Goal: Task Accomplishment & Management: Use online tool/utility

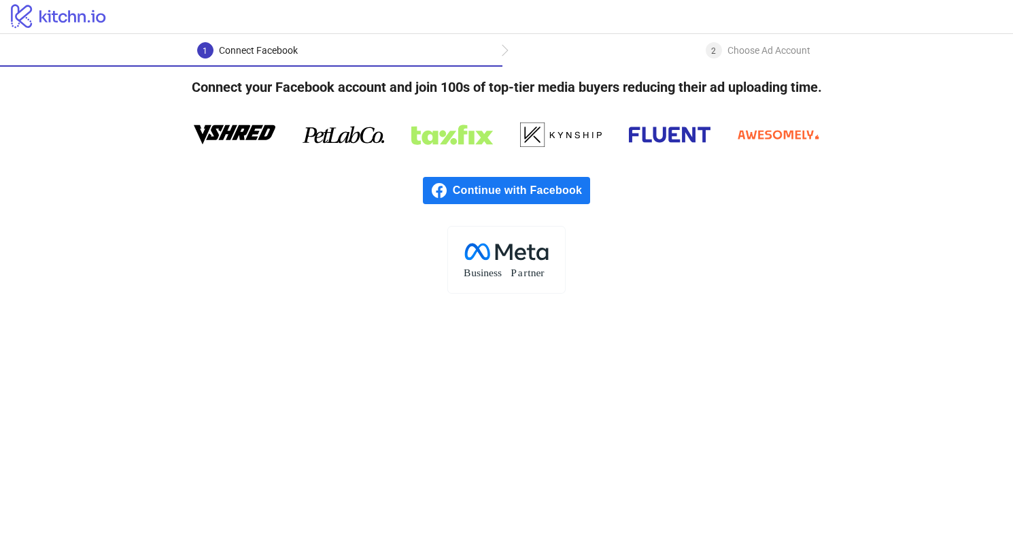
click at [486, 188] on span "Continue with Facebook" at bounding box center [521, 190] width 137 height 27
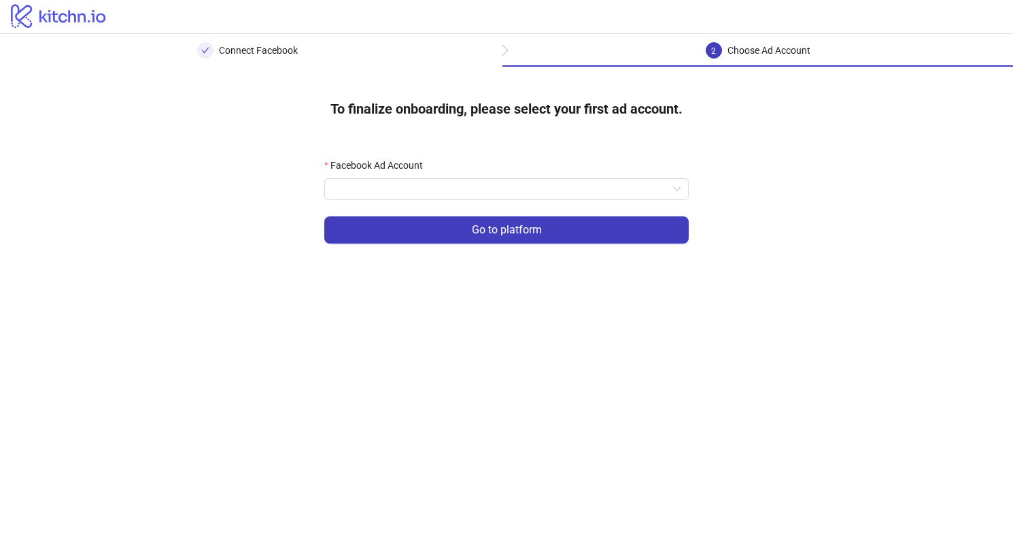
click at [529, 201] on form "Facebook Ad Account Go to platform" at bounding box center [506, 209] width 364 height 102
click at [528, 196] on input "Facebook Ad Account" at bounding box center [500, 189] width 336 height 20
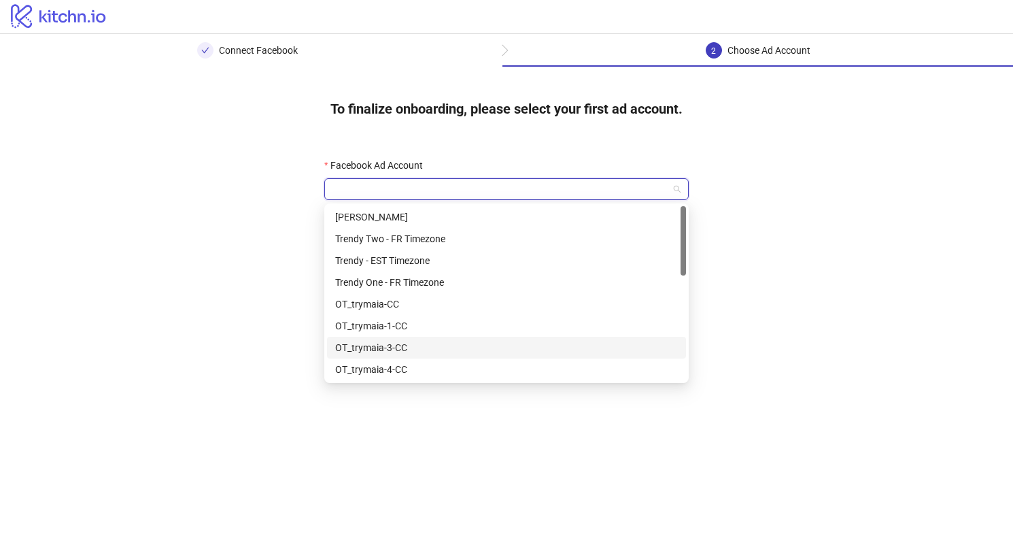
click at [487, 350] on div "OT_trymaia-3-CC" at bounding box center [506, 347] width 343 height 15
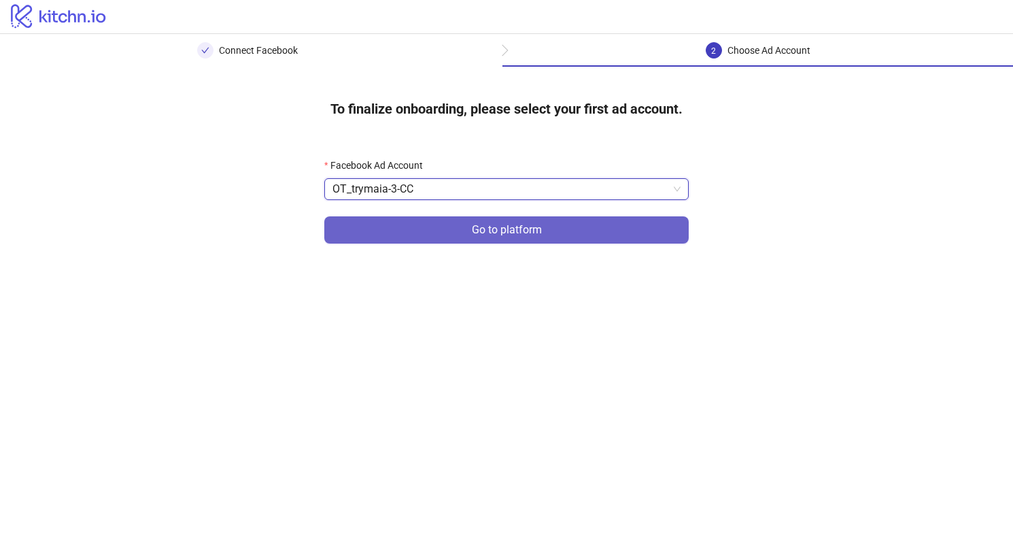
click at [619, 237] on button "Go to platform" at bounding box center [506, 229] width 364 height 27
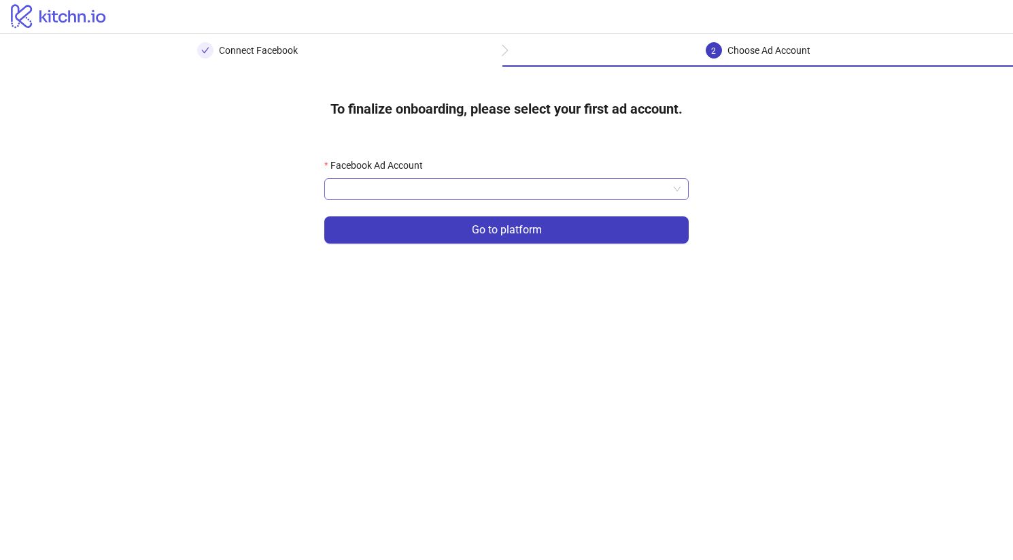
click at [564, 195] on input "Facebook Ad Account" at bounding box center [500, 189] width 336 height 20
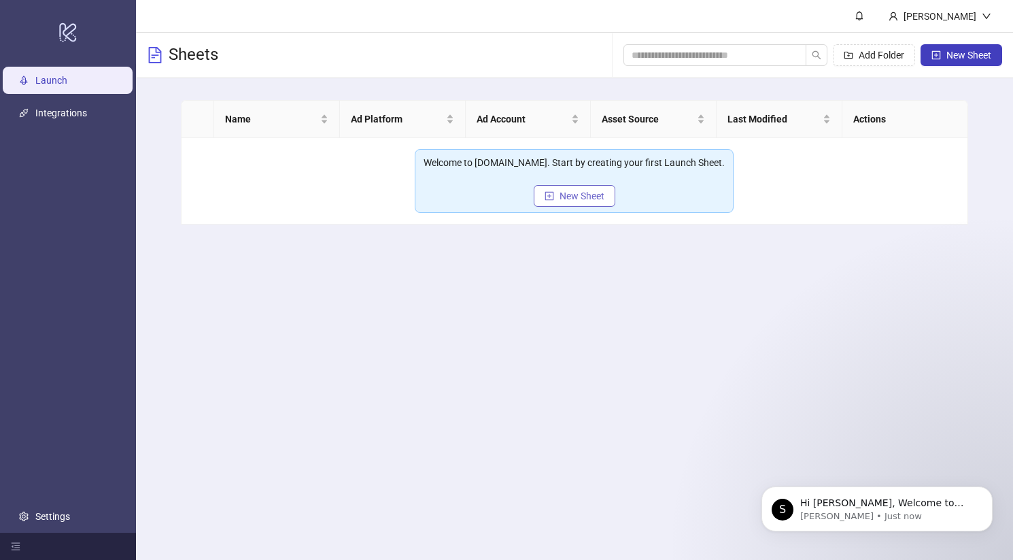
click at [585, 196] on span "New Sheet" at bounding box center [582, 195] width 45 height 11
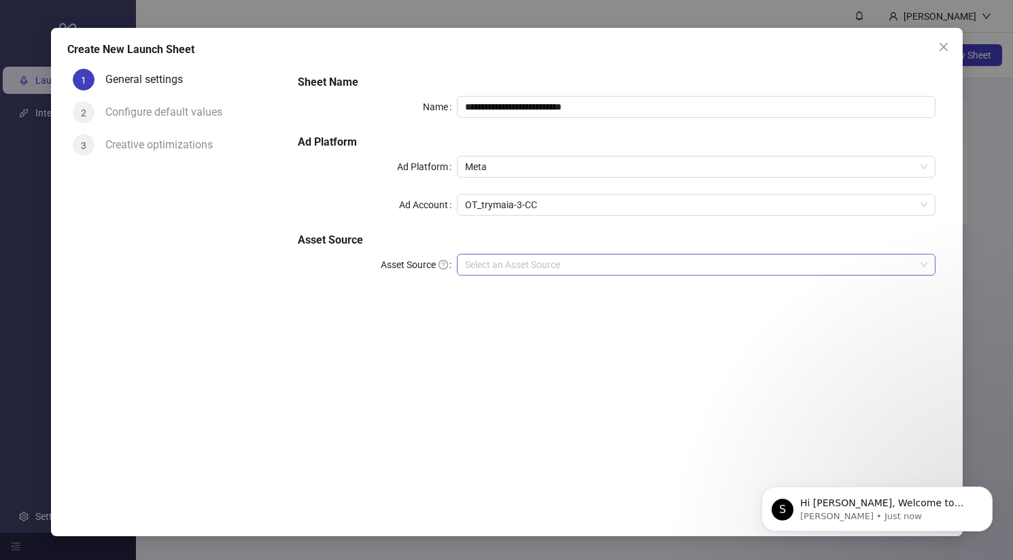
click at [547, 262] on input "Asset Source" at bounding box center [689, 264] width 449 height 20
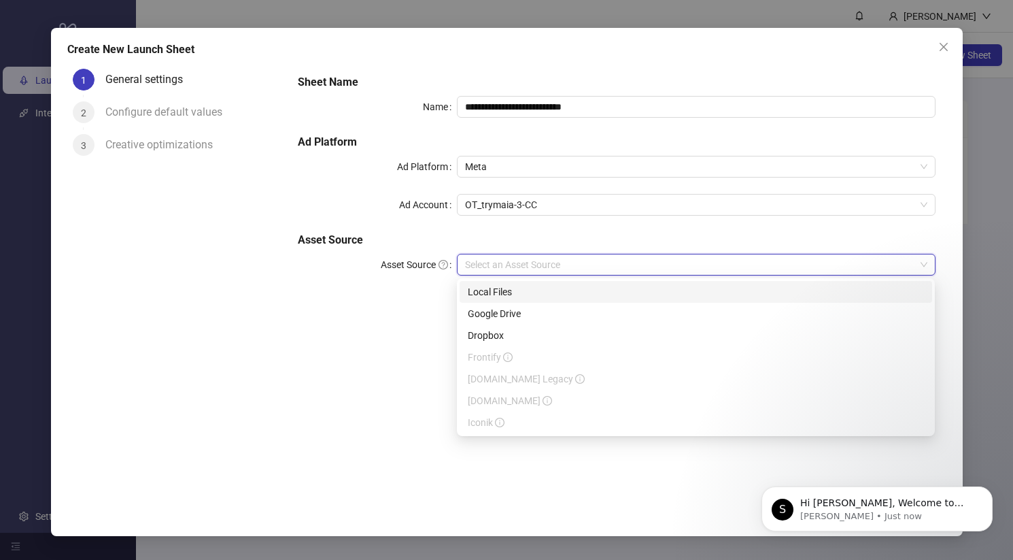
click at [512, 297] on div "Local Files" at bounding box center [696, 291] width 456 height 15
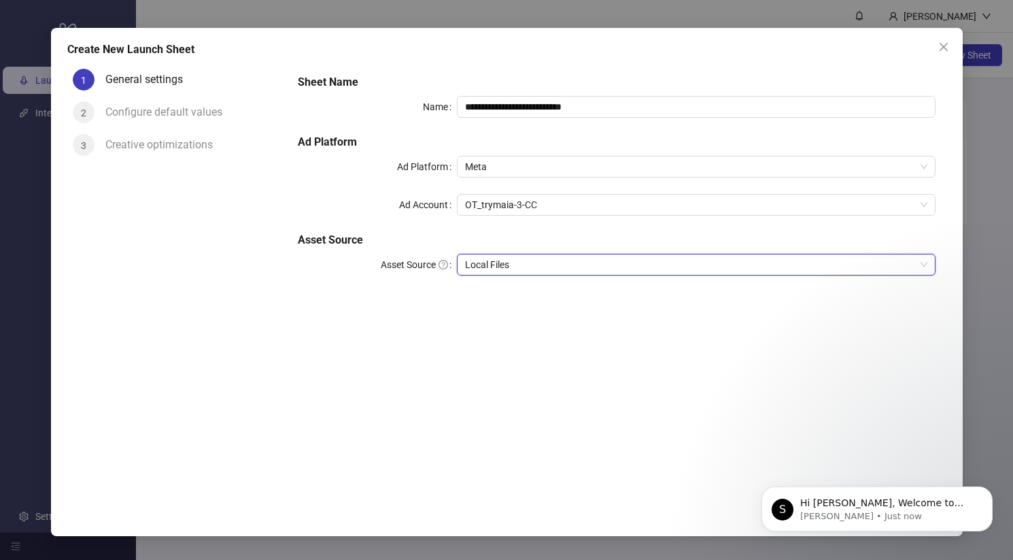
click at [996, 495] on div "S Hi Youssef, Welcome to Kitchn.io! 🎉 You’re all set to start launching ads eff…" at bounding box center [877, 446] width 250 height 170
click at [604, 281] on div "**********" at bounding box center [616, 183] width 649 height 228
click at [593, 273] on span "Local Files" at bounding box center [696, 264] width 462 height 20
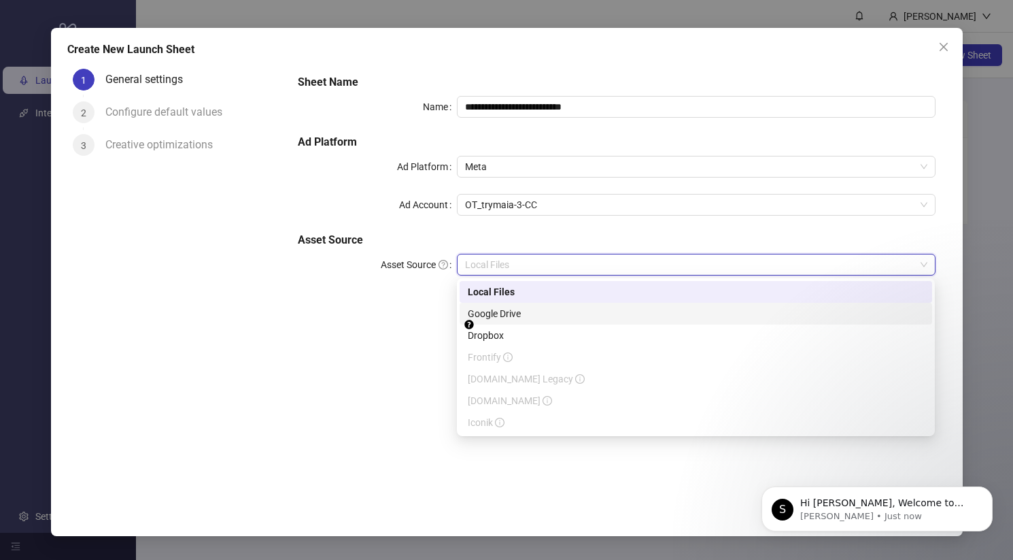
click at [570, 309] on div "Google Drive" at bounding box center [696, 313] width 456 height 15
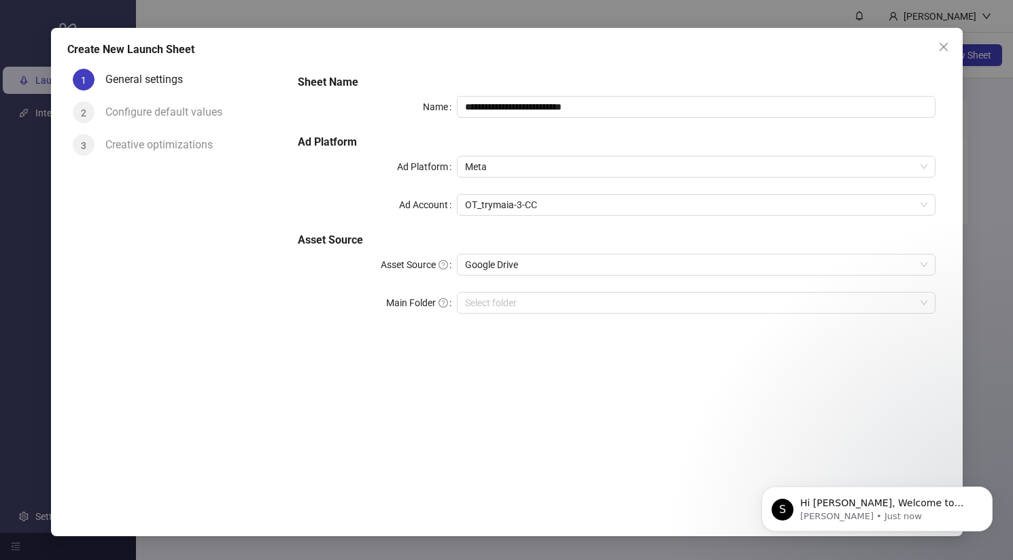
click at [572, 314] on div "**********" at bounding box center [616, 202] width 649 height 267
click at [566, 306] on input "Main Folder" at bounding box center [689, 302] width 449 height 20
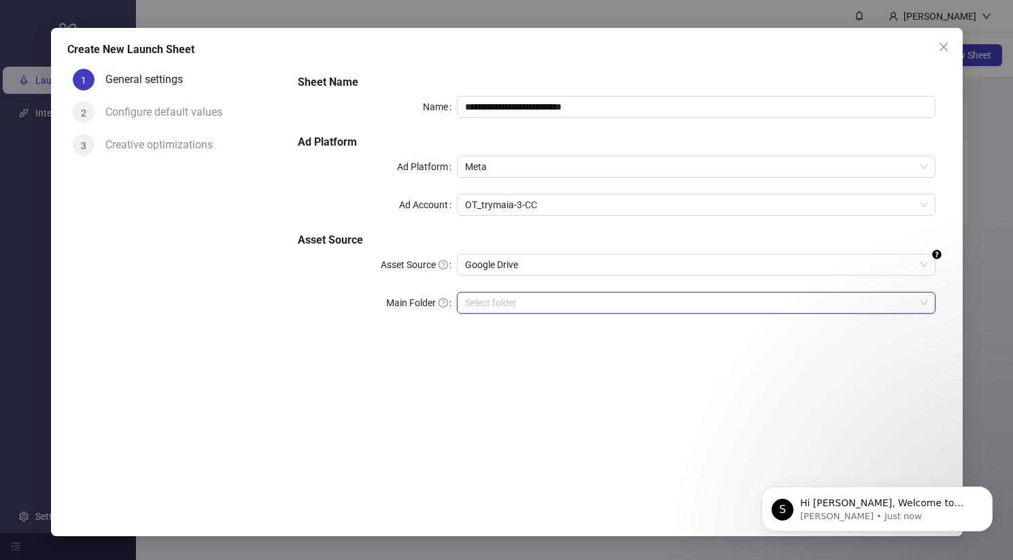
click at [661, 313] on div "Select folder" at bounding box center [696, 303] width 478 height 22
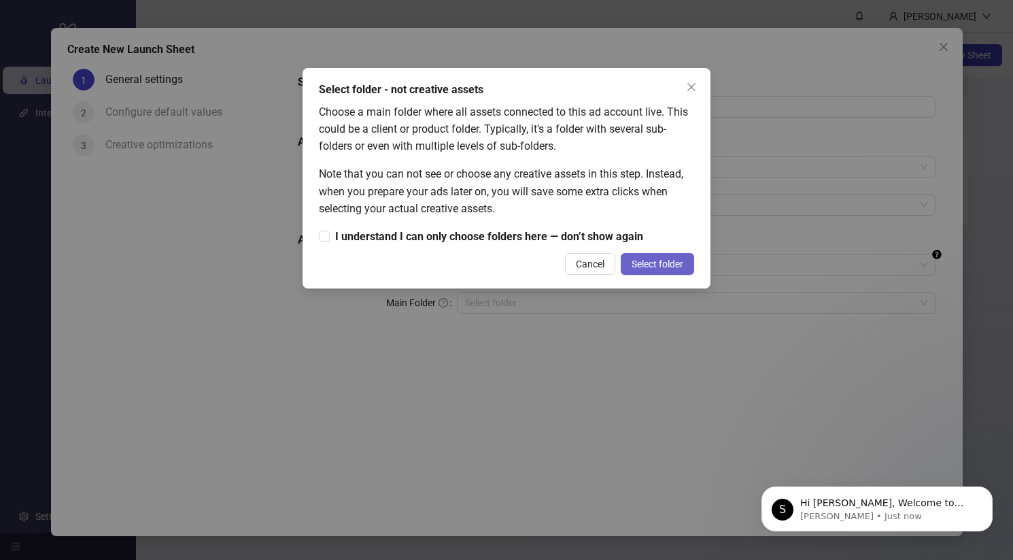
click at [638, 262] on span "Select folder" at bounding box center [658, 263] width 52 height 11
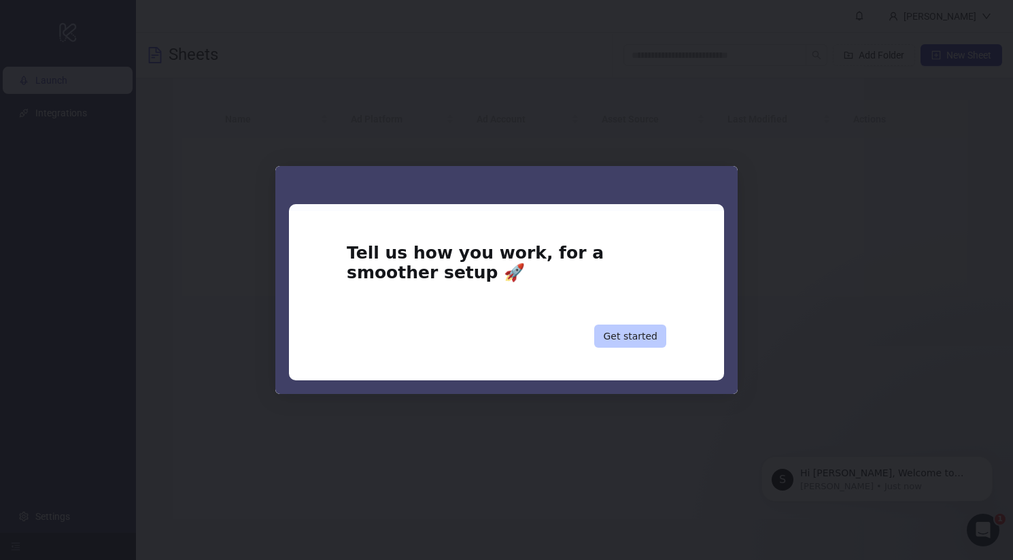
click at [621, 332] on button "Get started" at bounding box center [630, 335] width 72 height 23
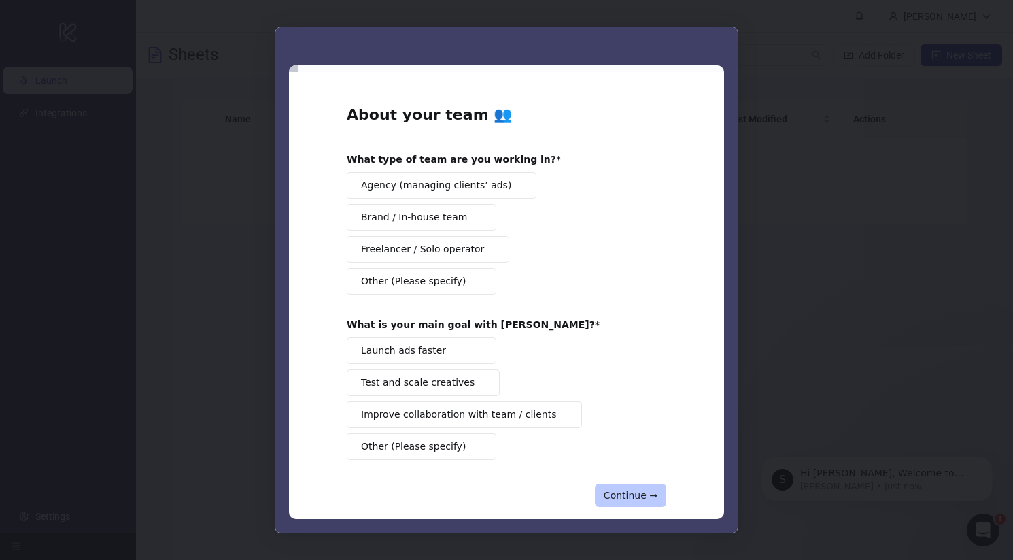
click at [621, 490] on button "Continue →" at bounding box center [630, 494] width 71 height 23
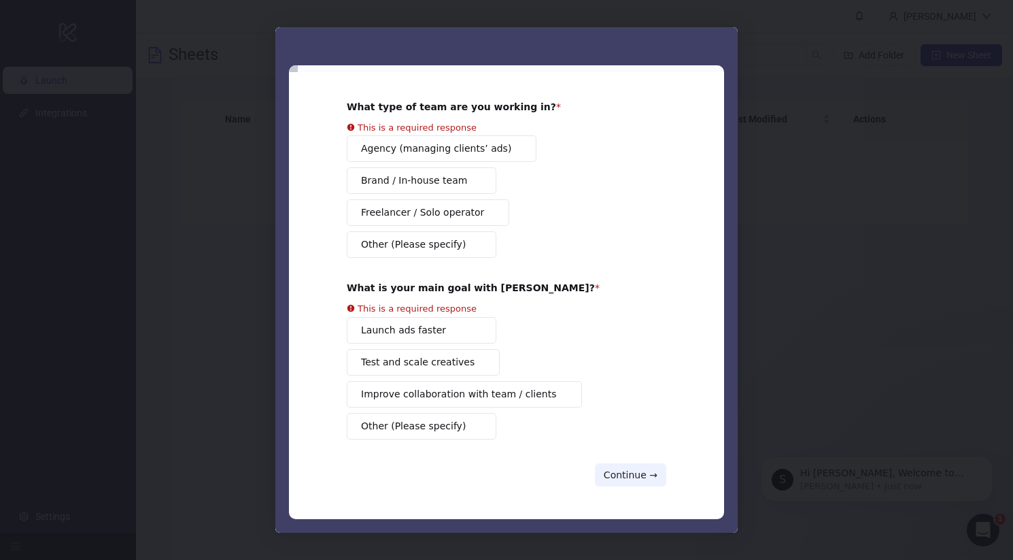
scroll to position [36, 0]
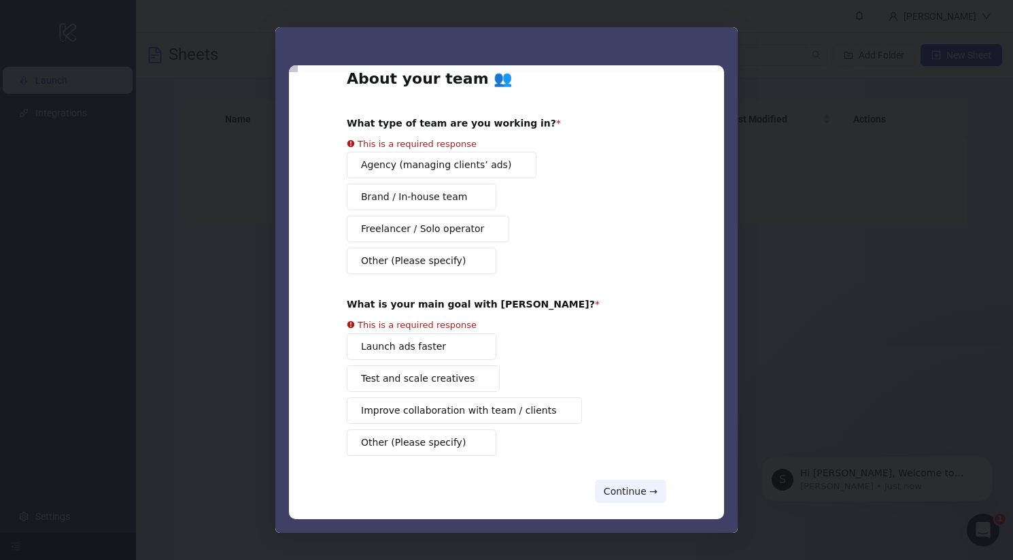
click at [443, 333] on button "Launch ads faster" at bounding box center [422, 346] width 150 height 27
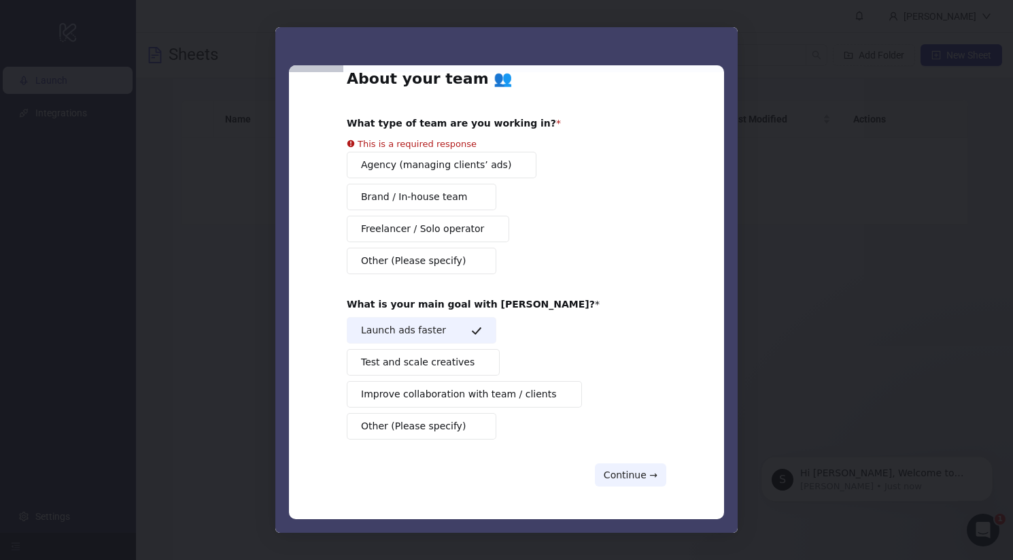
click at [426, 199] on span "Brand / In-house team" at bounding box center [414, 197] width 106 height 14
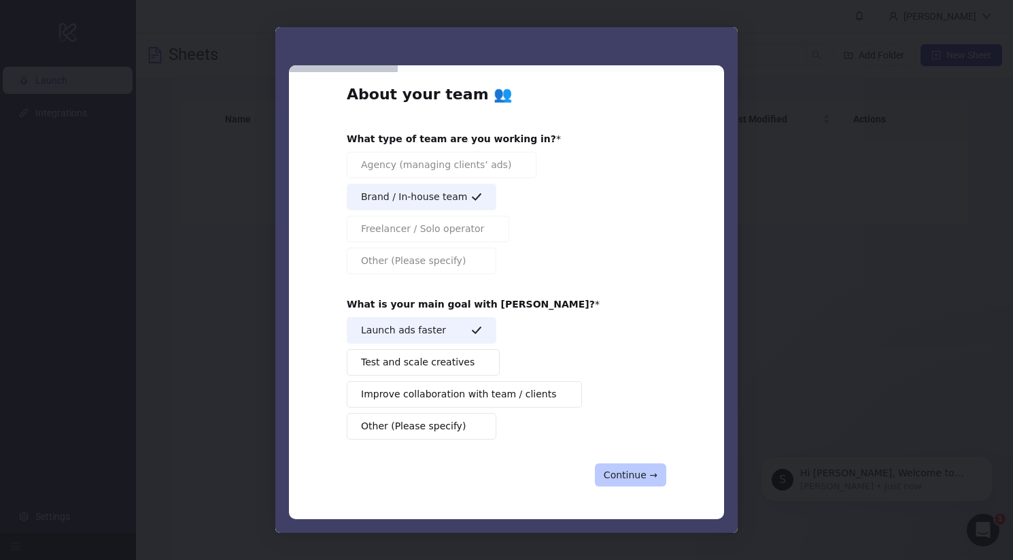
click at [627, 484] on button "Continue →" at bounding box center [630, 474] width 71 height 23
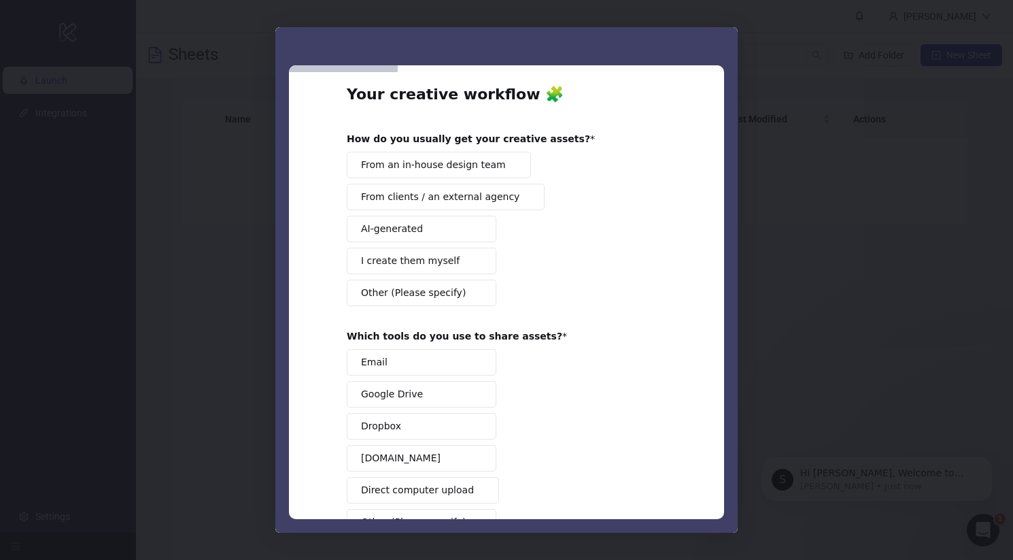
click at [411, 256] on span "I create them myself" at bounding box center [410, 261] width 99 height 14
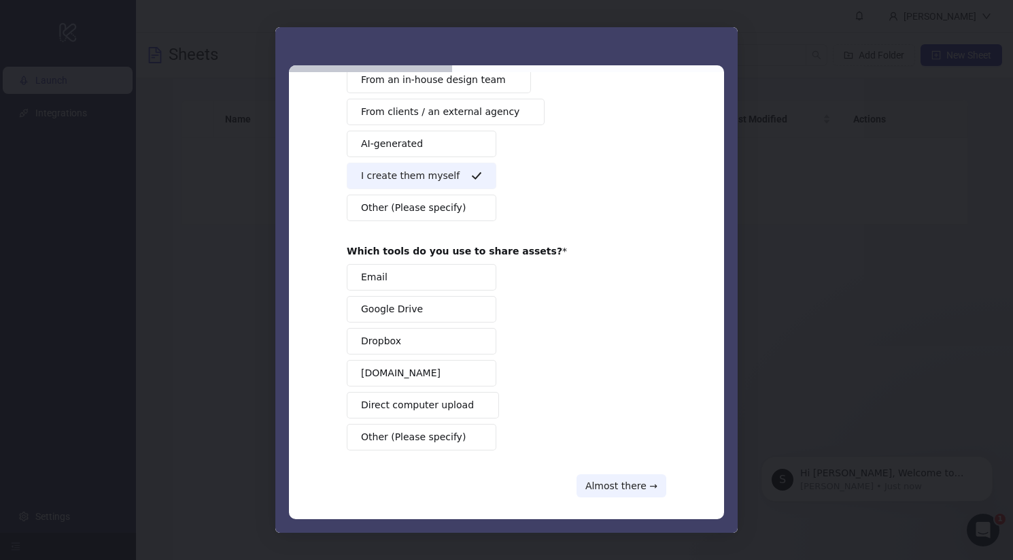
scroll to position [116, 0]
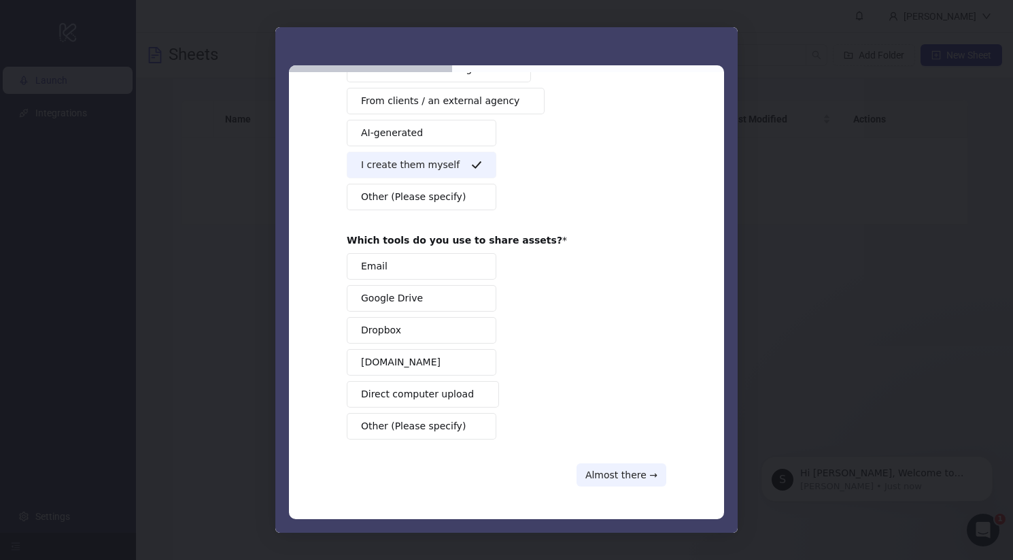
click at [422, 422] on span "Other (Please specify)" at bounding box center [413, 426] width 105 height 14
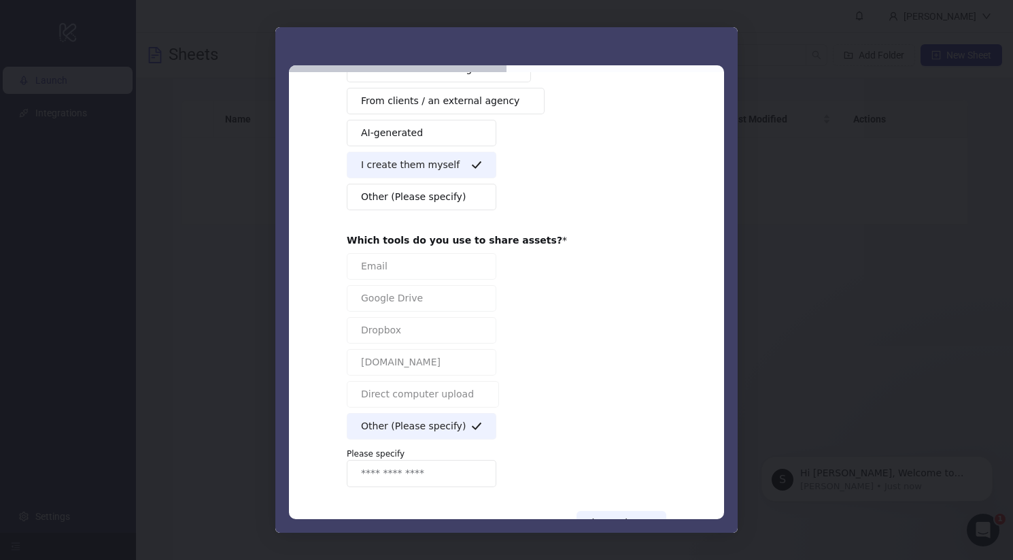
click at [415, 414] on button "Other (Please specify)" at bounding box center [422, 426] width 150 height 27
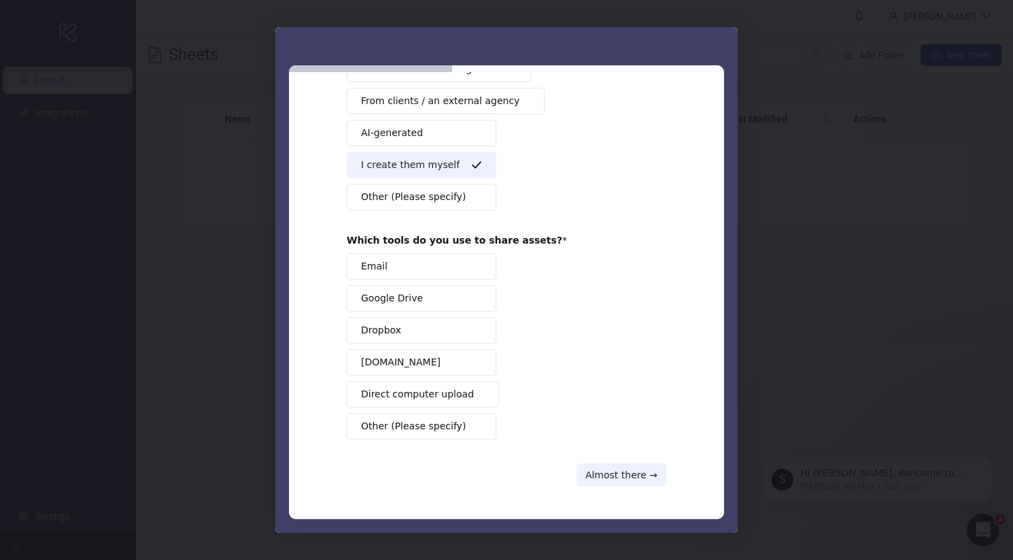
click at [396, 298] on span "Google Drive" at bounding box center [392, 298] width 62 height 14
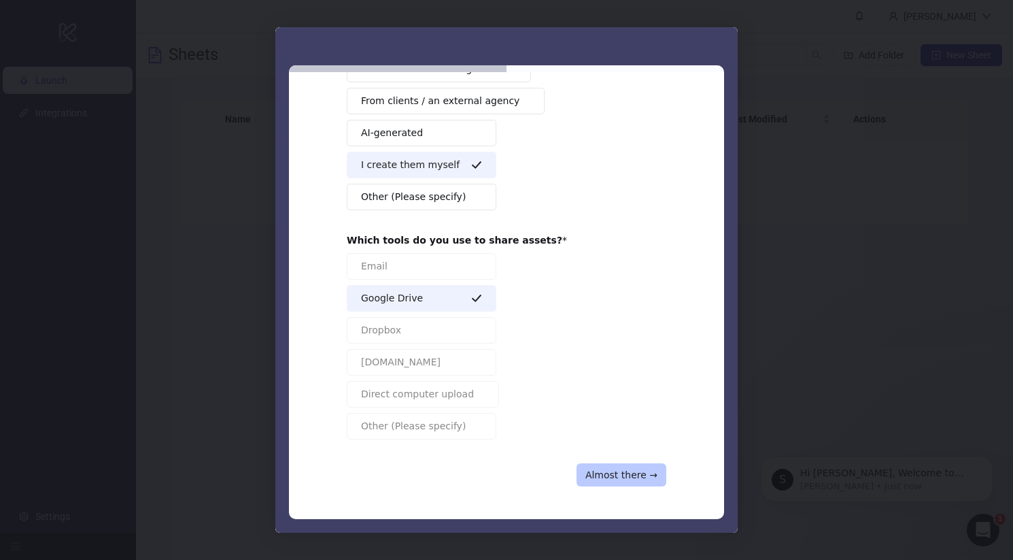
click at [632, 470] on button "Almost there →" at bounding box center [622, 474] width 90 height 23
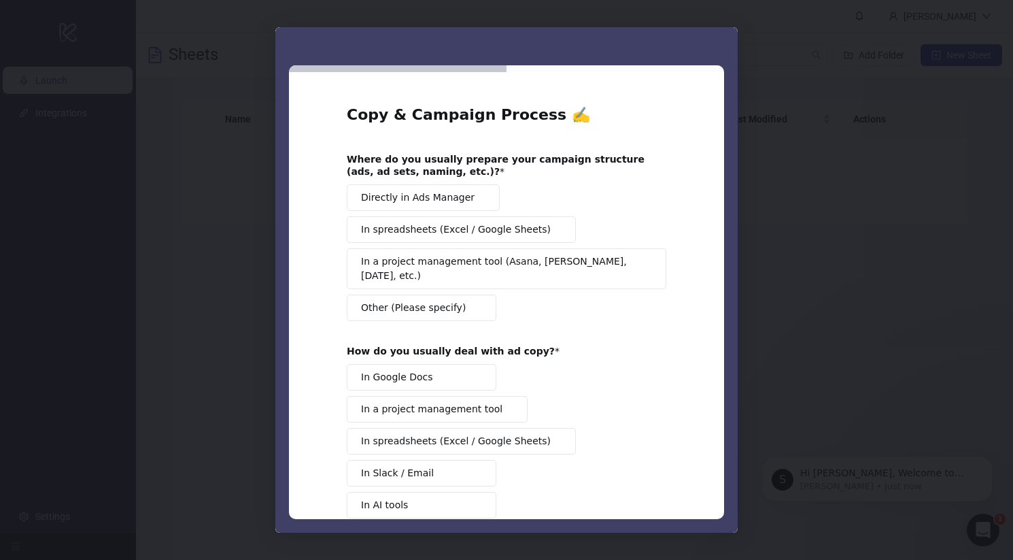
click at [423, 194] on span "Directly in Ads Manager" at bounding box center [418, 197] width 114 height 14
click at [475, 434] on span "In spreadsheets (Excel / Google Sheets)" at bounding box center [456, 441] width 190 height 14
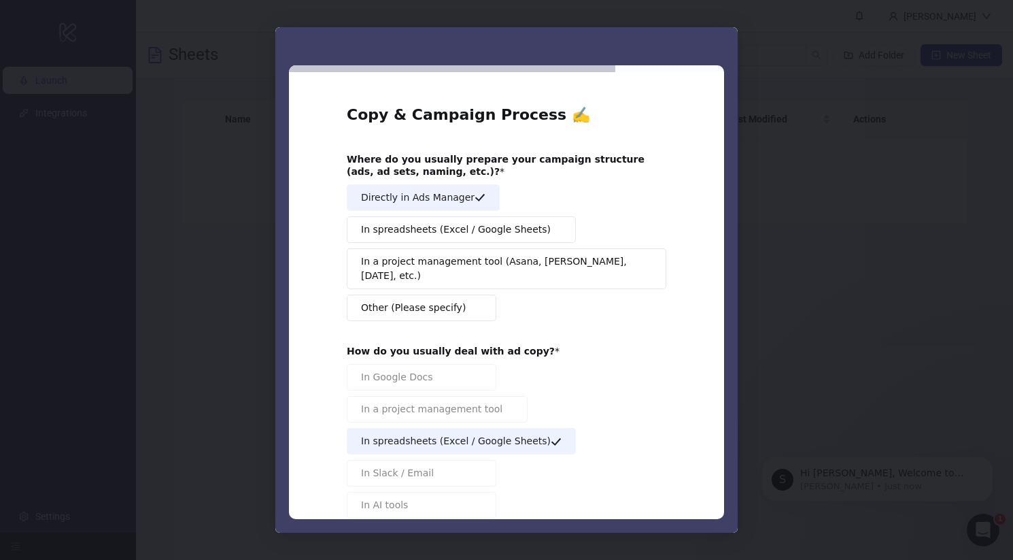
scroll to position [97, 0]
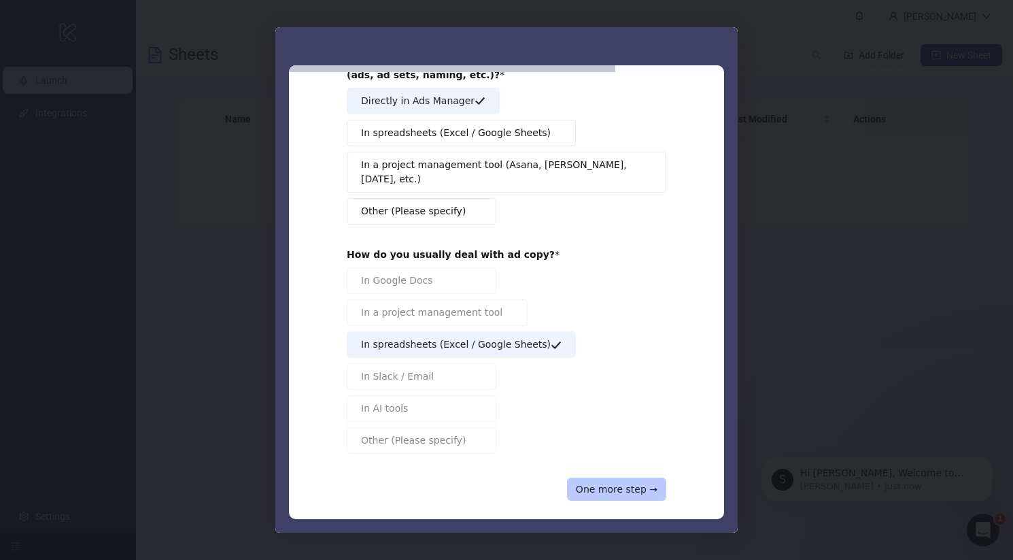
click at [659, 481] on button "One more step →" at bounding box center [616, 488] width 99 height 23
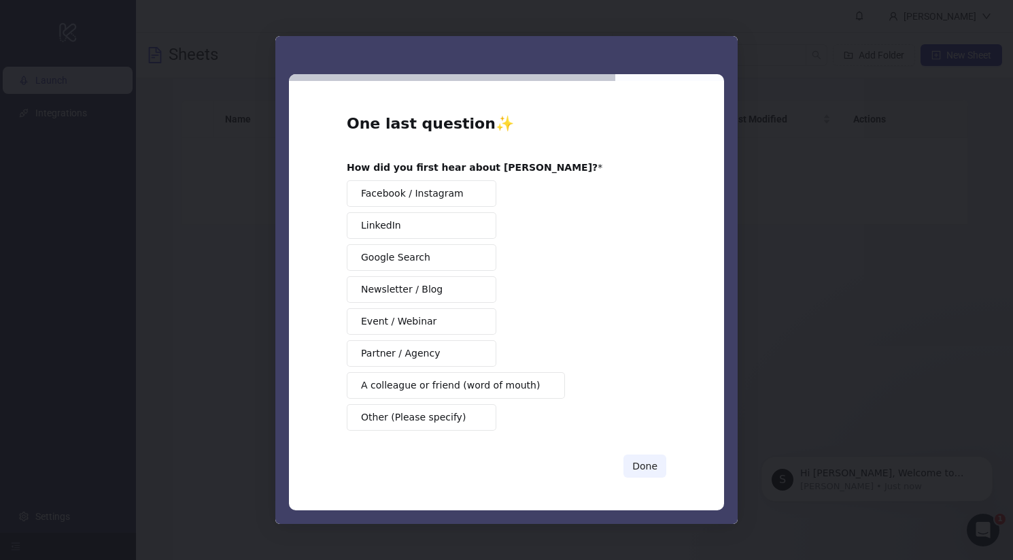
scroll to position [0, 0]
click at [417, 275] on div "Facebook / Instagram LinkedIn Google Search Newsletter / Blog Event / Webinar P…" at bounding box center [507, 305] width 320 height 250
click at [603, 417] on div "Facebook / Instagram LinkedIn Google Search Newsletter / Blog Event / Webinar P…" at bounding box center [507, 305] width 320 height 250
click at [450, 334] on button "Event / Webinar" at bounding box center [422, 321] width 150 height 27
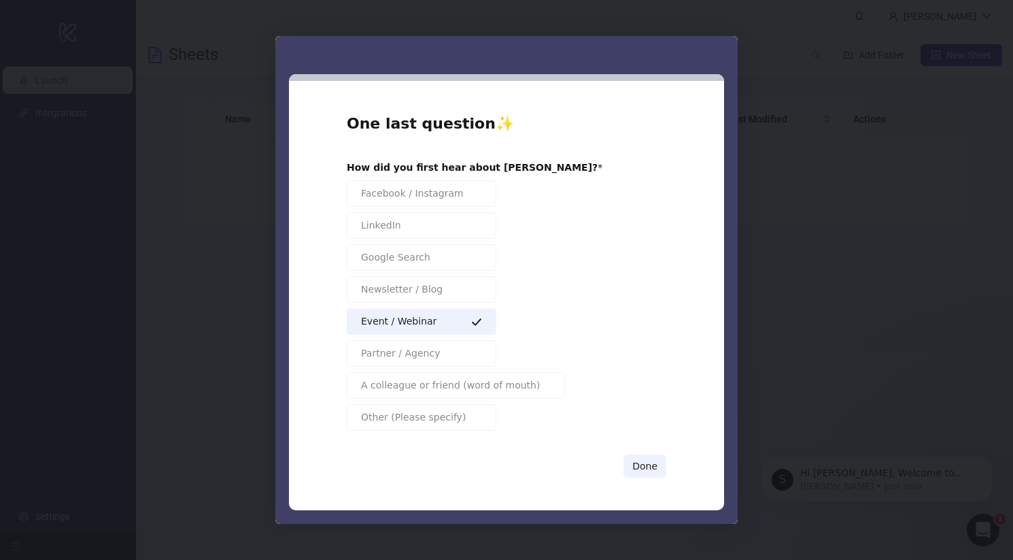
click at [666, 464] on div "One last question ✨ How did you first hear about Kitchn? Facebook / Instagram L…" at bounding box center [506, 296] width 435 height 430
click at [643, 468] on button "Done" at bounding box center [644, 465] width 43 height 23
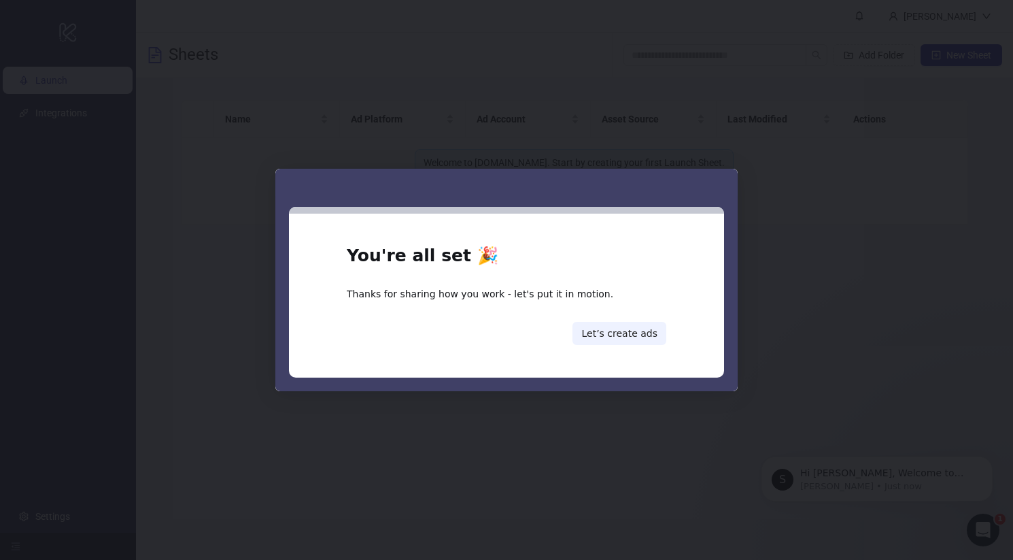
click at [626, 318] on div "You're all set 🎉 Thanks for sharing how you work - let's put it in motion. Let’…" at bounding box center [507, 295] width 320 height 99
click at [613, 343] on button "Let’s create ads" at bounding box center [619, 333] width 94 height 23
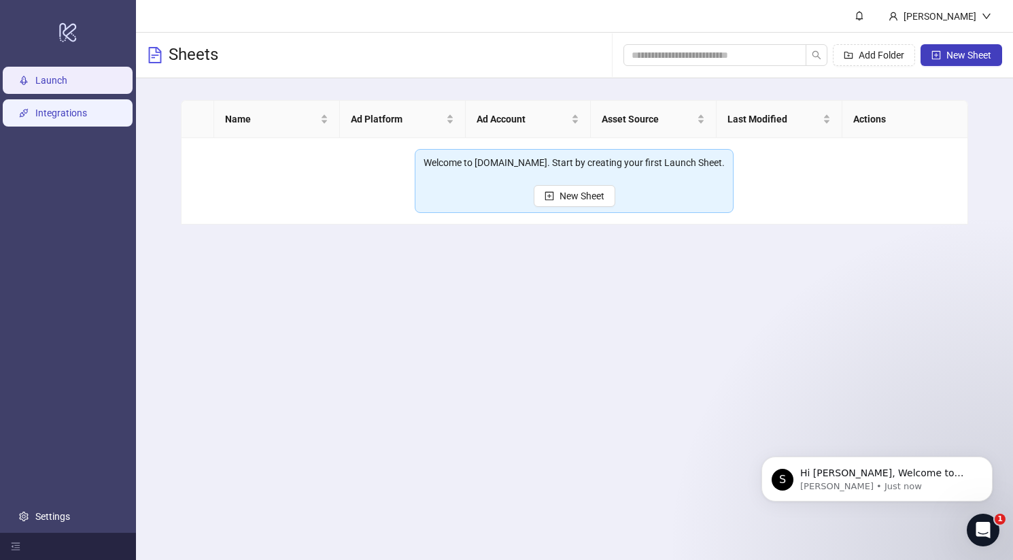
click at [62, 109] on link "Integrations" at bounding box center [61, 112] width 52 height 11
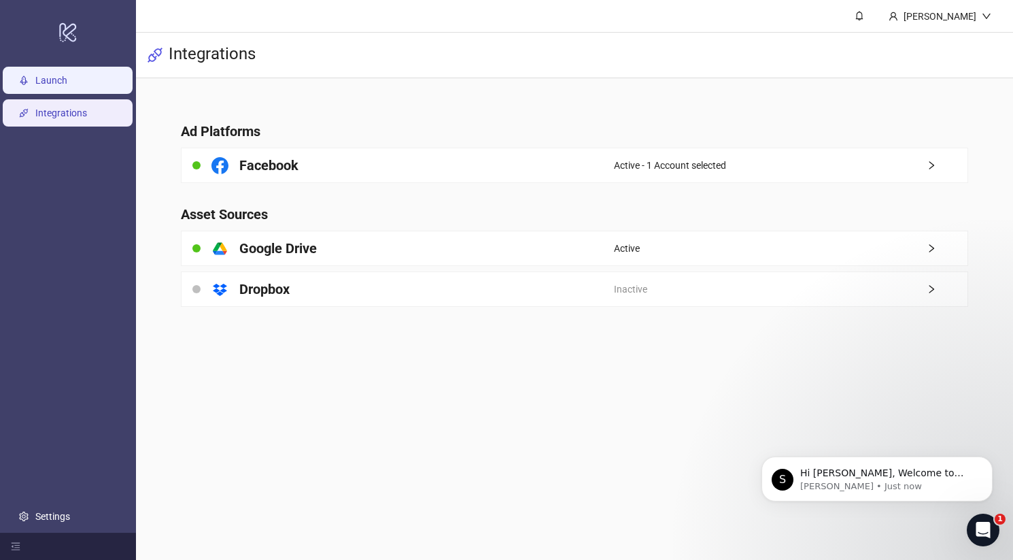
click at [44, 75] on link "Launch" at bounding box center [51, 80] width 32 height 11
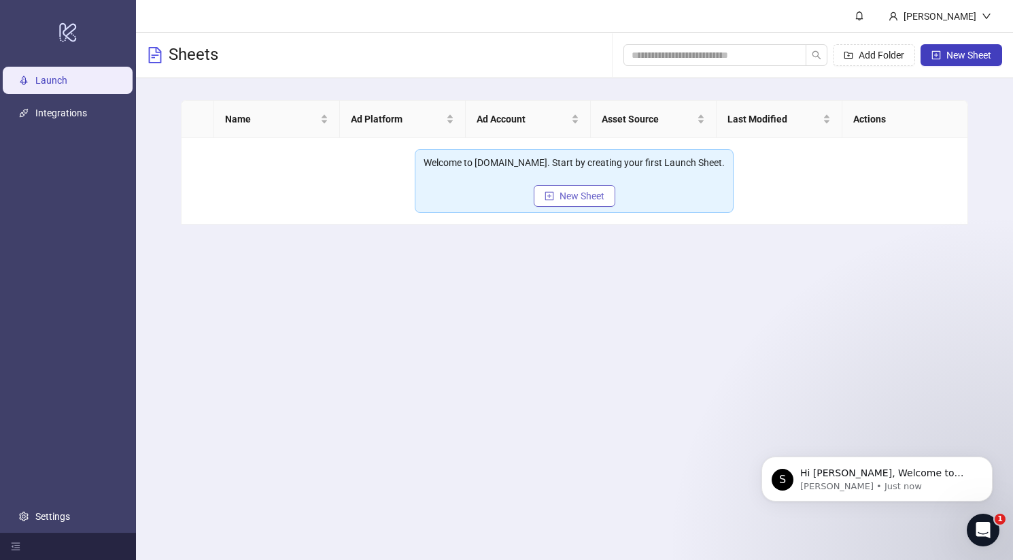
click at [554, 194] on button "New Sheet" at bounding box center [575, 196] width 82 height 22
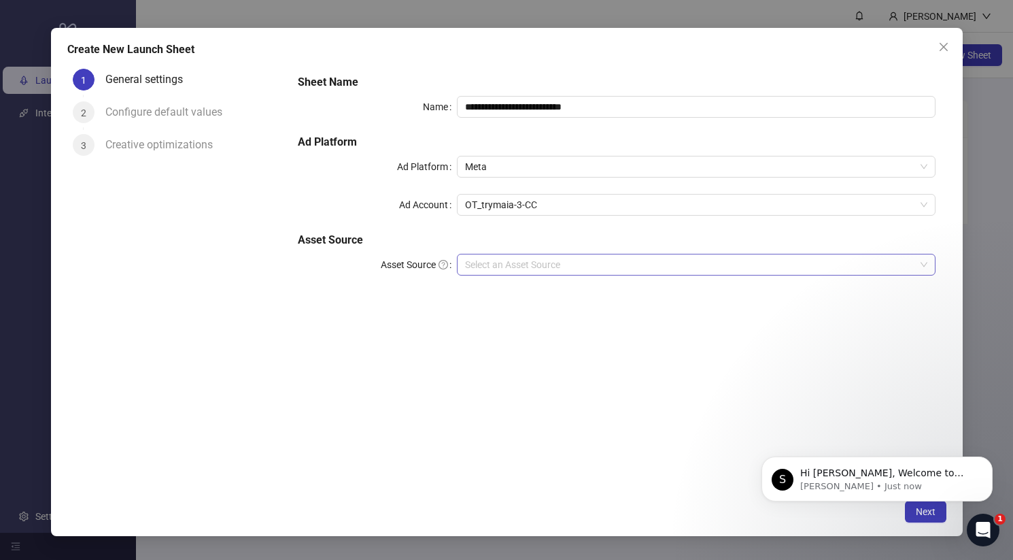
click at [521, 273] on input "Asset Source" at bounding box center [689, 264] width 449 height 20
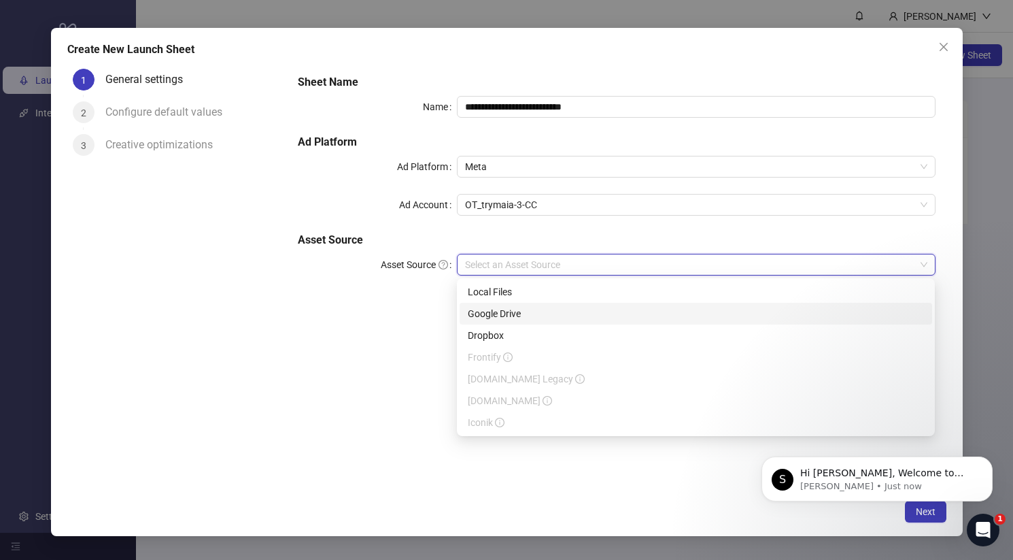
click at [525, 312] on div "Google Drive" at bounding box center [696, 313] width 456 height 15
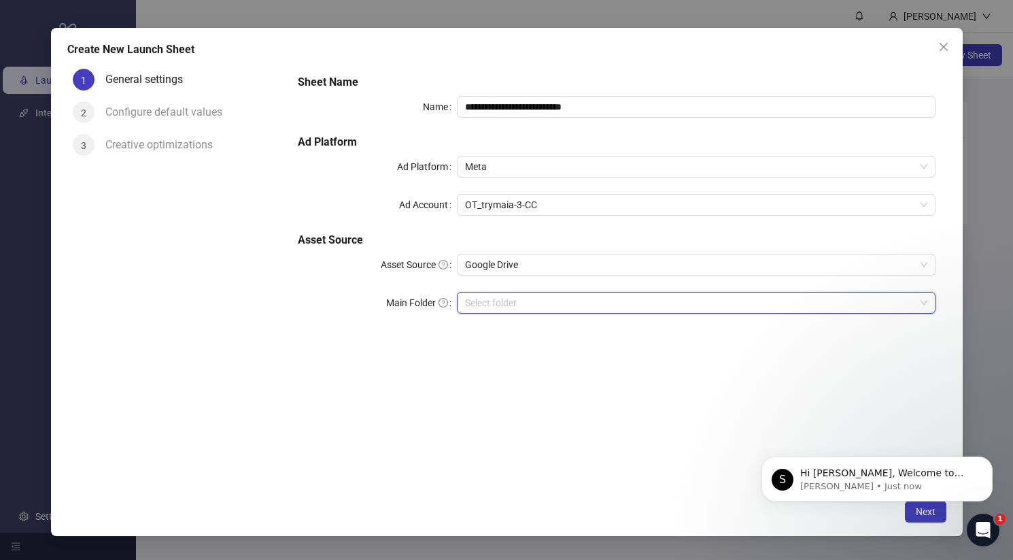
click at [549, 308] on input "Main Folder" at bounding box center [689, 302] width 449 height 20
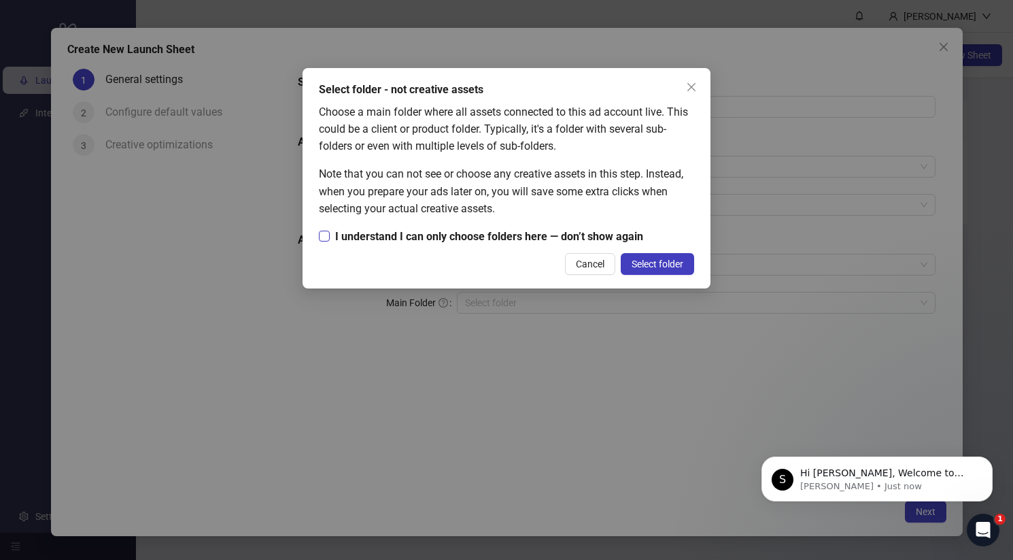
click at [466, 236] on span "I understand I can only choose folders here — don’t show again" at bounding box center [489, 236] width 319 height 17
click at [655, 258] on span "Select folder" at bounding box center [658, 263] width 52 height 11
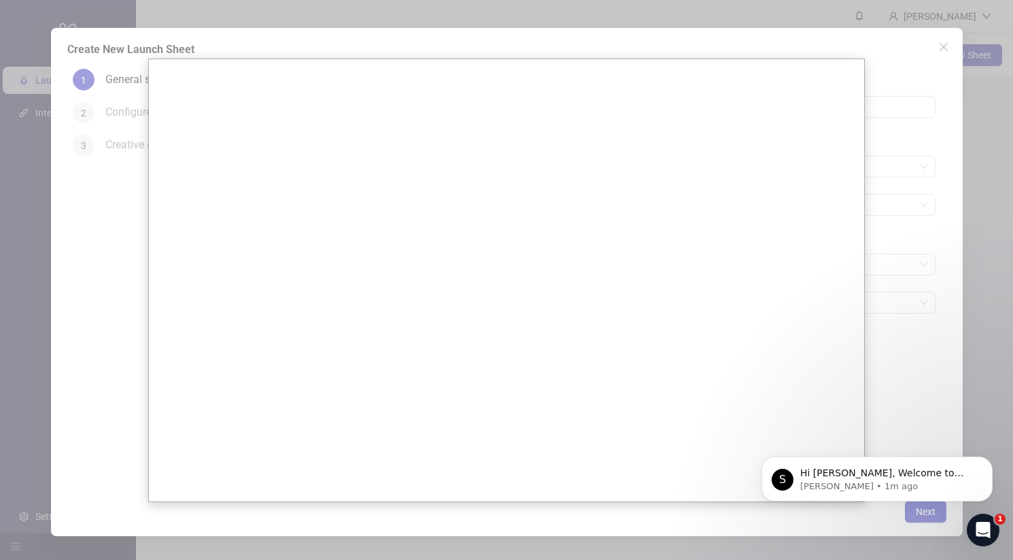
click at [122, 86] on div at bounding box center [506, 280] width 1013 height 560
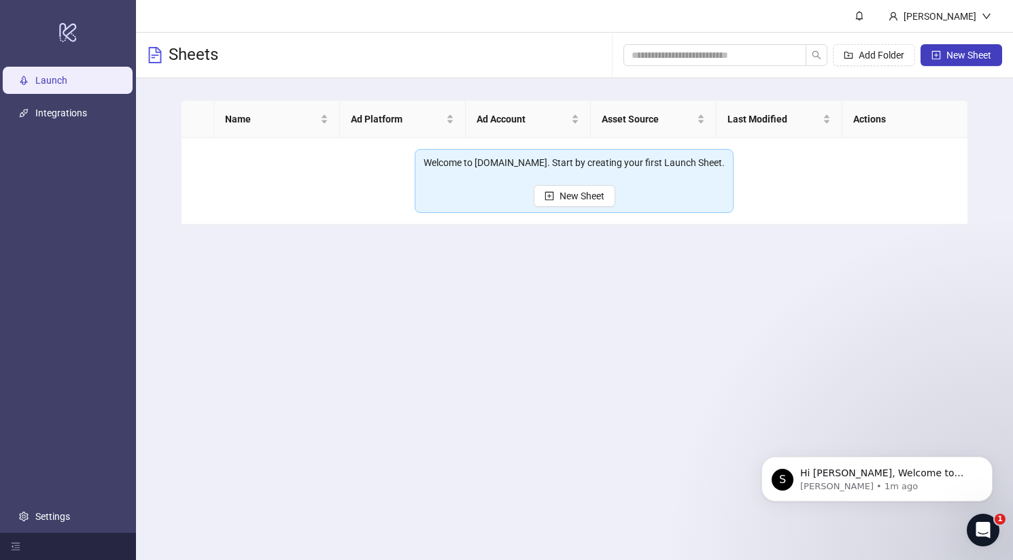
click at [579, 212] on div "Welcome to [DOMAIN_NAME]. Start by creating your first Launch Sheet. New Sheet" at bounding box center [574, 181] width 319 height 64
click at [579, 198] on span "New Sheet" at bounding box center [582, 195] width 45 height 11
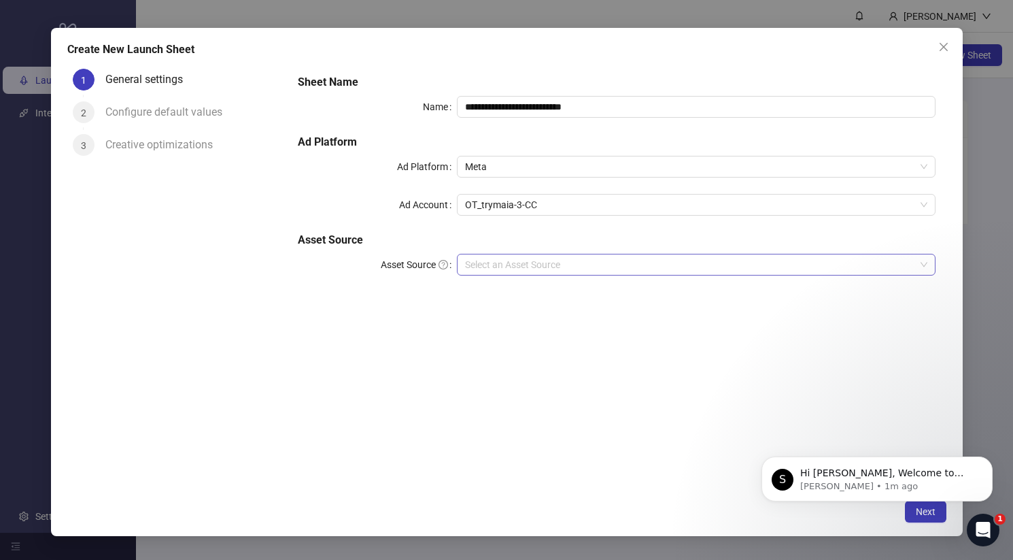
click at [564, 267] on input "Asset Source" at bounding box center [689, 264] width 449 height 20
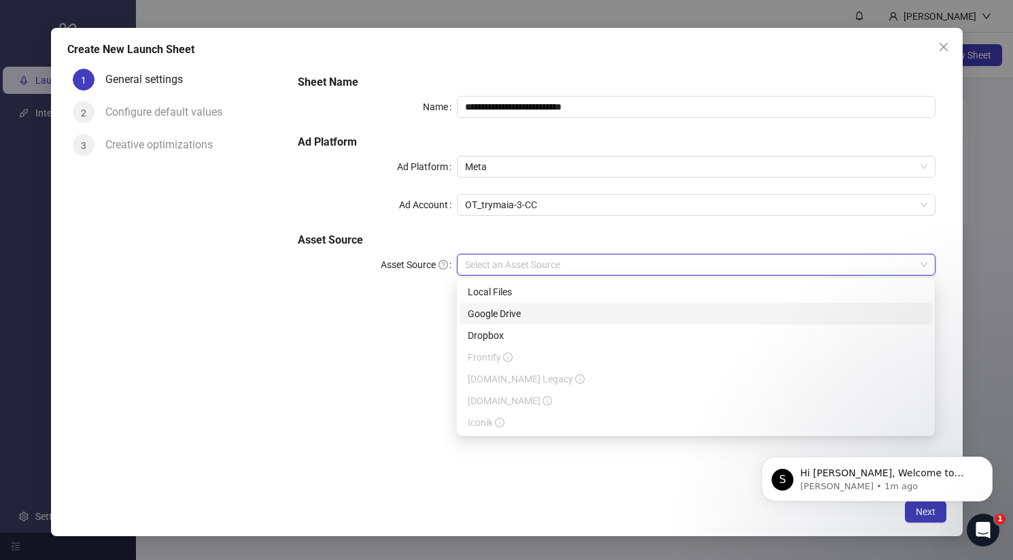
click at [526, 315] on div "Google Drive" at bounding box center [696, 313] width 456 height 15
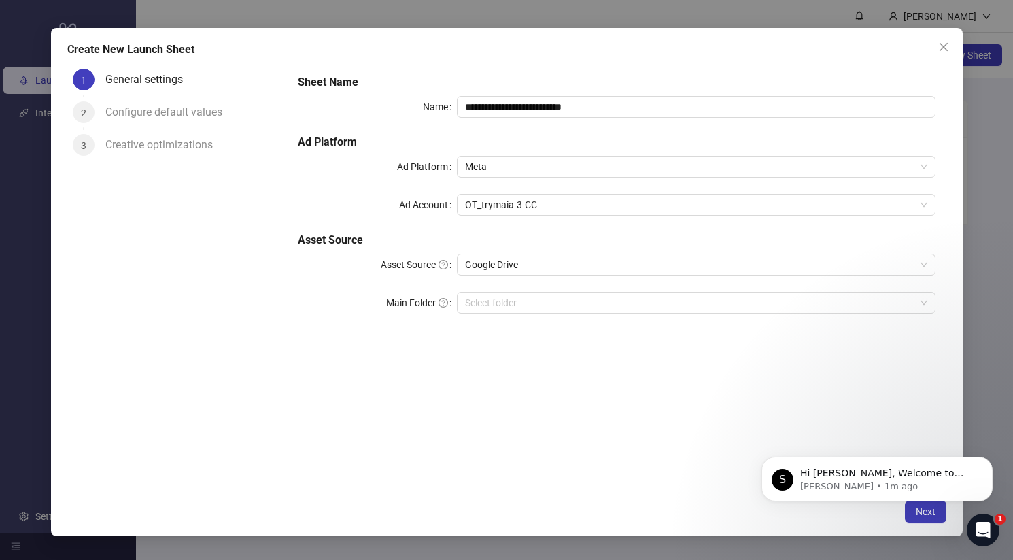
drag, startPoint x: 560, startPoint y: 324, endPoint x: 560, endPoint y: 313, distance: 10.2
click at [560, 313] on div "**********" at bounding box center [616, 202] width 649 height 267
click at [560, 307] on input "Main Folder" at bounding box center [689, 302] width 449 height 20
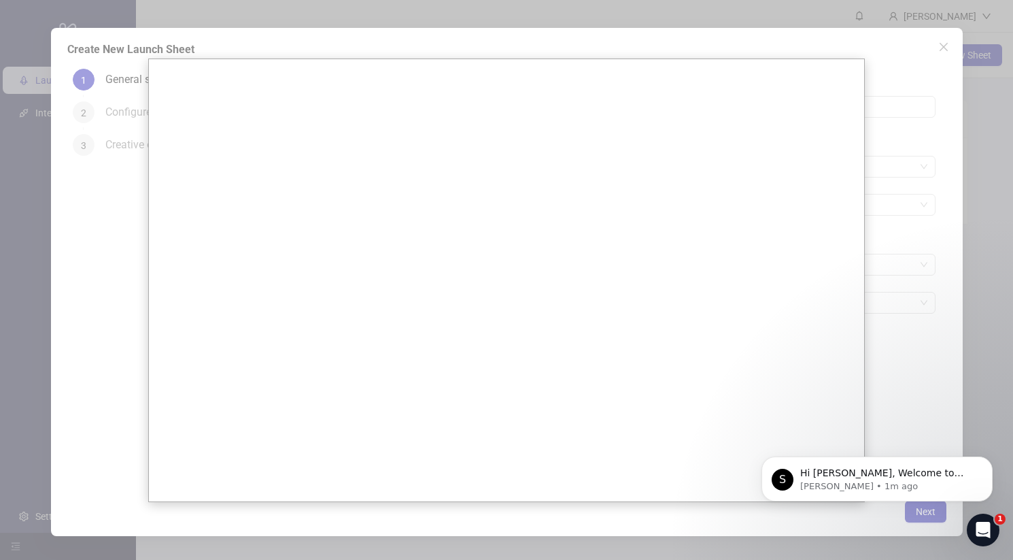
click at [885, 179] on div at bounding box center [506, 280] width 1013 height 560
click at [116, 16] on div at bounding box center [506, 280] width 1013 height 560
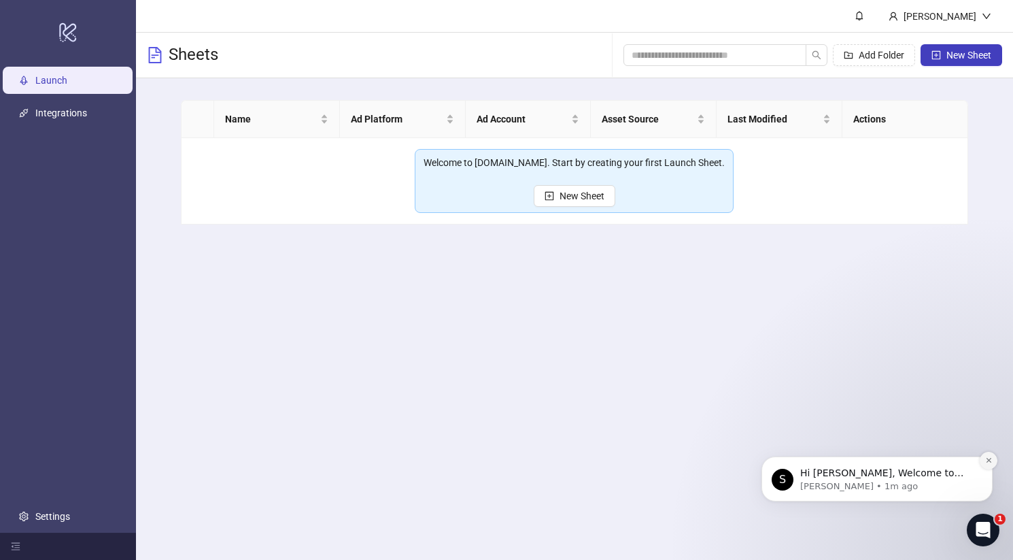
click at [988, 464] on button "Dismiss notification" at bounding box center [989, 460] width 18 height 18
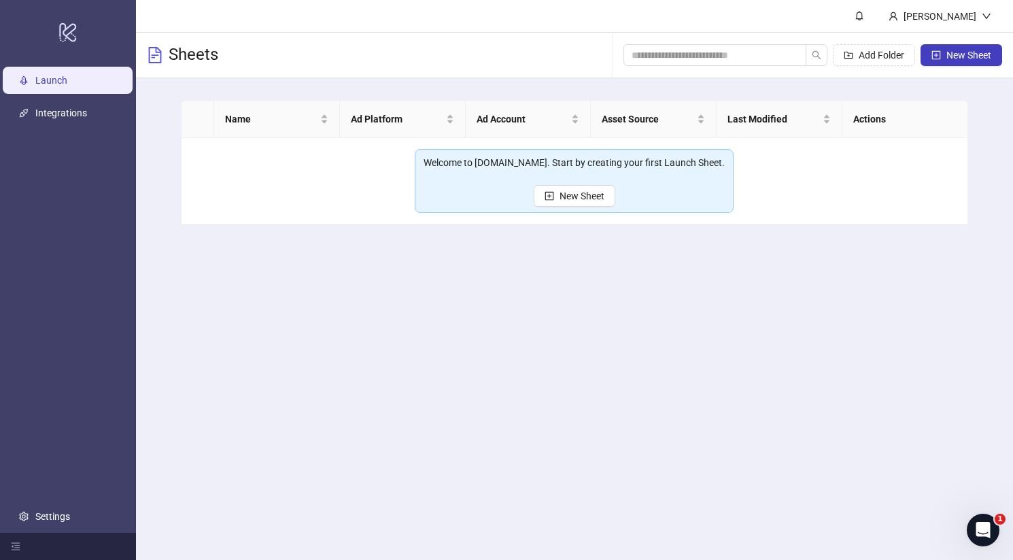
click at [530, 198] on div "Welcome to [DOMAIN_NAME]. Start by creating your first Launch Sheet. New Sheet" at bounding box center [574, 181] width 301 height 52
click at [539, 196] on button "New Sheet" at bounding box center [575, 196] width 82 height 22
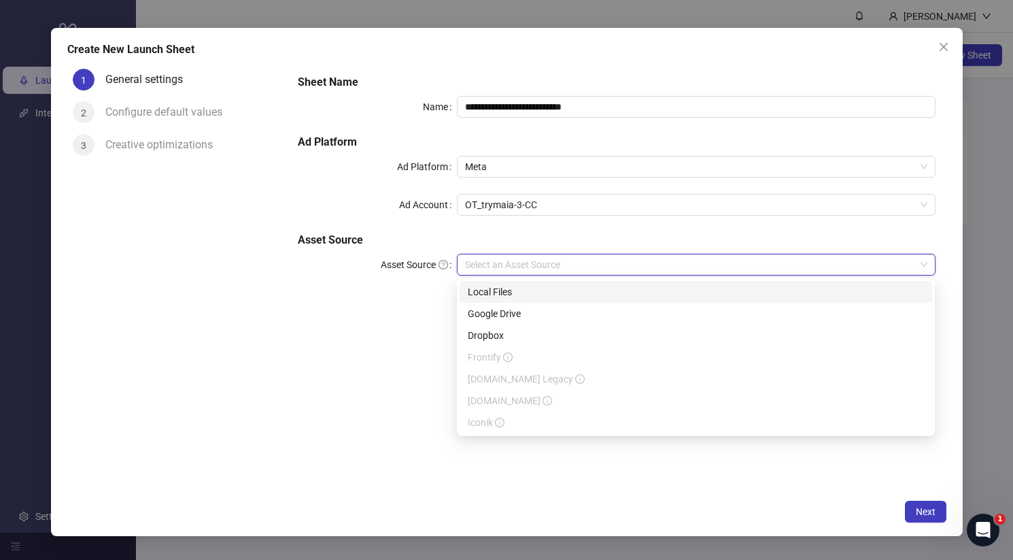
click at [526, 263] on input "Asset Source" at bounding box center [689, 264] width 449 height 20
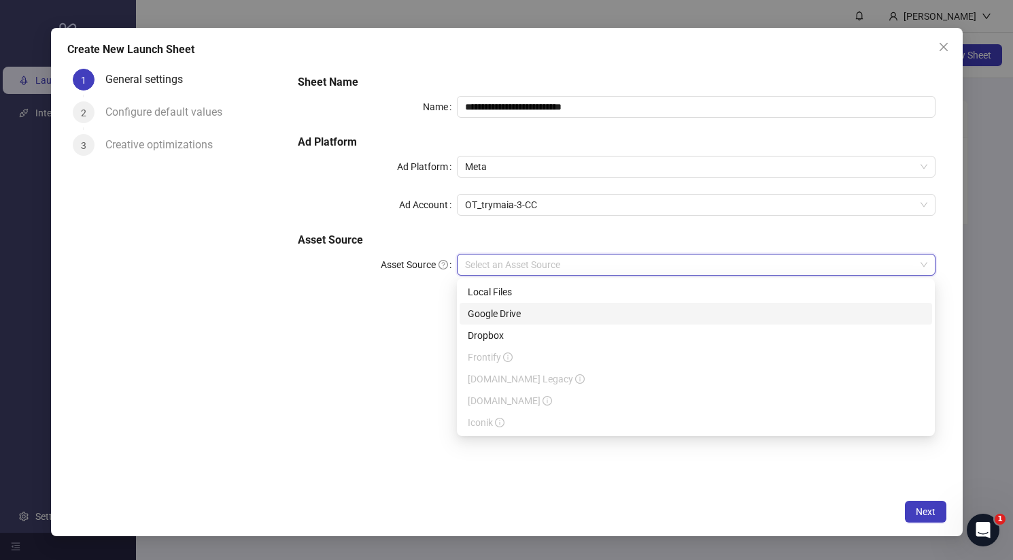
click at [536, 321] on div "Google Drive" at bounding box center [696, 314] width 473 height 22
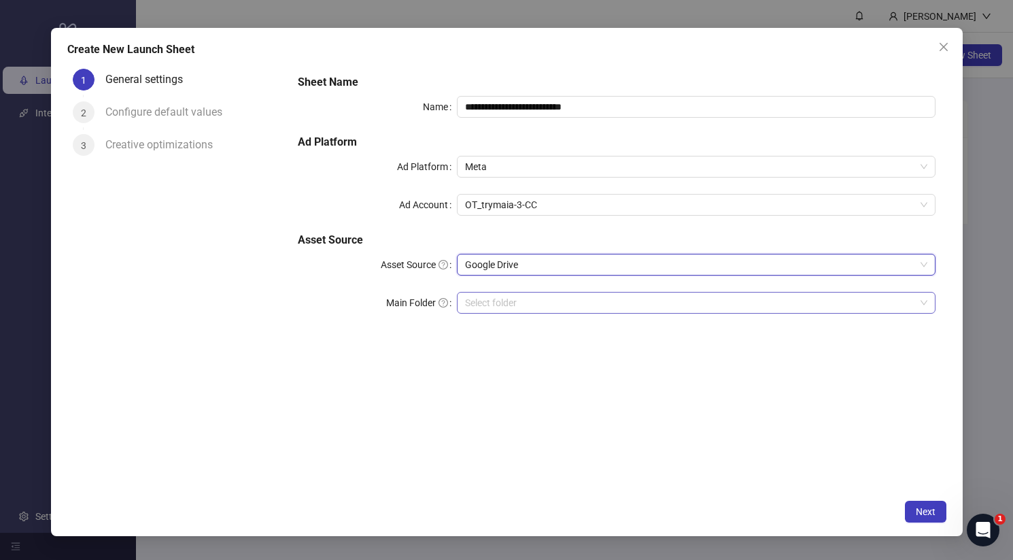
click at [511, 292] on div "Select folder" at bounding box center [696, 303] width 478 height 22
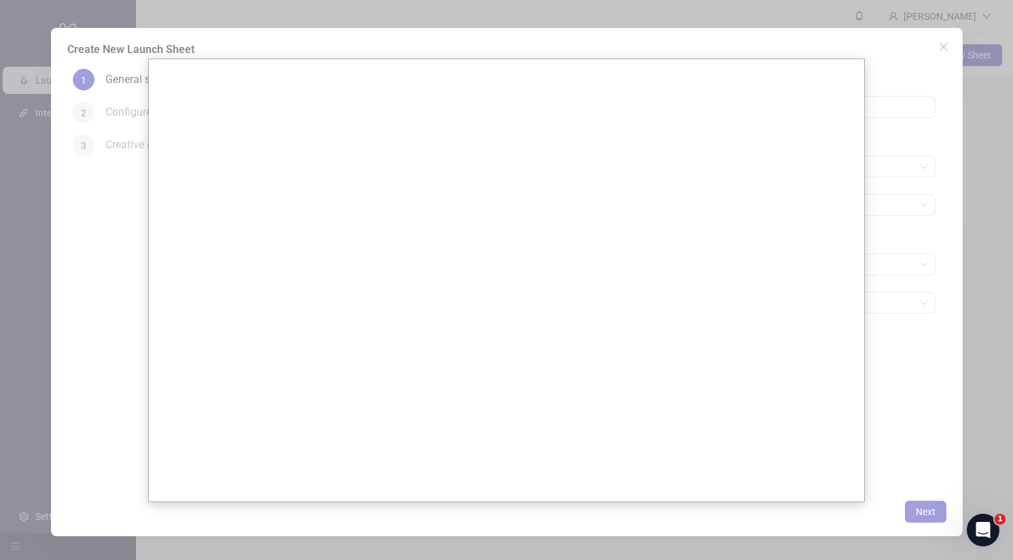
click at [124, 179] on div at bounding box center [506, 280] width 1013 height 560
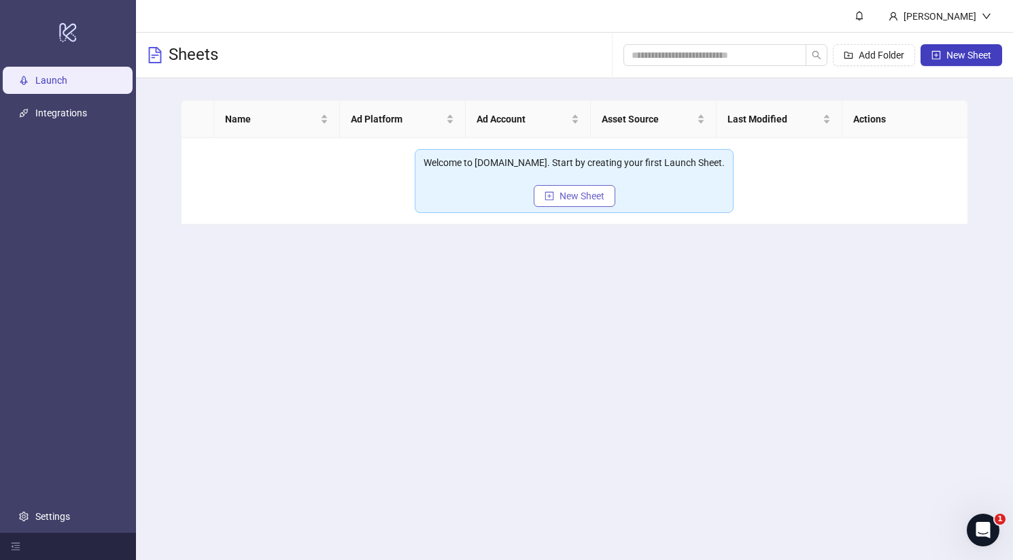
click at [559, 186] on button "New Sheet" at bounding box center [575, 196] width 82 height 22
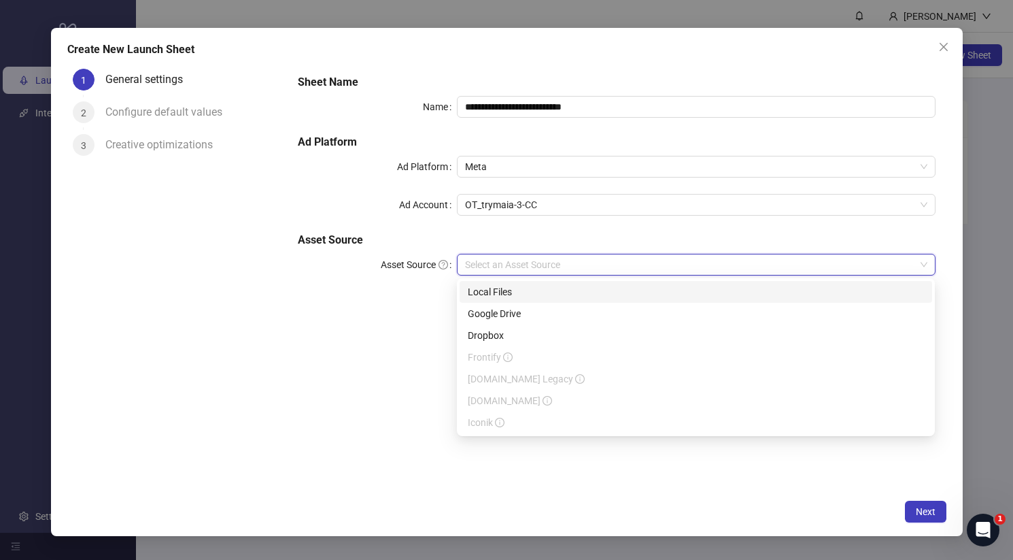
click at [466, 257] on input "Asset Source" at bounding box center [689, 264] width 449 height 20
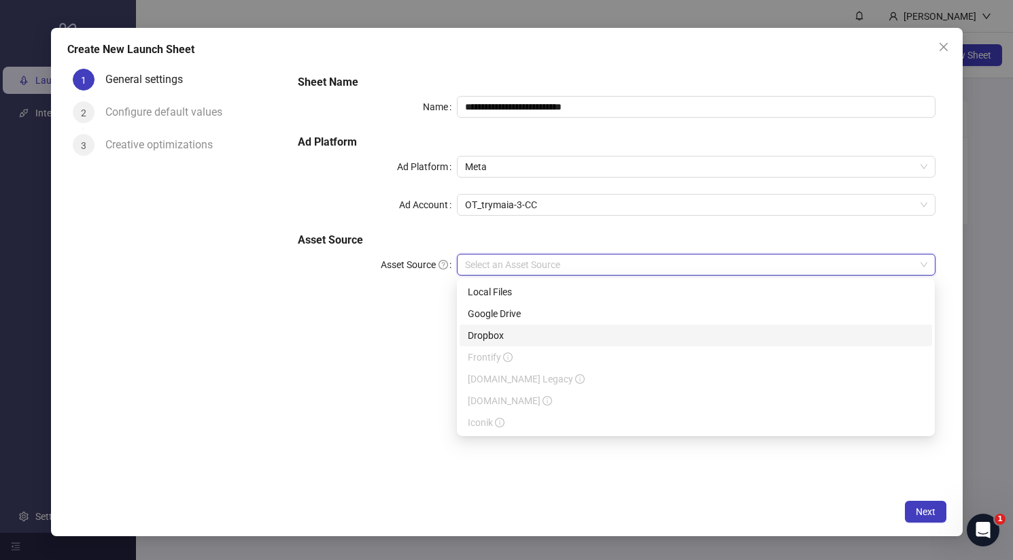
click at [419, 342] on div "**********" at bounding box center [616, 277] width 659 height 429
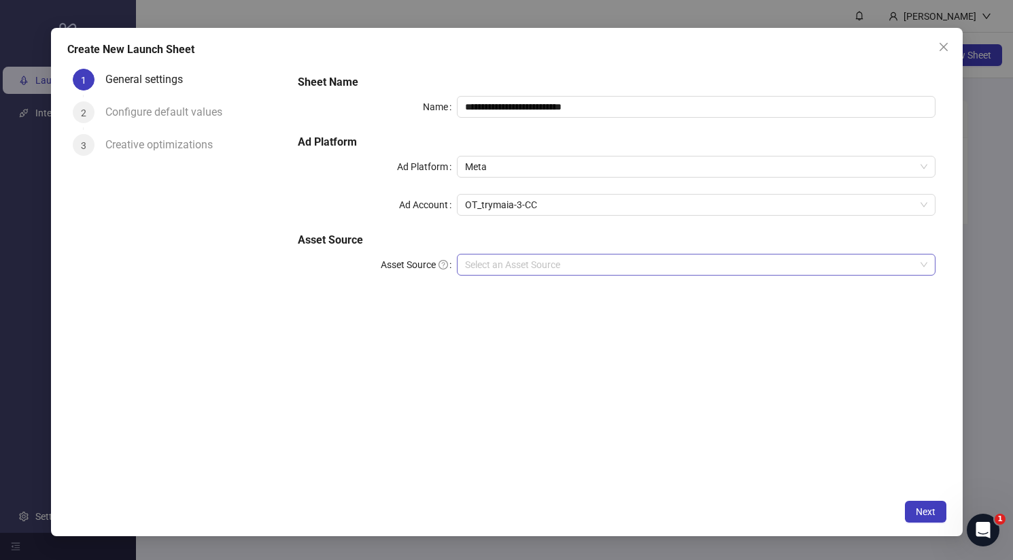
click at [481, 272] on input "Asset Source" at bounding box center [689, 264] width 449 height 20
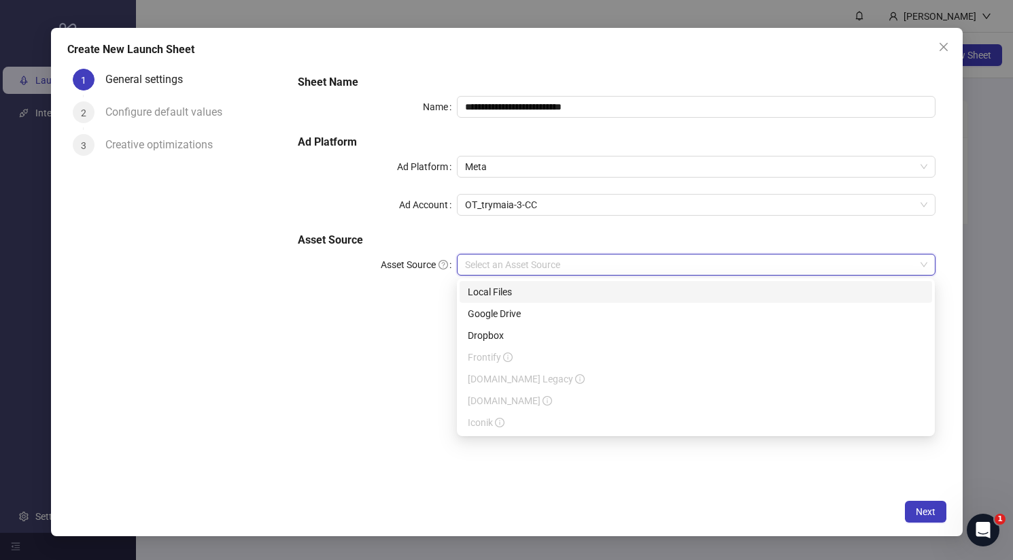
click at [481, 292] on div "Local Files" at bounding box center [696, 291] width 456 height 15
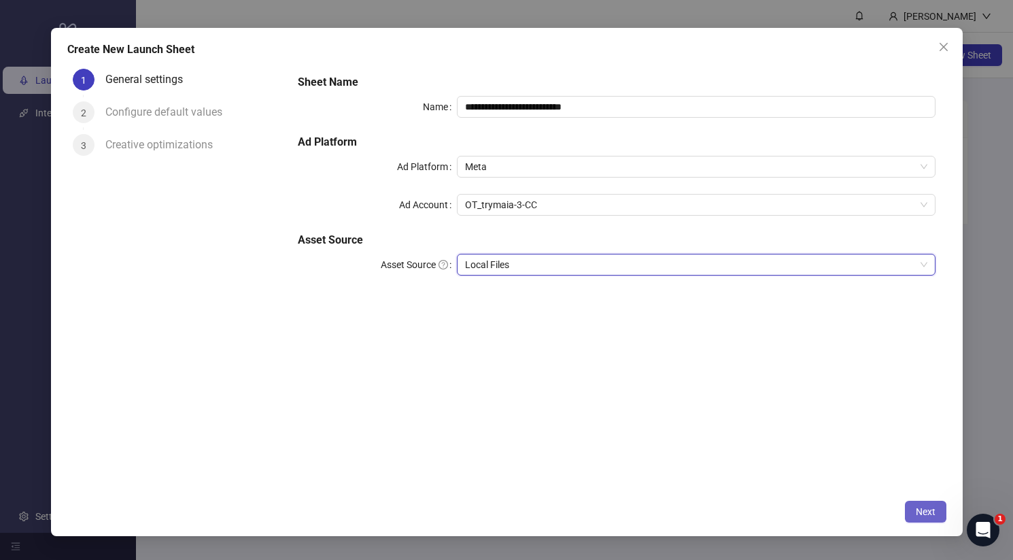
click at [925, 516] on span "Next" at bounding box center [926, 511] width 20 height 11
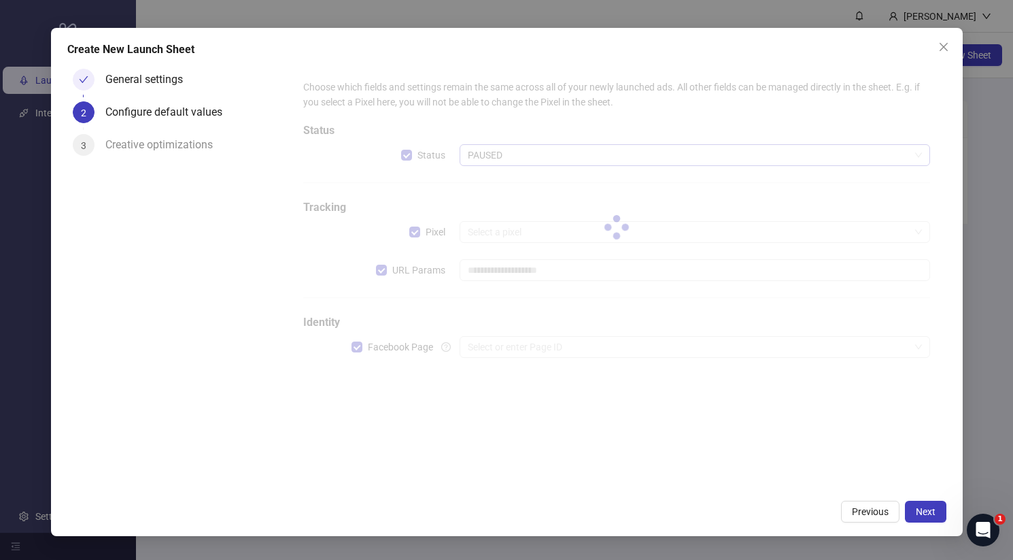
type input "**********"
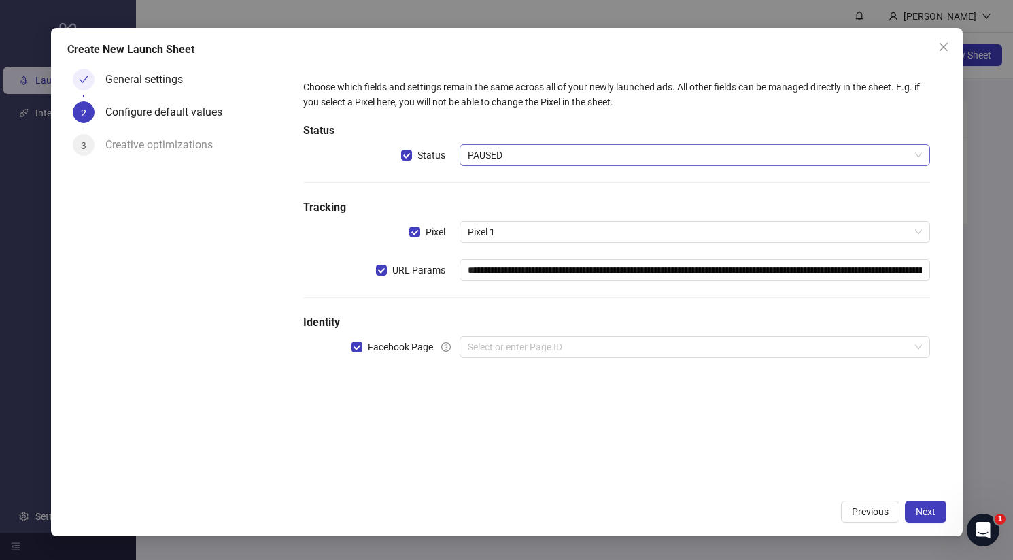
click at [481, 157] on span "PAUSED" at bounding box center [694, 155] width 453 height 20
click at [346, 151] on div "Status" at bounding box center [381, 155] width 156 height 22
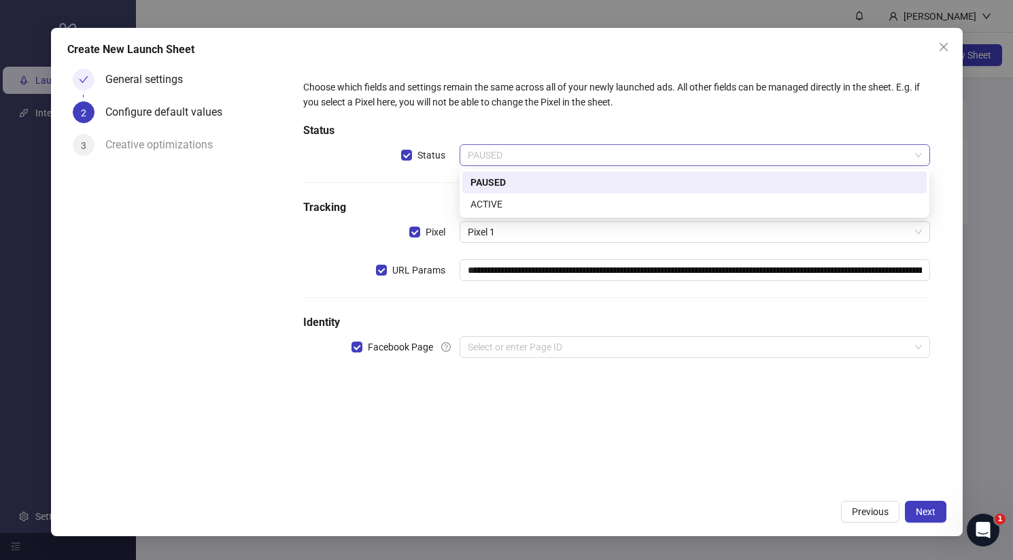
click at [503, 159] on span "PAUSED" at bounding box center [694, 155] width 453 height 20
click at [397, 175] on div "**********" at bounding box center [617, 226] width 638 height 305
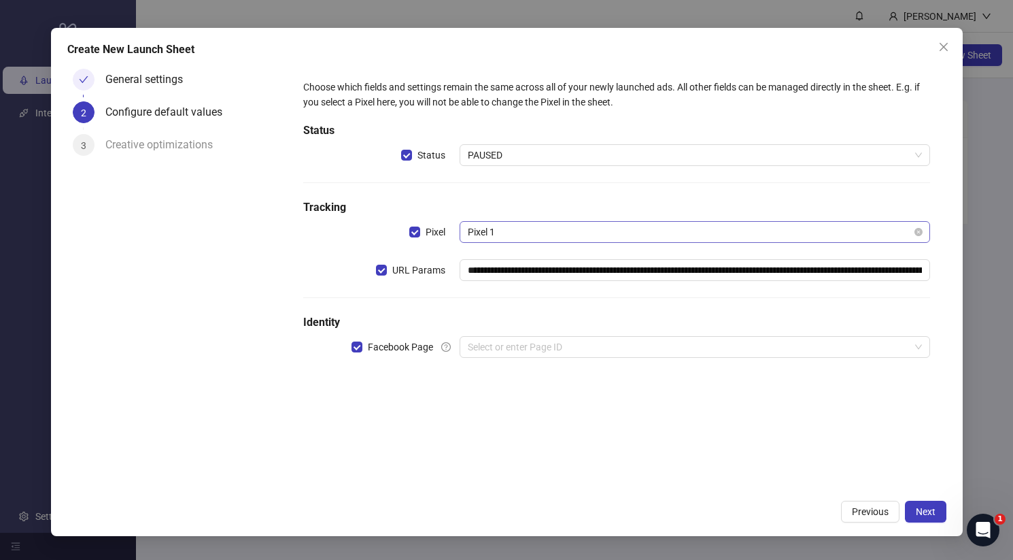
click at [473, 235] on span "Pixel 1" at bounding box center [694, 232] width 453 height 20
click at [473, 186] on div "**********" at bounding box center [617, 226] width 638 height 305
click at [406, 266] on span "URL Params" at bounding box center [419, 269] width 64 height 15
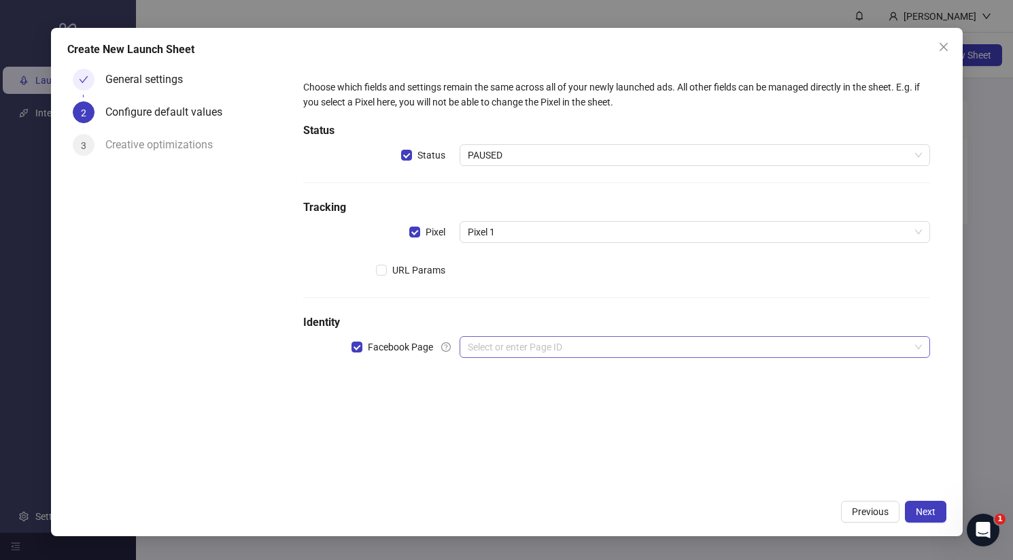
click at [506, 356] on input "search" at bounding box center [688, 347] width 441 height 20
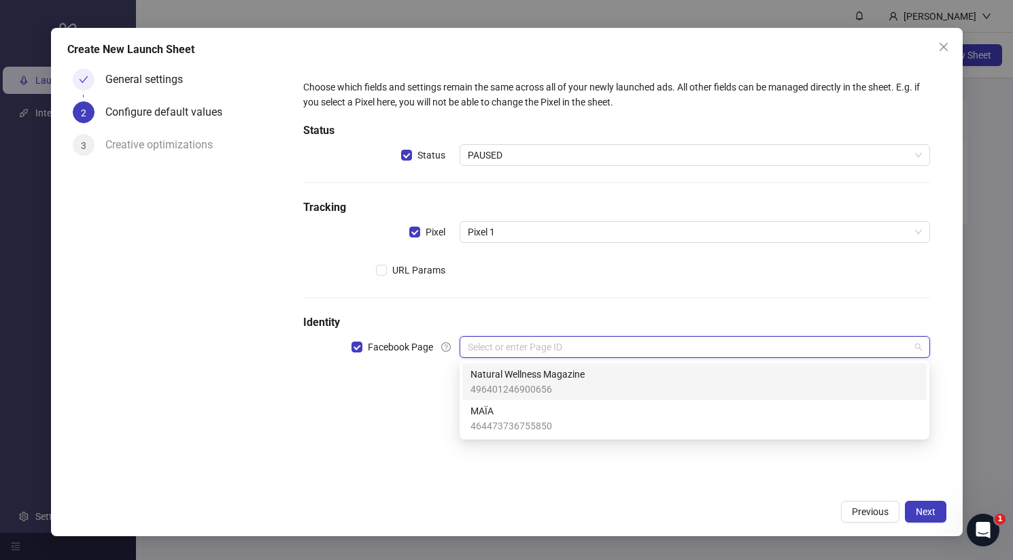
click at [518, 386] on span "496401246900656" at bounding box center [527, 388] width 114 height 15
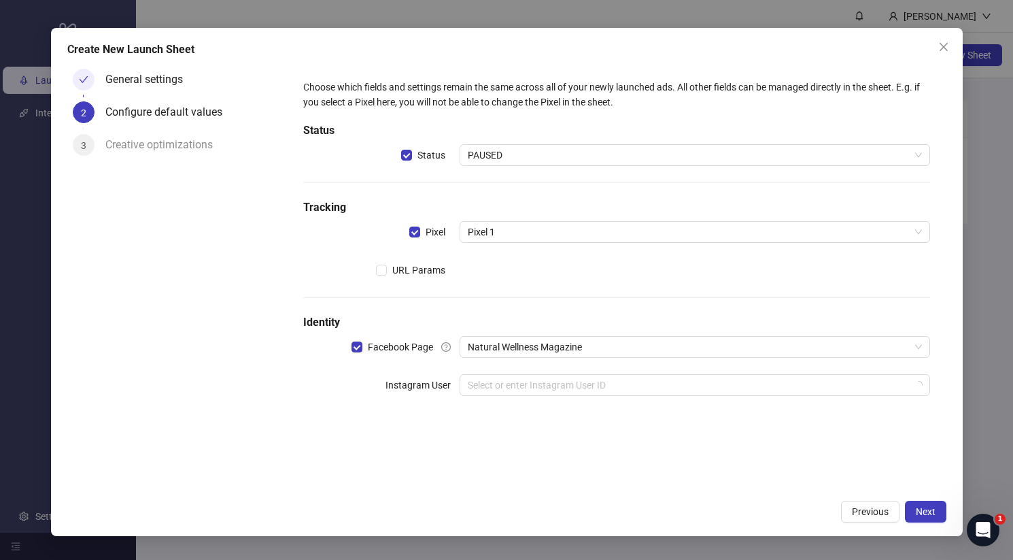
click at [577, 426] on form "Choose which fields and settings remain the same across all of your newly launc…" at bounding box center [616, 245] width 659 height 365
click at [537, 384] on input "search" at bounding box center [688, 385] width 441 height 20
click at [598, 316] on h5 "Identity" at bounding box center [616, 322] width 627 height 16
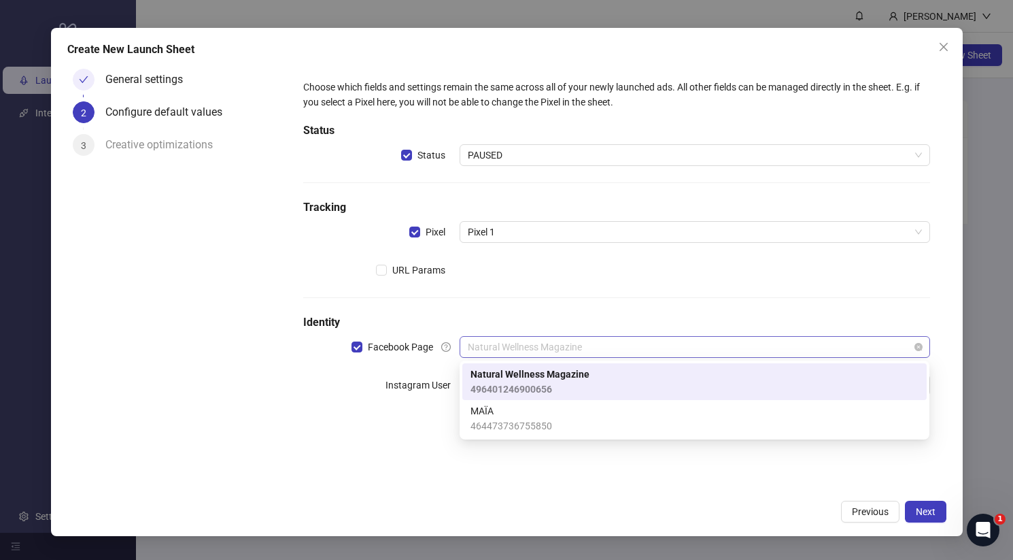
click at [589, 346] on span "Natural Wellness Magazine" at bounding box center [694, 347] width 453 height 20
click at [576, 411] on div "MAÏA 464473736755850" at bounding box center [694, 418] width 448 height 30
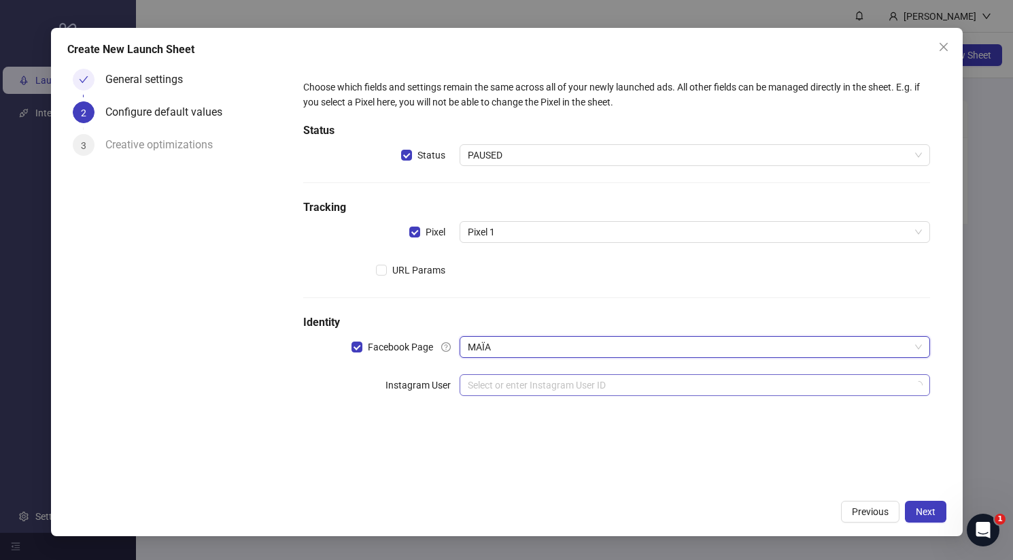
click at [573, 391] on input "search" at bounding box center [688, 385] width 441 height 20
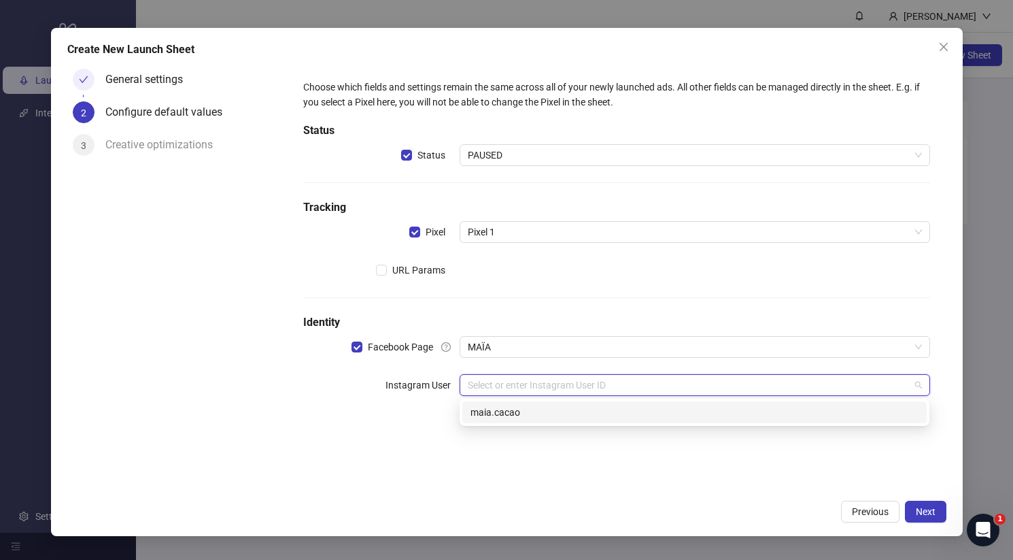
click at [572, 415] on div "maia.cacao" at bounding box center [694, 412] width 448 height 15
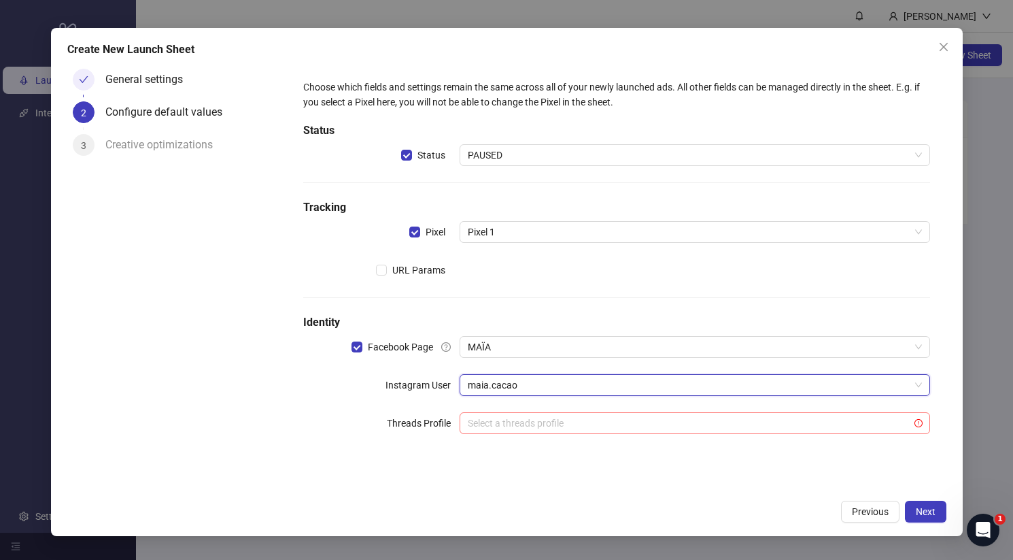
click at [753, 424] on input "search" at bounding box center [688, 423] width 441 height 20
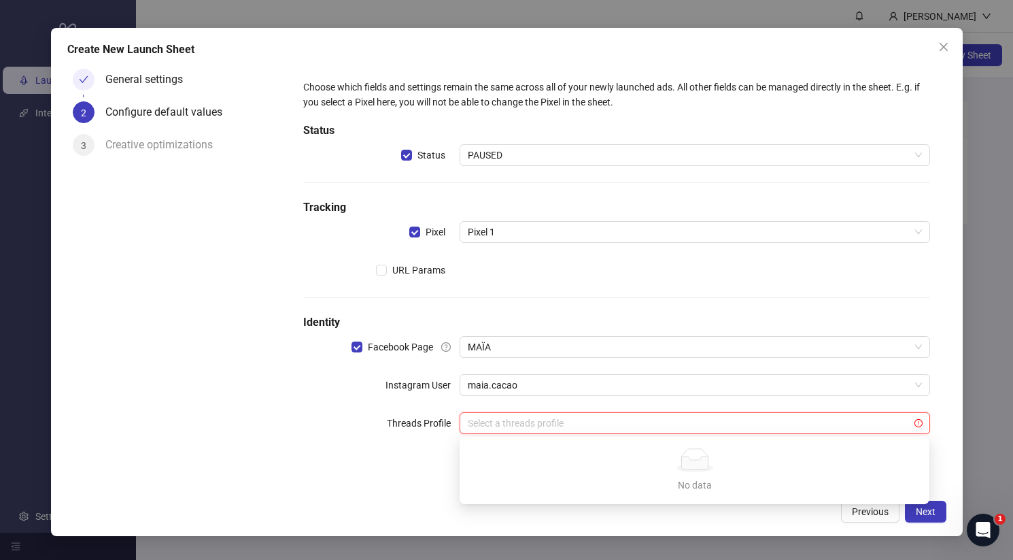
click at [762, 370] on div "Choose which fields and settings remain the same across all of your newly launc…" at bounding box center [617, 264] width 638 height 381
click at [933, 514] on span "Next" at bounding box center [926, 511] width 20 height 11
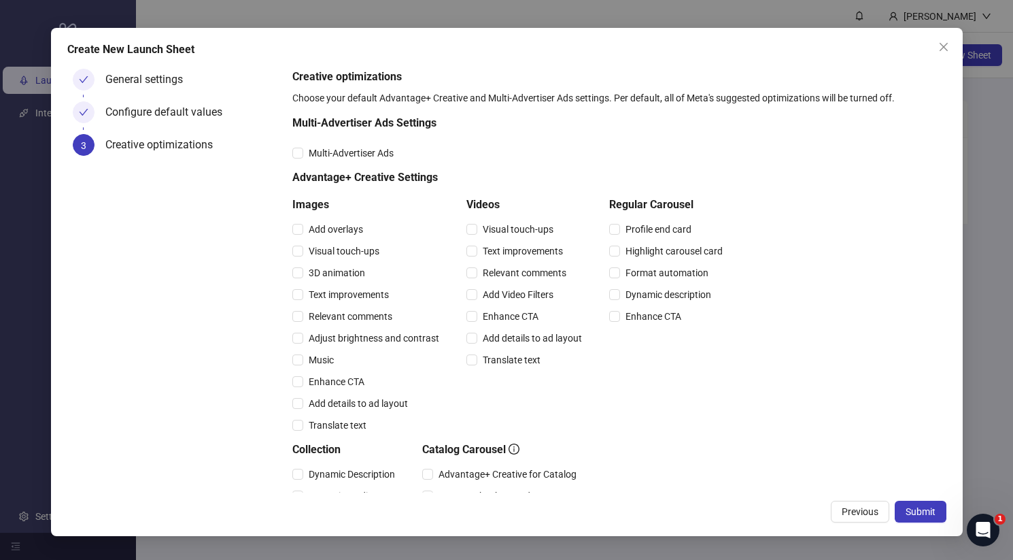
scroll to position [264, 0]
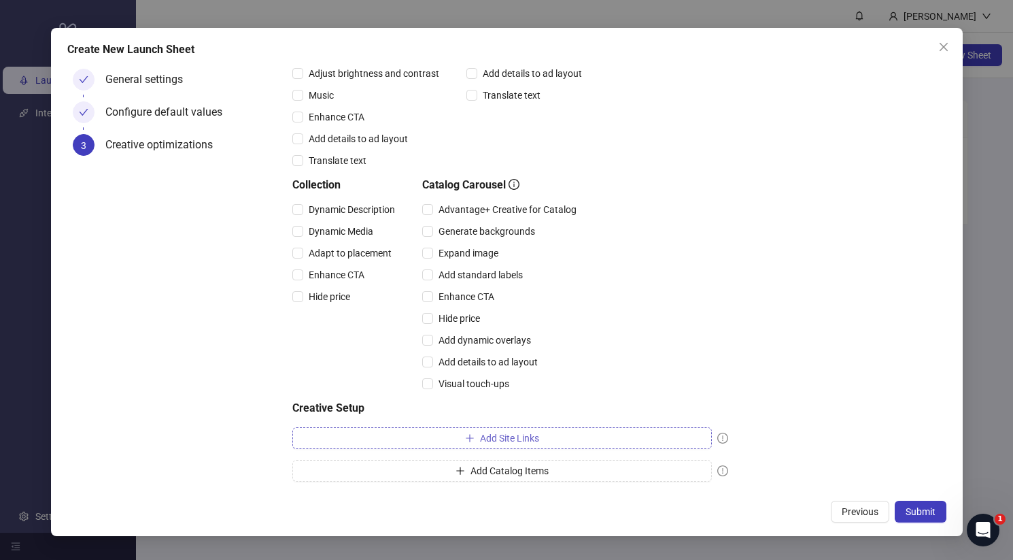
click at [696, 441] on button "Add Site Links" at bounding box center [501, 438] width 419 height 22
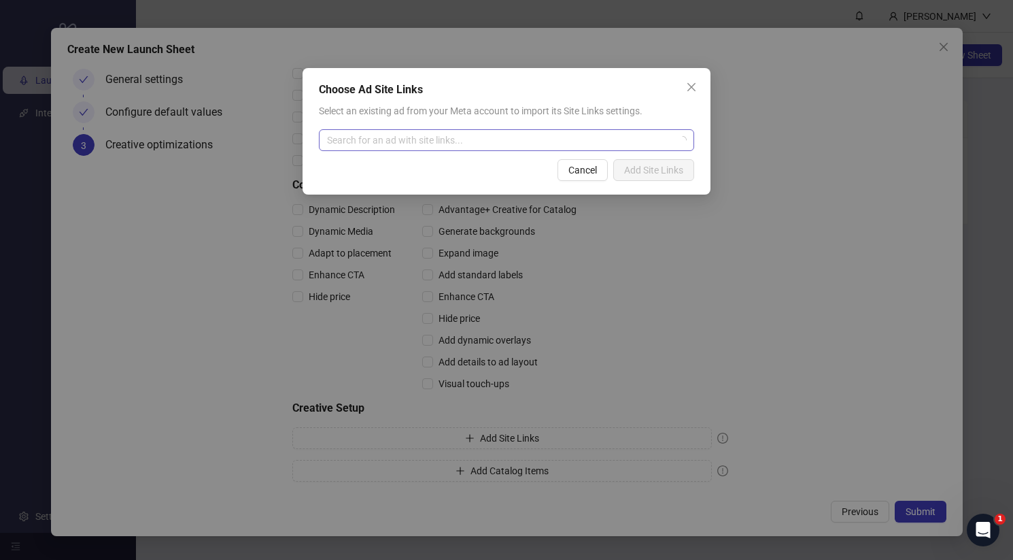
click at [470, 134] on input "search" at bounding box center [500, 140] width 347 height 20
paste input "**********"
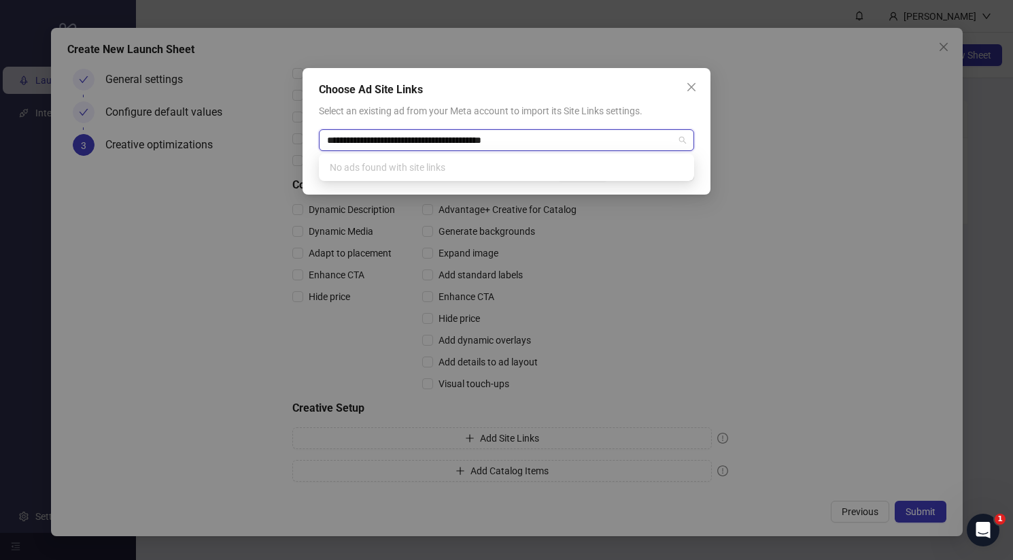
type input "**********"
click at [607, 104] on div "Select an existing ad from your Meta account to import its Site Links settings." at bounding box center [506, 110] width 375 height 15
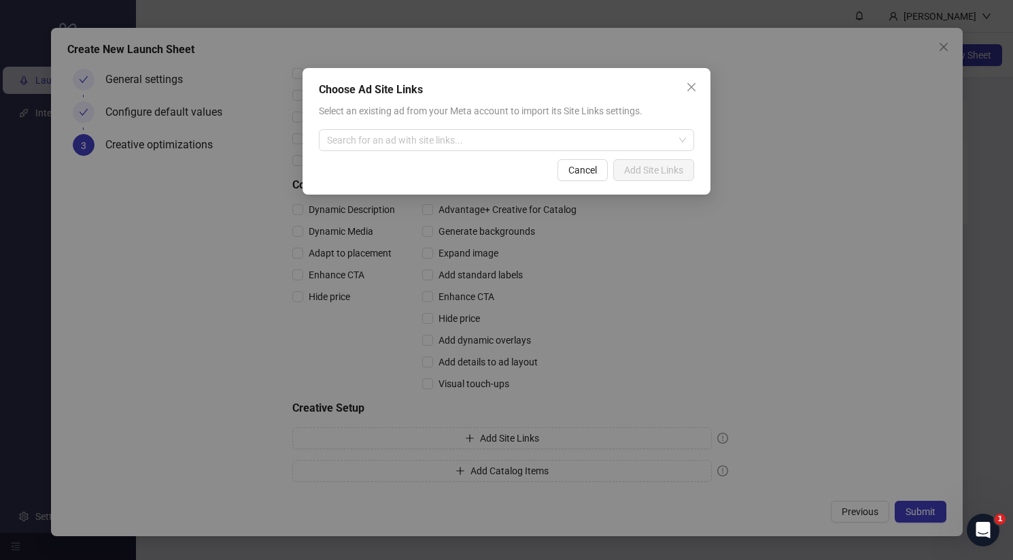
click at [617, 126] on div "Select an existing ad from your Meta account to import its Site Links settings.…" at bounding box center [506, 127] width 375 height 48
click at [615, 132] on input "search" at bounding box center [500, 140] width 347 height 20
paste input "**********"
type input "**********"
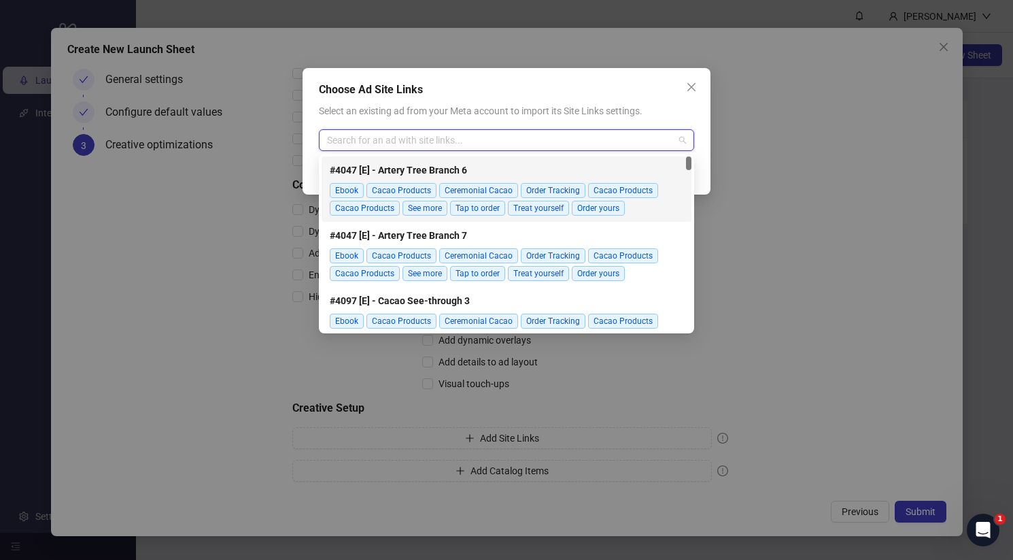
click at [619, 143] on input "search" at bounding box center [500, 140] width 347 height 20
paste input "**********"
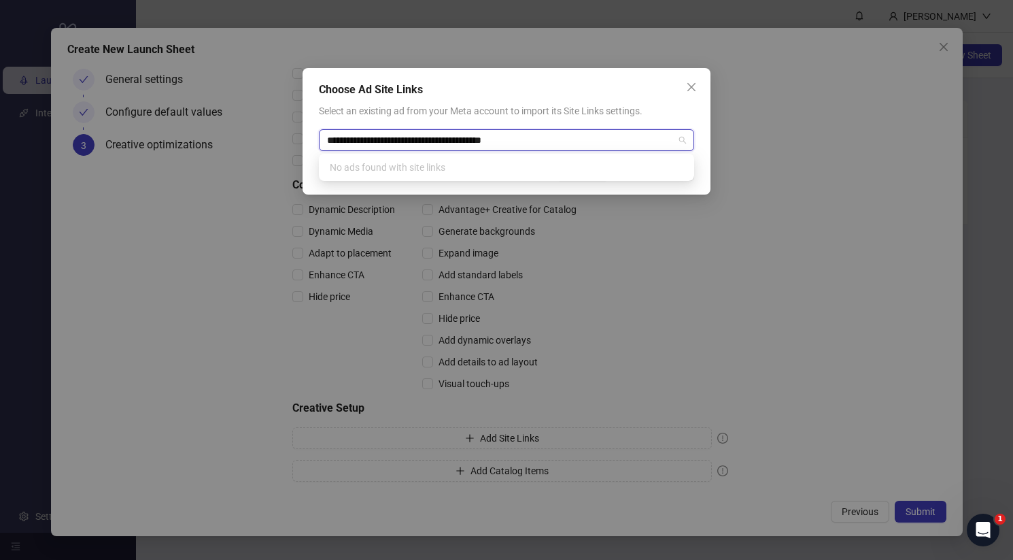
type input "**********"
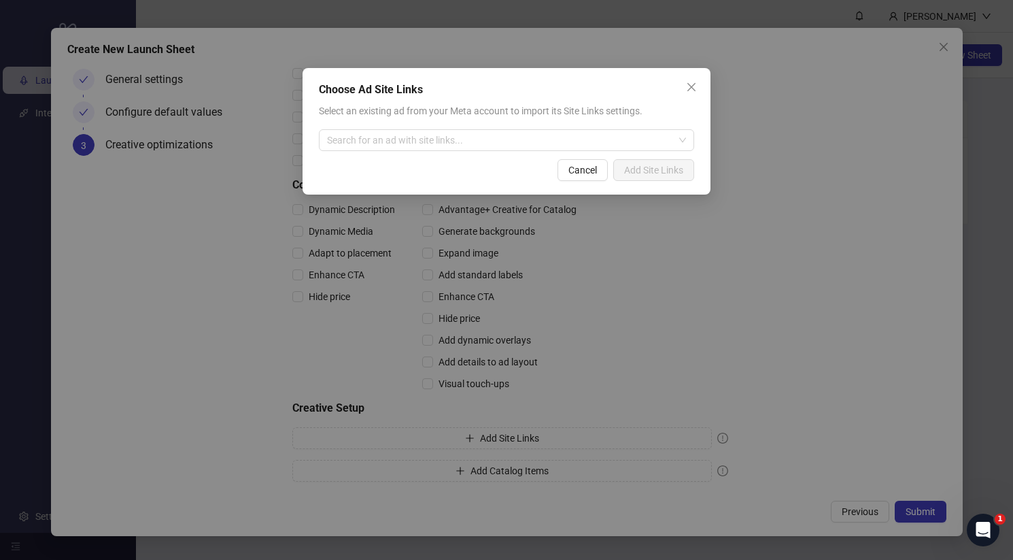
click at [543, 99] on div "Choose Ad Site Links Select an existing ad from your Meta account to import its…" at bounding box center [507, 131] width 408 height 126
click at [528, 133] on input "search" at bounding box center [500, 140] width 347 height 20
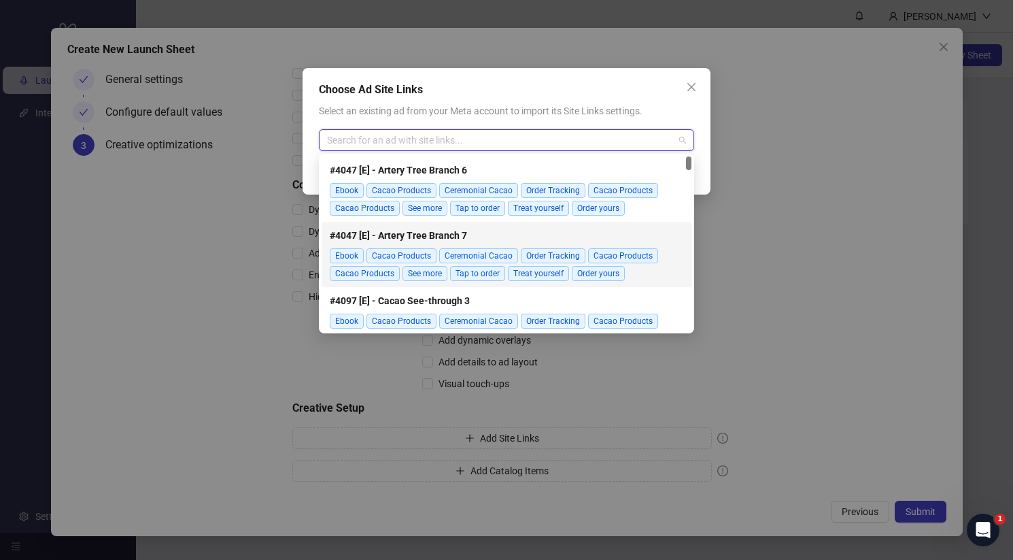
click at [492, 235] on span "#4047 [E] - Artery Tree Branch 7" at bounding box center [507, 235] width 354 height 15
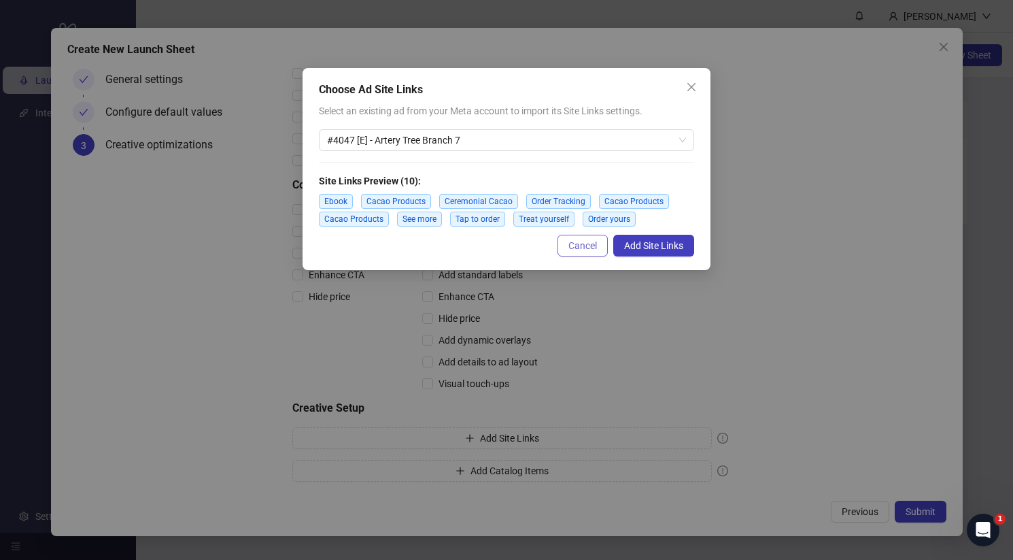
click at [589, 241] on span "Cancel" at bounding box center [582, 245] width 29 height 11
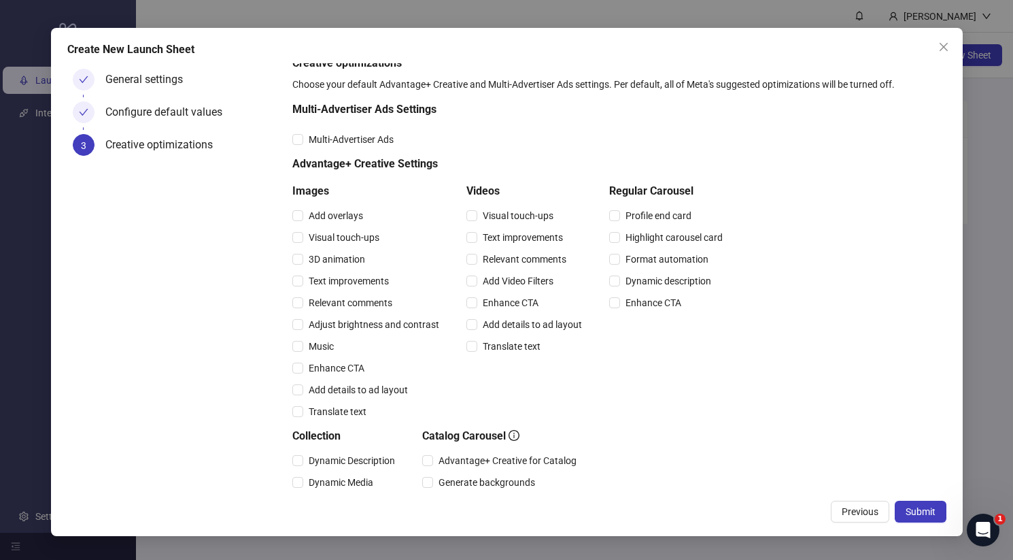
scroll to position [0, 0]
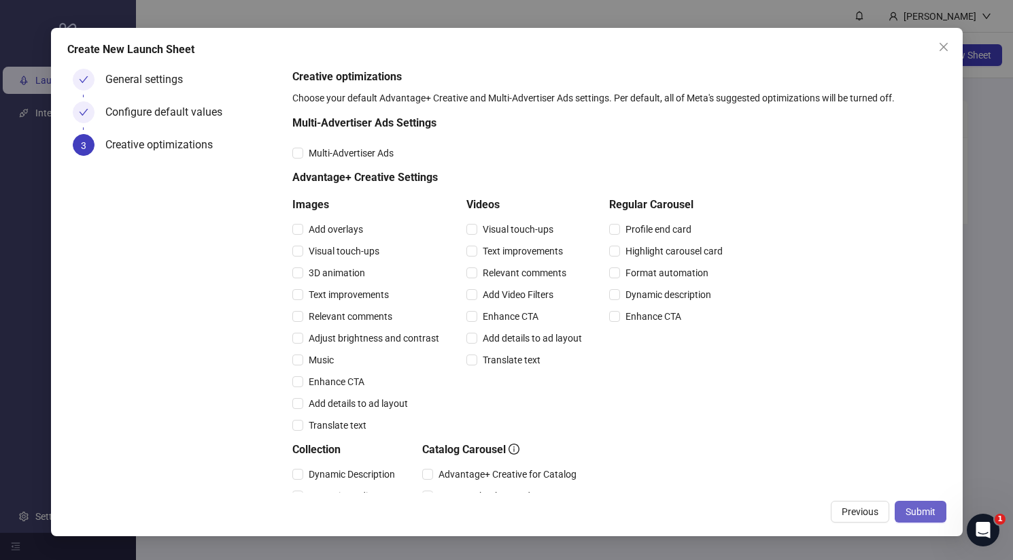
click at [917, 511] on span "Submit" at bounding box center [921, 511] width 30 height 11
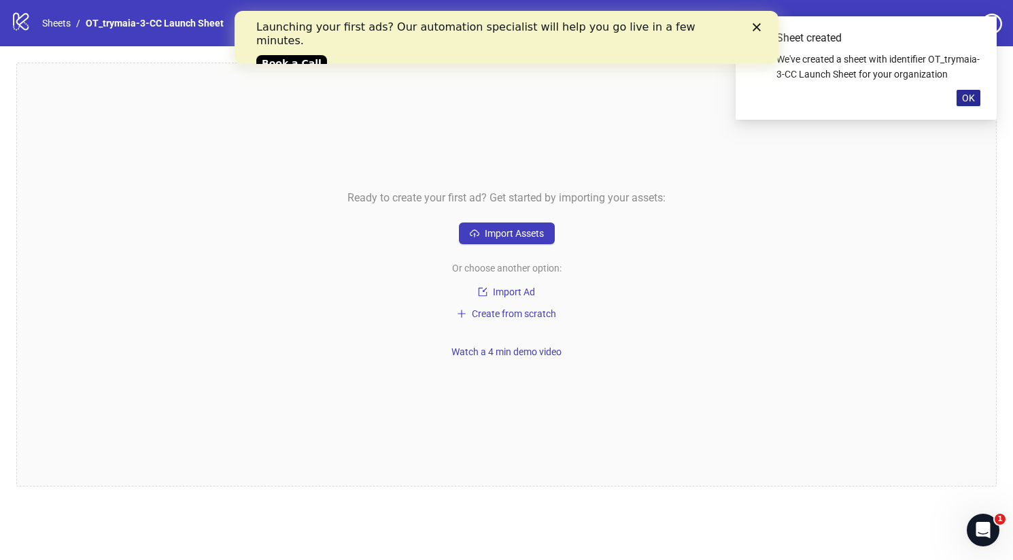
click at [973, 103] on span "OK" at bounding box center [968, 97] width 13 height 11
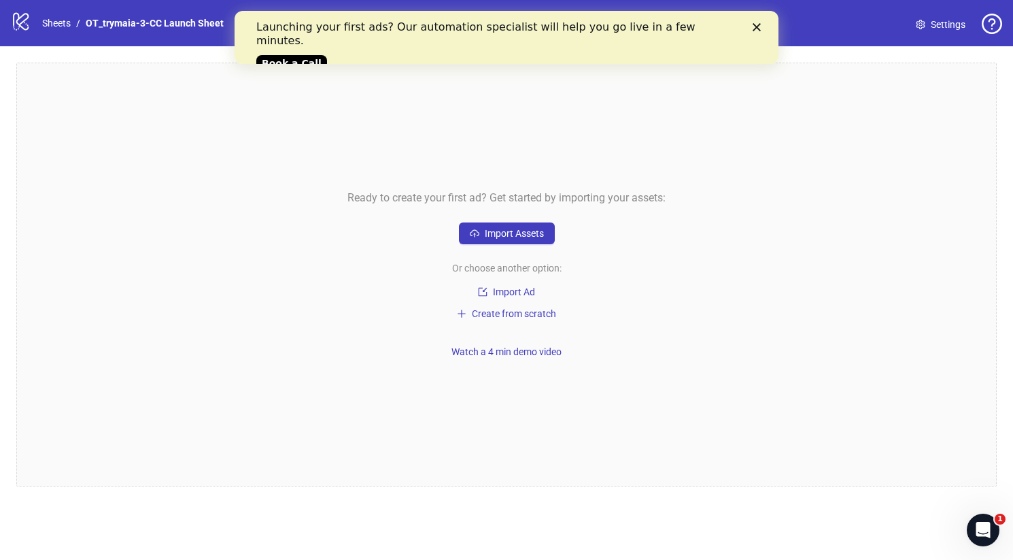
click at [755, 26] on polygon "Close" at bounding box center [757, 27] width 8 height 8
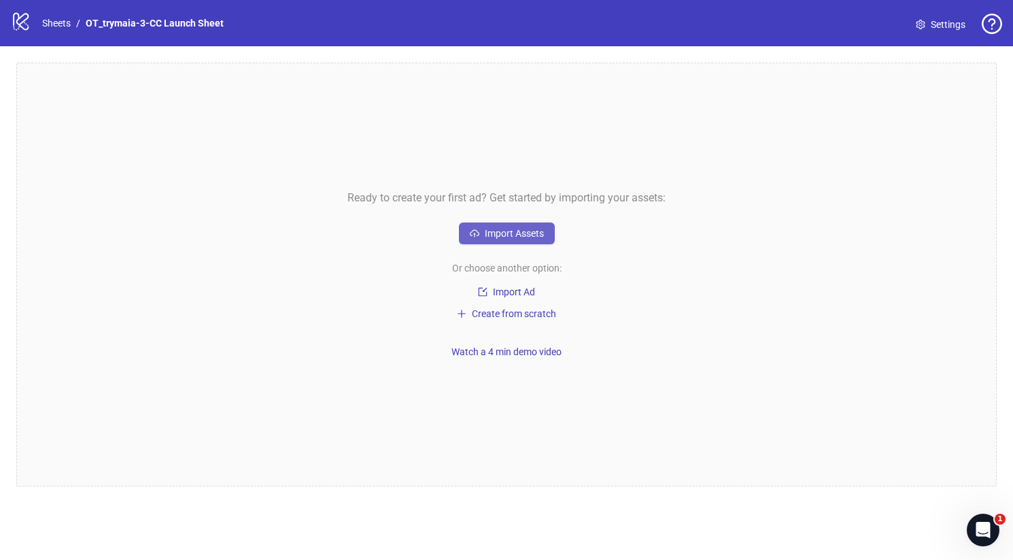
click at [484, 239] on button "Import Assets" at bounding box center [507, 233] width 96 height 22
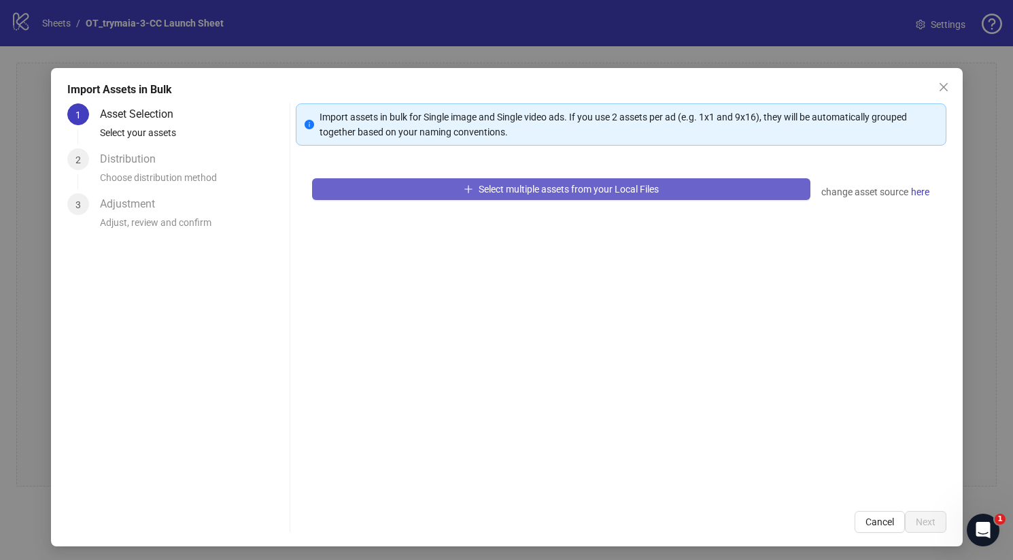
click at [494, 182] on button "Select multiple assets from your Local Files" at bounding box center [561, 189] width 498 height 22
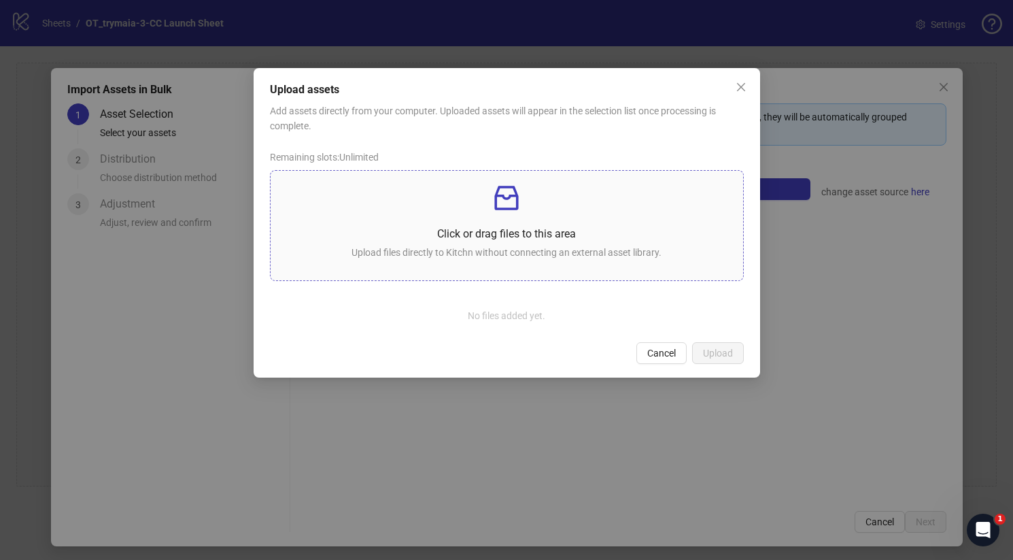
click at [526, 224] on div "Click or drag files to this area Upload files directly to Kitchn without connec…" at bounding box center [506, 226] width 451 height 88
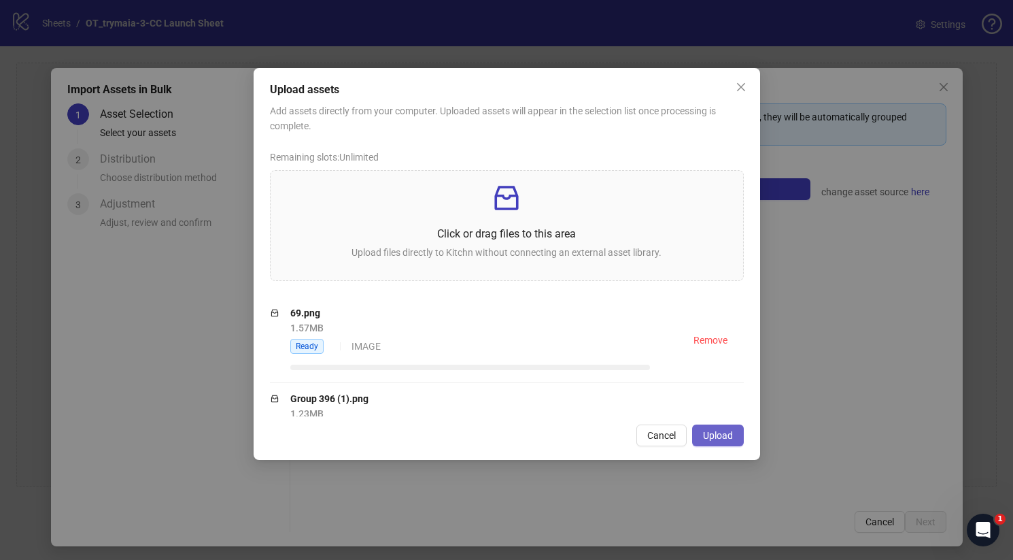
click at [725, 436] on span "Upload" at bounding box center [718, 435] width 30 height 11
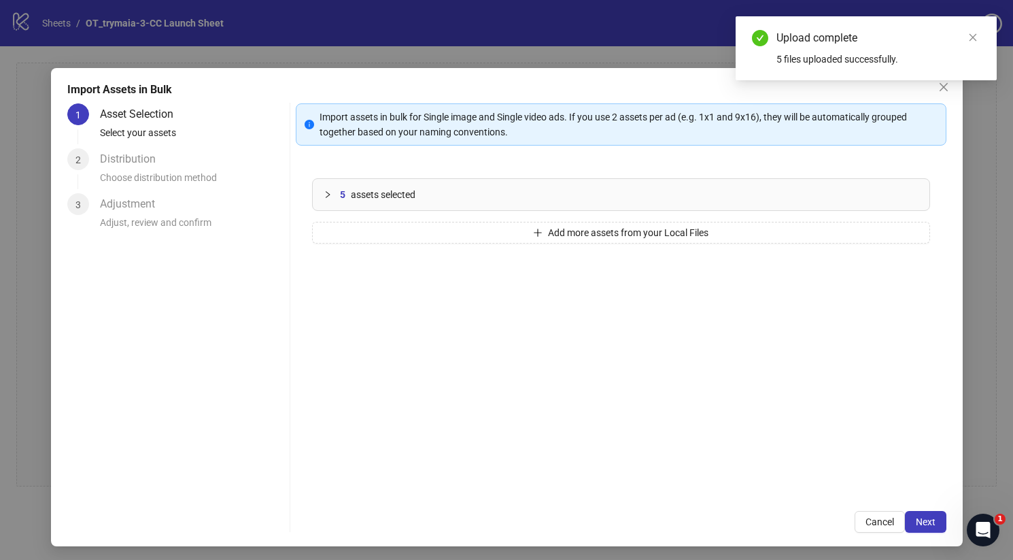
click at [330, 201] on div at bounding box center [332, 194] width 16 height 15
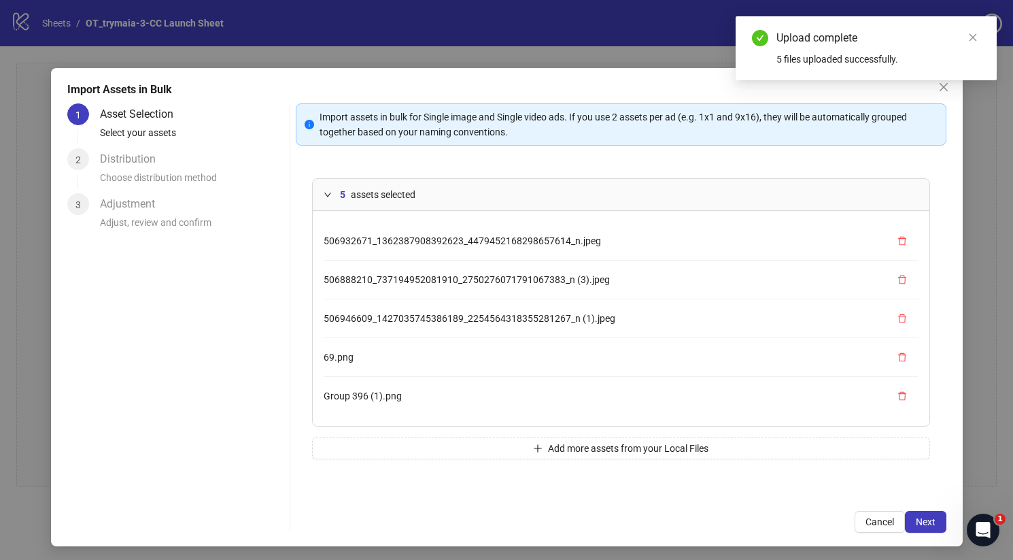
scroll to position [2, 0]
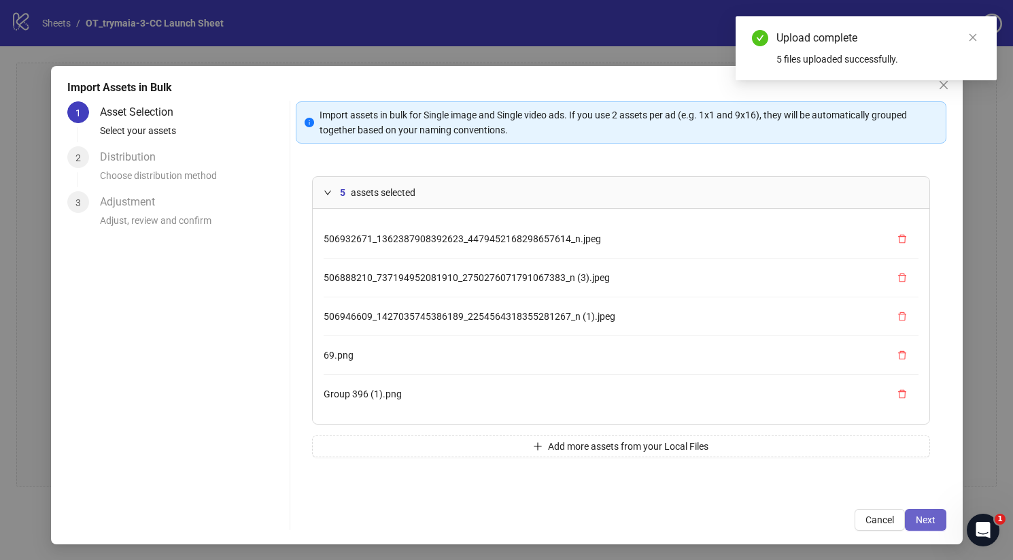
click at [927, 517] on span "Next" at bounding box center [926, 519] width 20 height 11
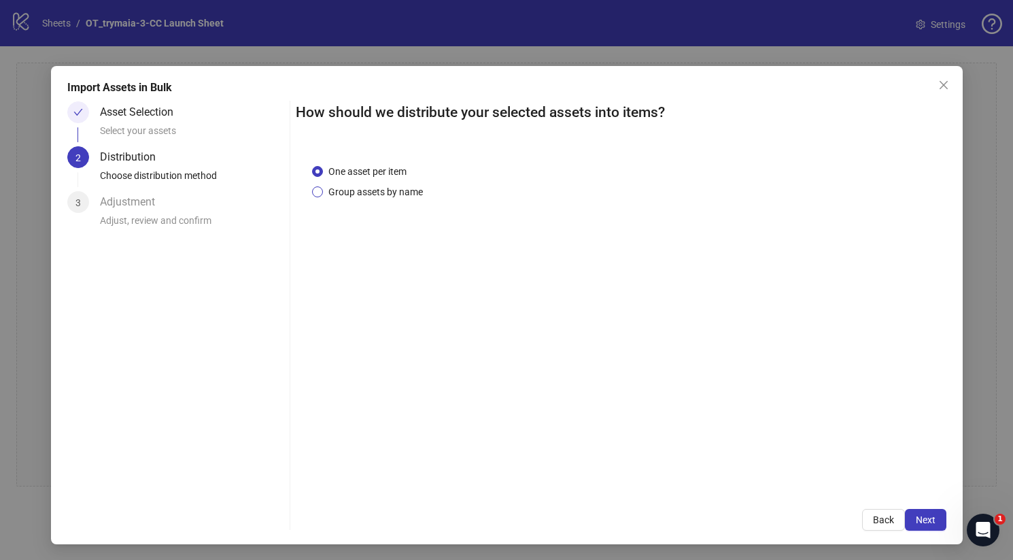
click at [403, 196] on span "Group assets by name" at bounding box center [375, 191] width 105 height 15
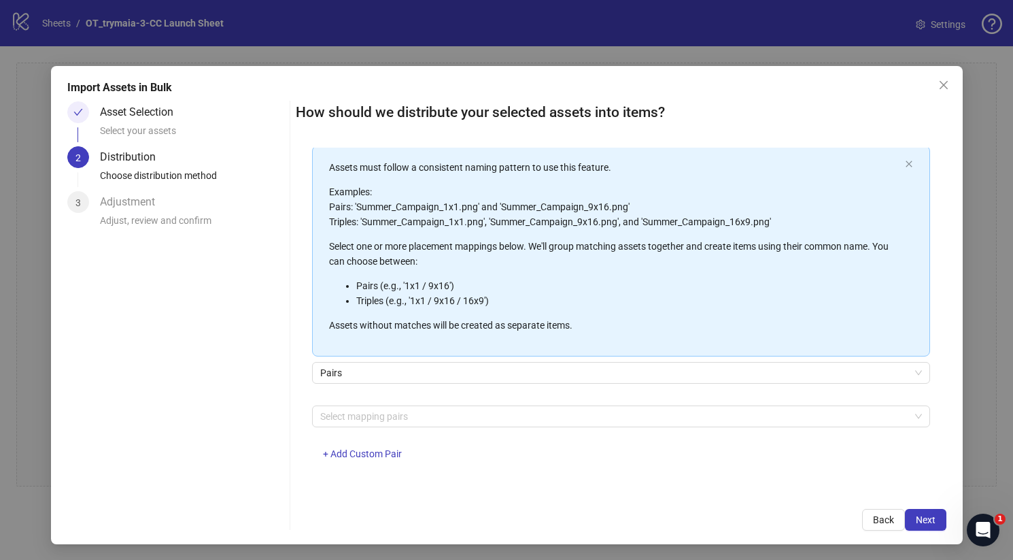
scroll to position [0, 0]
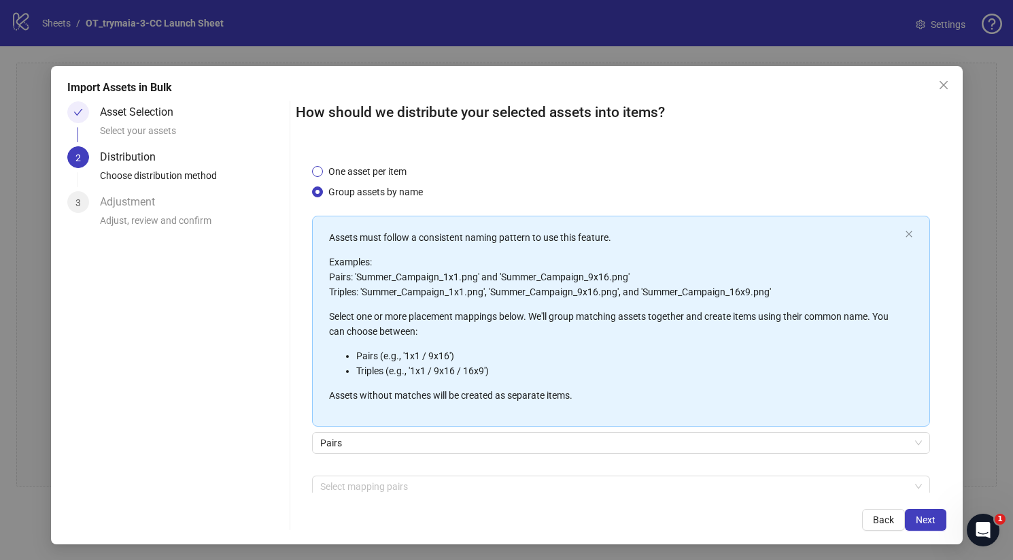
click at [356, 177] on span "One asset per item" at bounding box center [367, 171] width 89 height 15
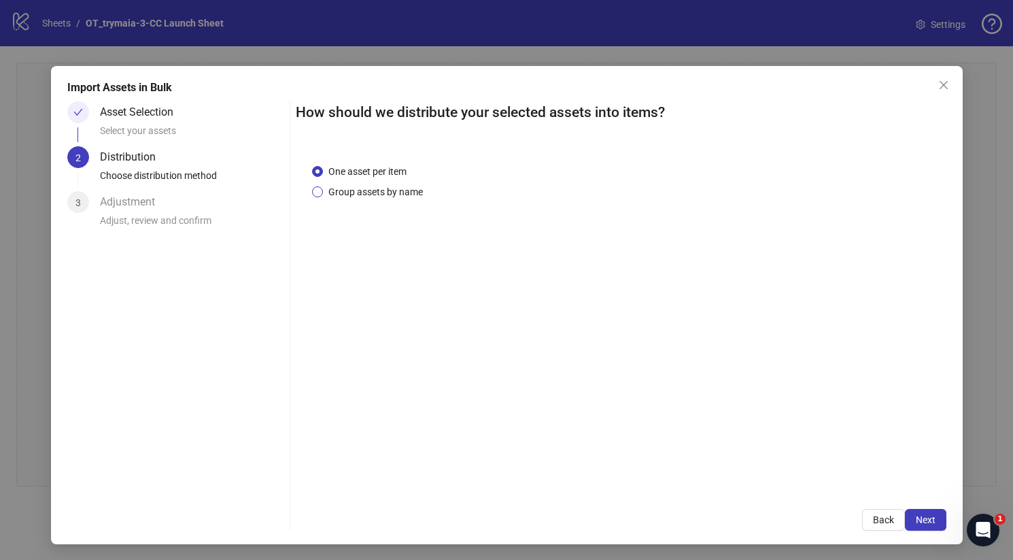
click at [367, 193] on span "Group assets by name" at bounding box center [375, 191] width 105 height 15
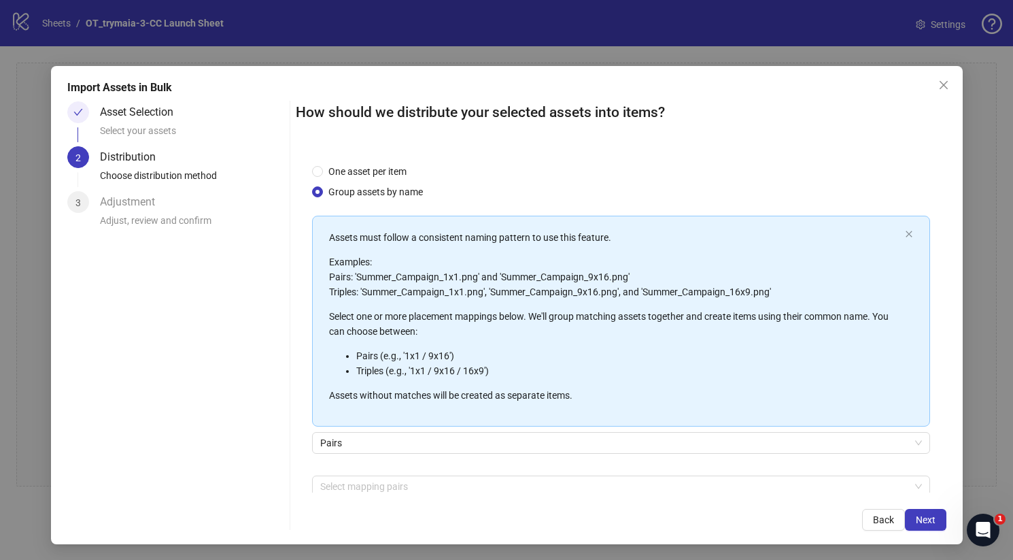
scroll to position [70, 0]
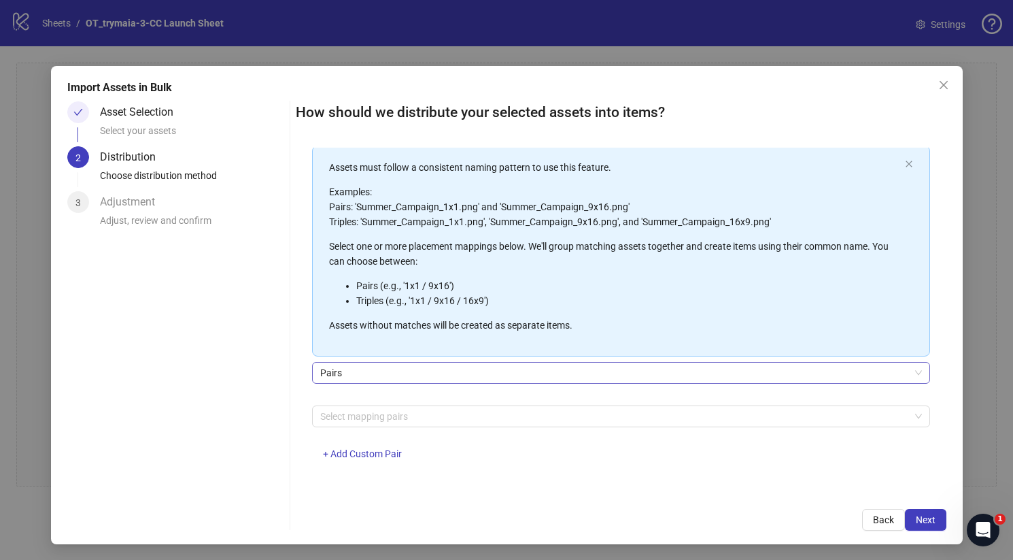
click at [454, 371] on span "Pairs" at bounding box center [621, 372] width 602 height 20
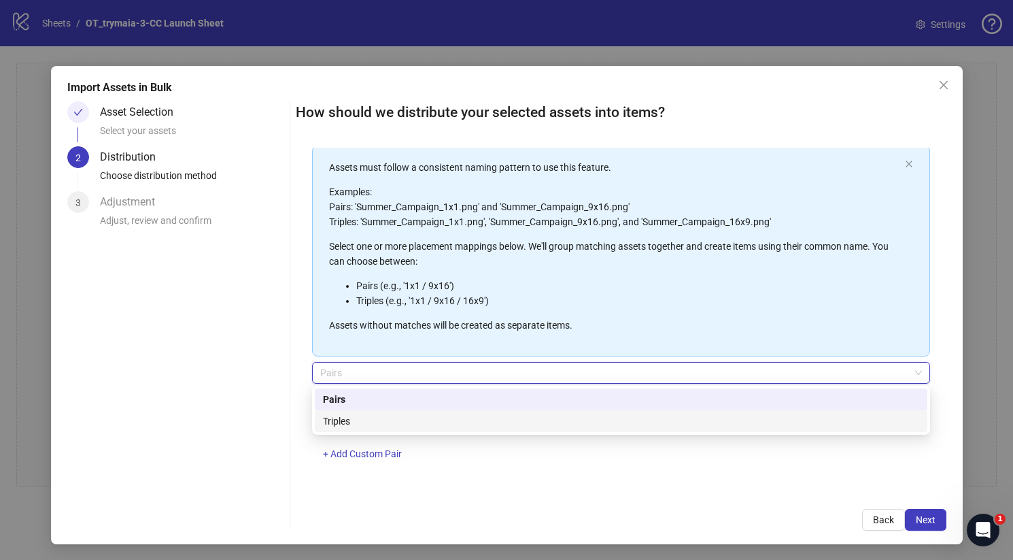
click at [511, 465] on div "Select mapping pairs + Add Custom Pair" at bounding box center [621, 440] width 618 height 71
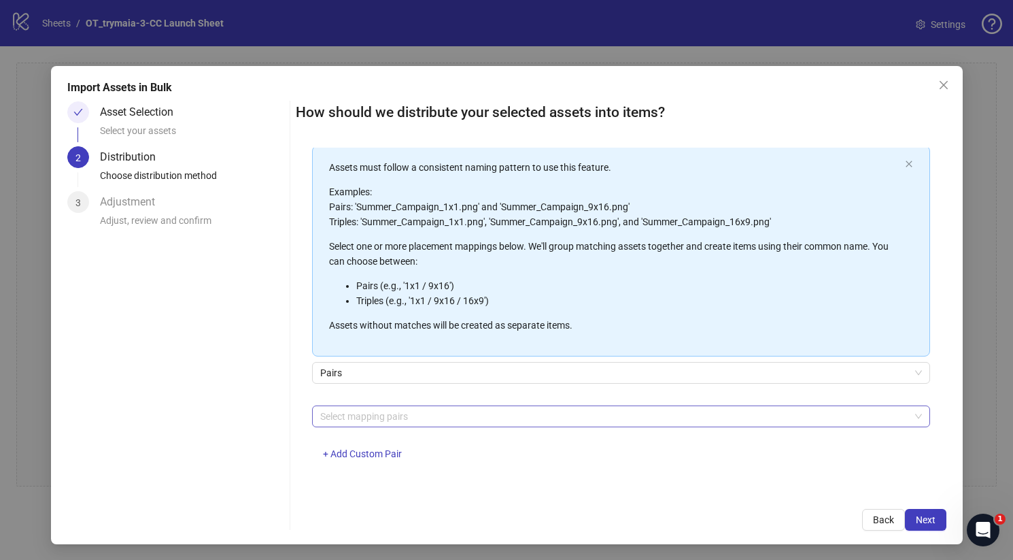
click at [419, 417] on div at bounding box center [614, 416] width 598 height 19
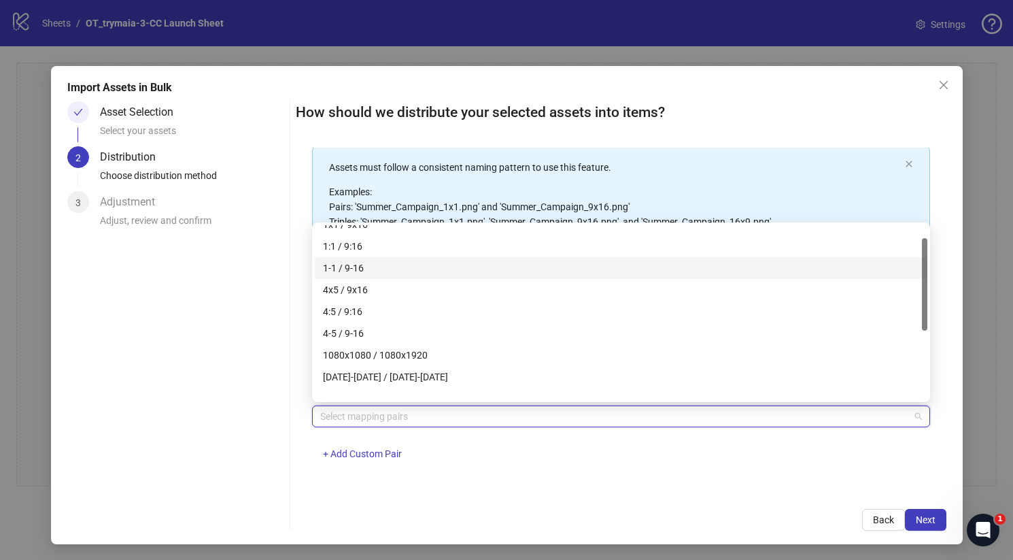
scroll to position [112, 0]
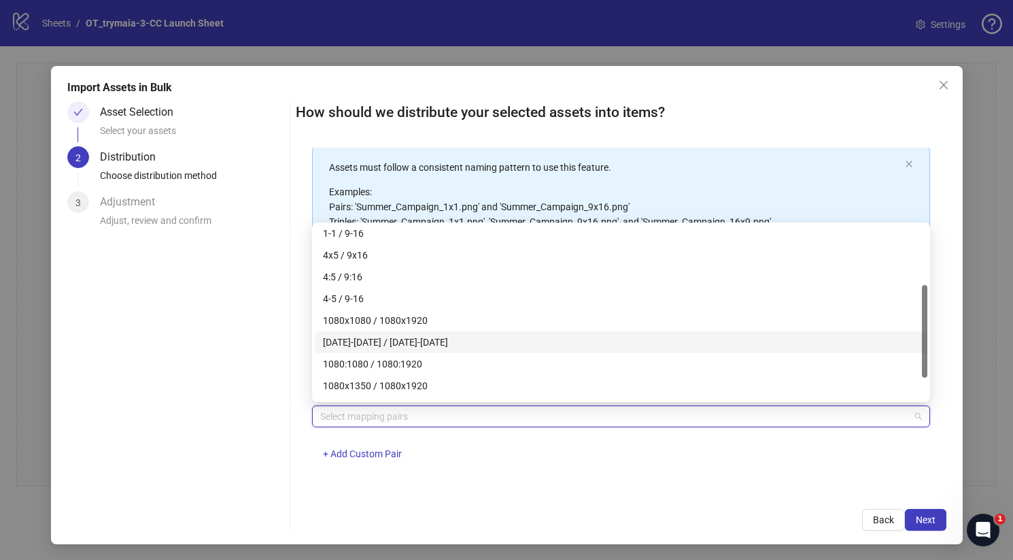
click at [256, 347] on div "Asset Selection Select your assets 2 Distribution Choose distribution method 3 …" at bounding box center [175, 315] width 217 height 429
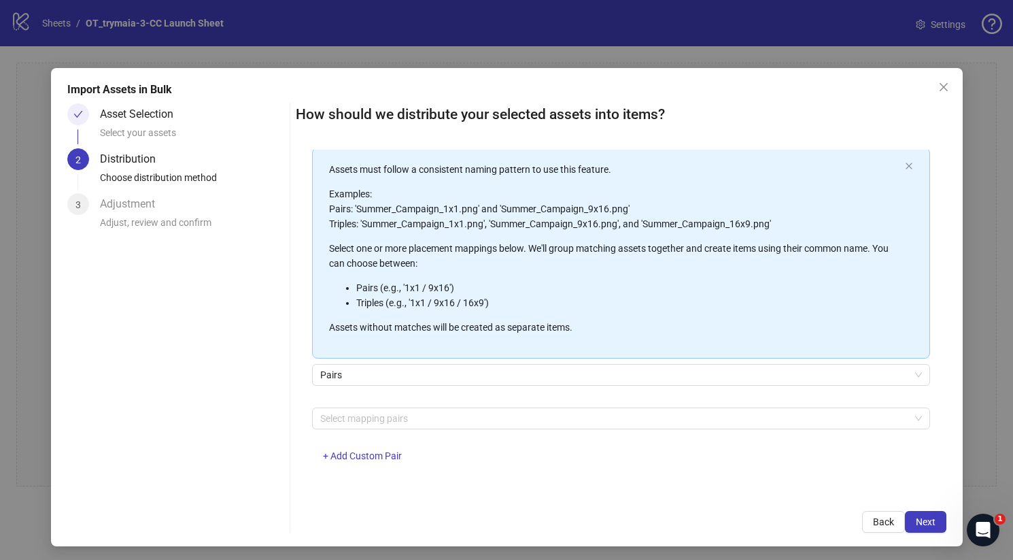
scroll to position [0, 0]
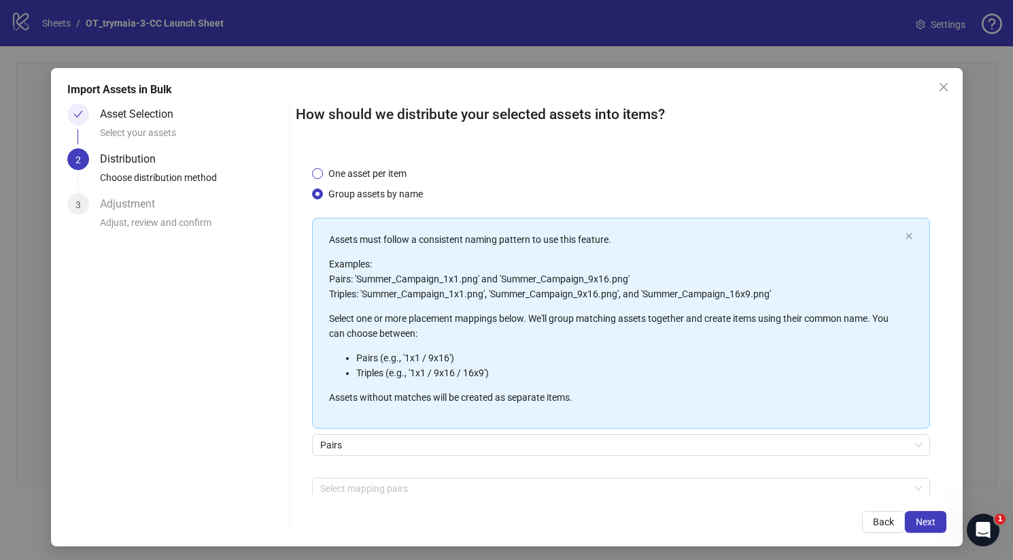
click at [368, 175] on span "One asset per item" at bounding box center [367, 173] width 89 height 15
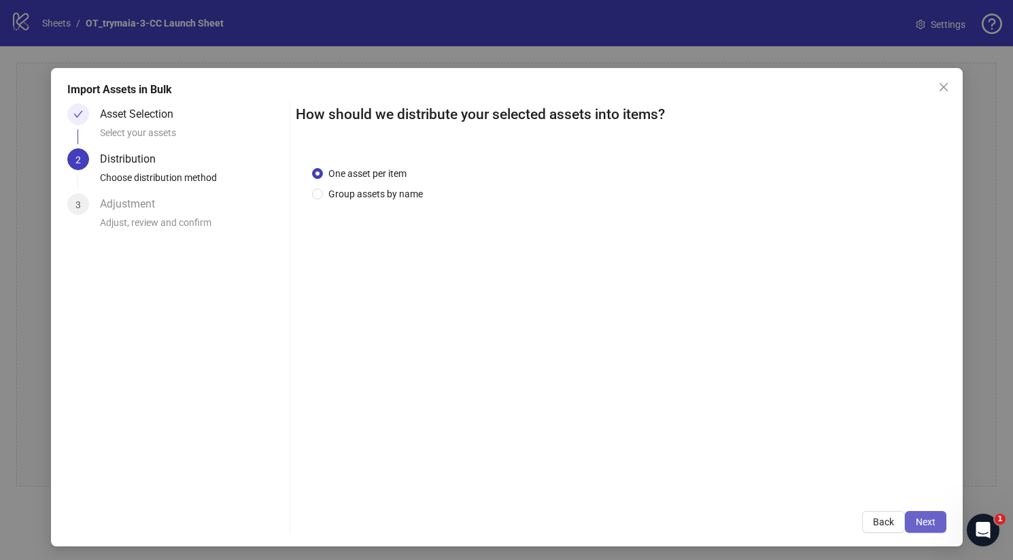
click at [914, 519] on button "Next" at bounding box center [925, 522] width 41 height 22
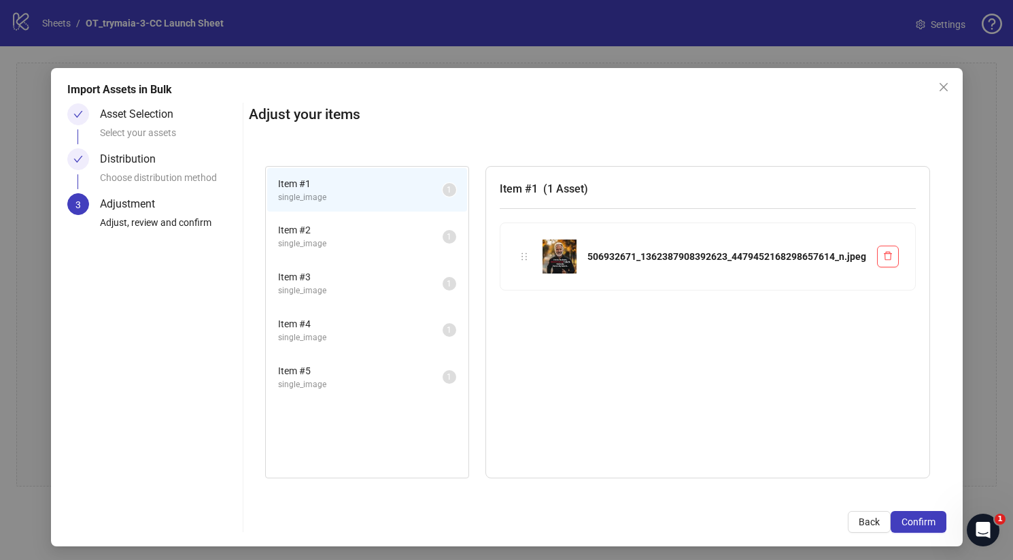
click at [368, 237] on span "Item # 2" at bounding box center [360, 229] width 165 height 15
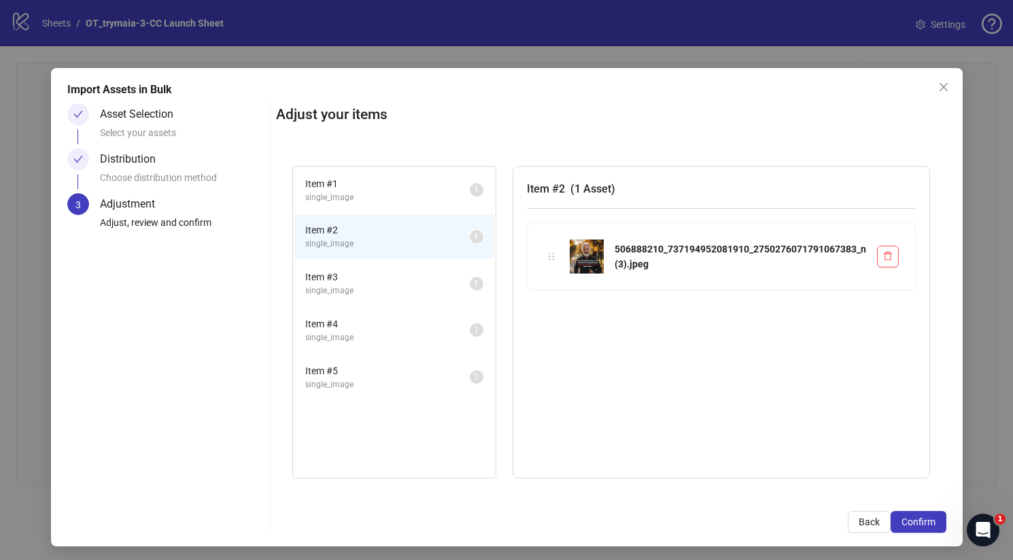
click at [386, 272] on span "Item # 3" at bounding box center [387, 276] width 165 height 15
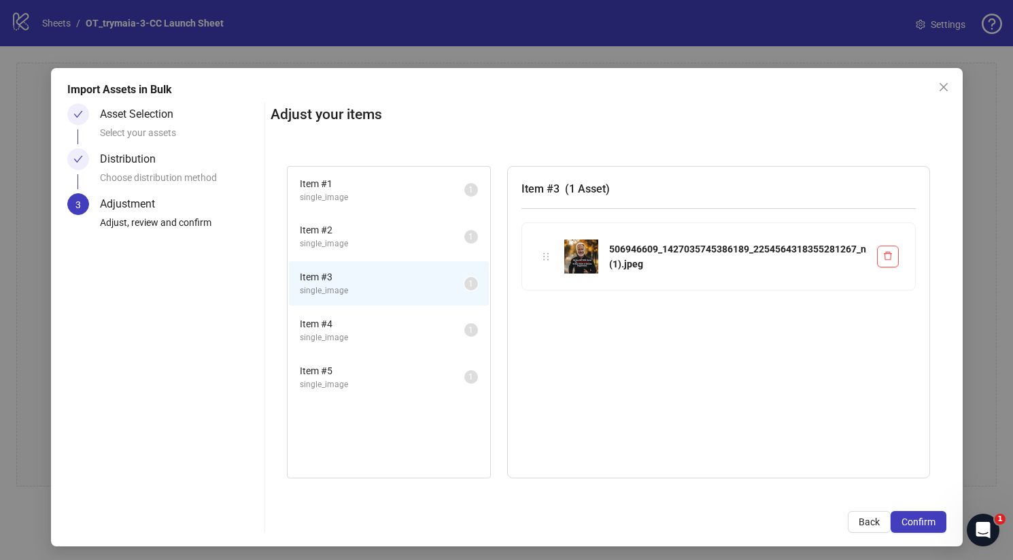
click at [390, 303] on li "Item # 3 single_image 1" at bounding box center [389, 283] width 200 height 44
click at [387, 327] on span "Item # 4" at bounding box center [382, 323] width 165 height 15
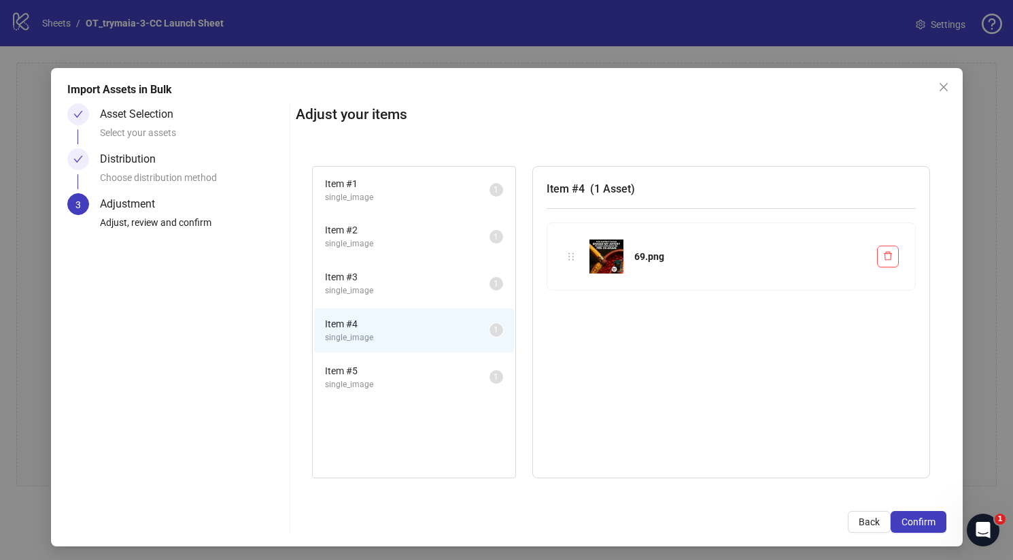
click at [384, 367] on span "Item # 5" at bounding box center [407, 370] width 165 height 15
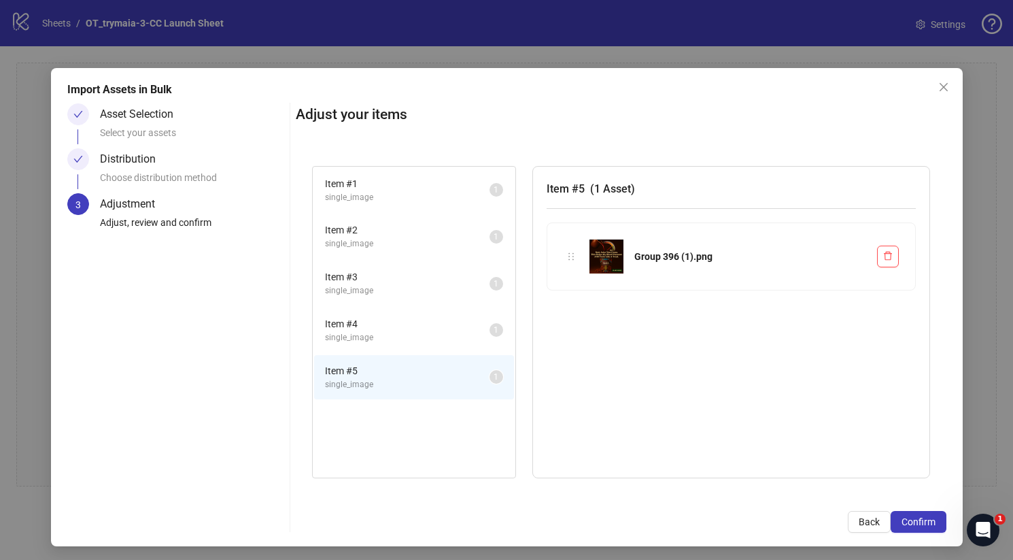
click at [398, 191] on span "single_image" at bounding box center [407, 197] width 165 height 13
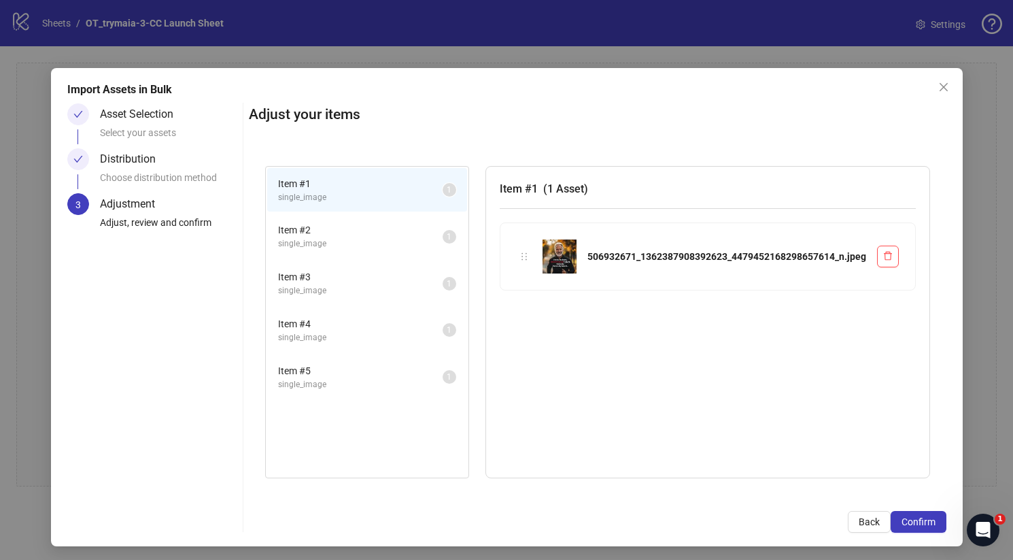
click at [320, 216] on li "Item # 2 single_image 1" at bounding box center [367, 236] width 200 height 44
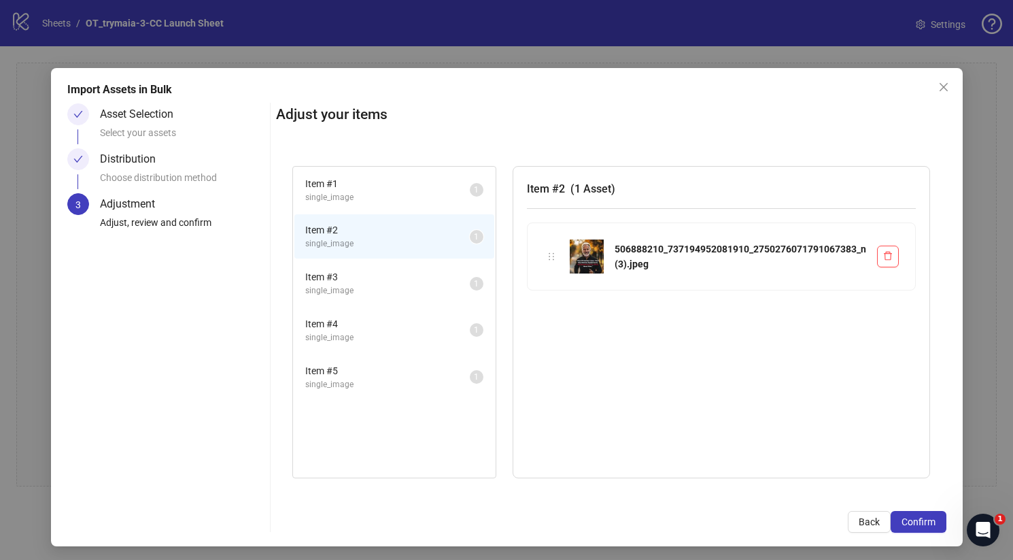
click at [406, 225] on span "Item # 2" at bounding box center [387, 229] width 165 height 15
drag, startPoint x: 478, startPoint y: 235, endPoint x: 447, endPoint y: 185, distance: 58.7
click at [447, 185] on ul "Item # 1 single_image 1 Item # 2 single_image 1 Item # 3 single_image 1 Item # …" at bounding box center [394, 284] width 203 height 234
click at [553, 287] on div "506888210_737194952081910_2750276071791067383_n (3).jpeg" at bounding box center [722, 256] width 388 height 67
drag, startPoint x: 382, startPoint y: 228, endPoint x: 377, endPoint y: 190, distance: 39.1
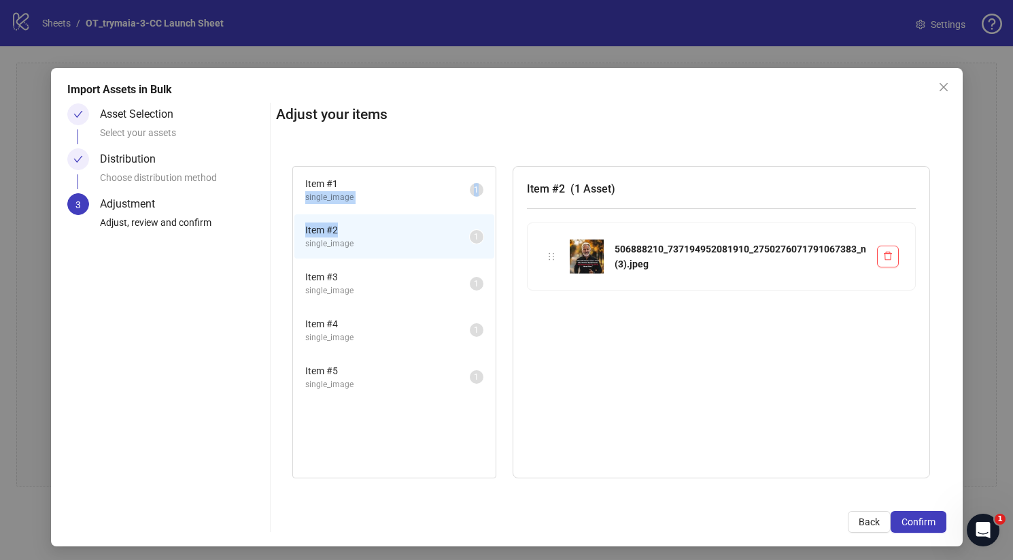
click at [377, 190] on ul "Item # 1 single_image 1 Item # 2 single_image 1 Item # 3 single_image 1 Item # …" at bounding box center [394, 284] width 203 height 234
click at [575, 320] on div "Item # 2 ( 1 Asset ) 506888210_737194952081910_2750276071791067383_n (3).jpeg" at bounding box center [721, 322] width 417 height 312
click at [418, 281] on span "Item # 3" at bounding box center [387, 276] width 165 height 15
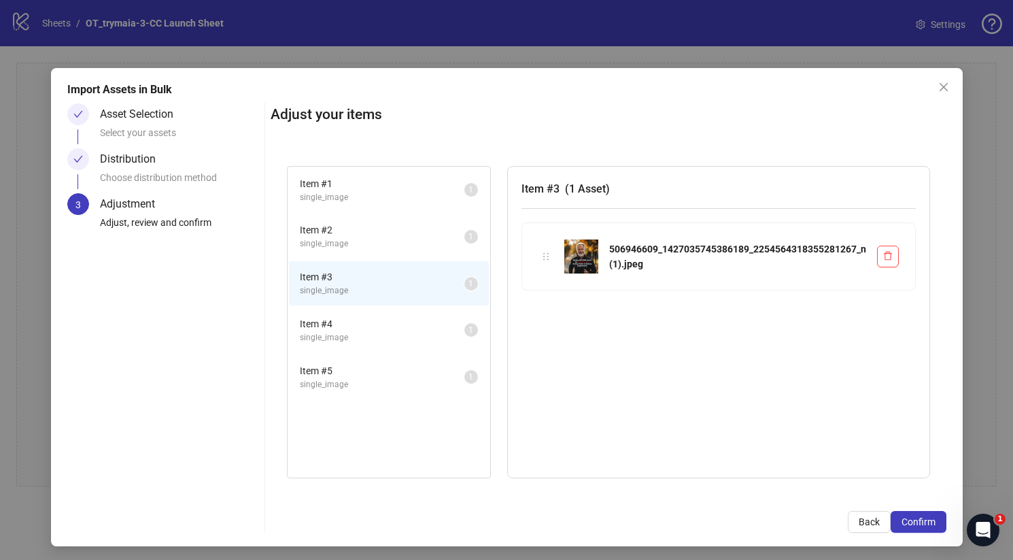
click at [477, 330] on li "Item # 4 single_image 1" at bounding box center [389, 330] width 200 height 44
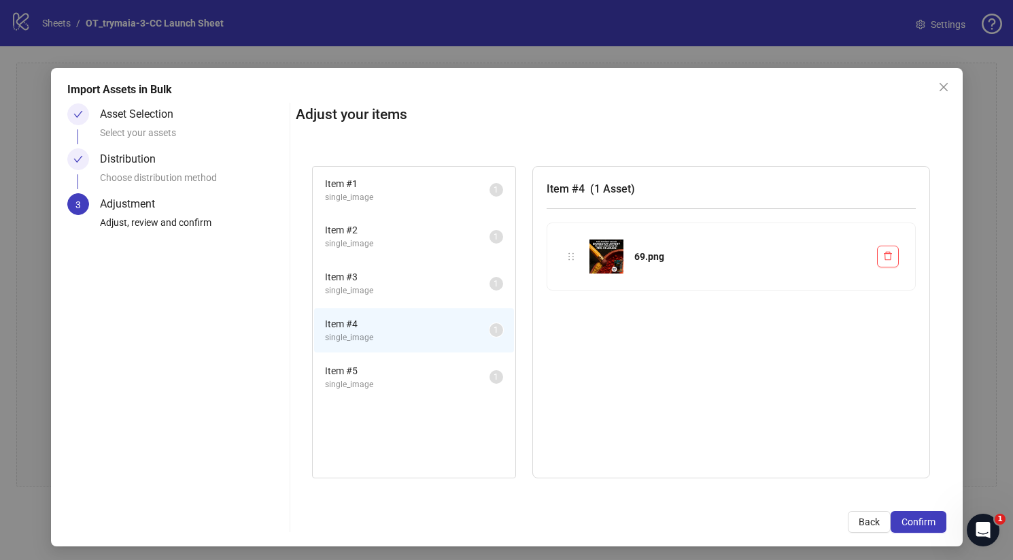
click at [454, 358] on li "Item # 5 single_image 1" at bounding box center [414, 377] width 200 height 44
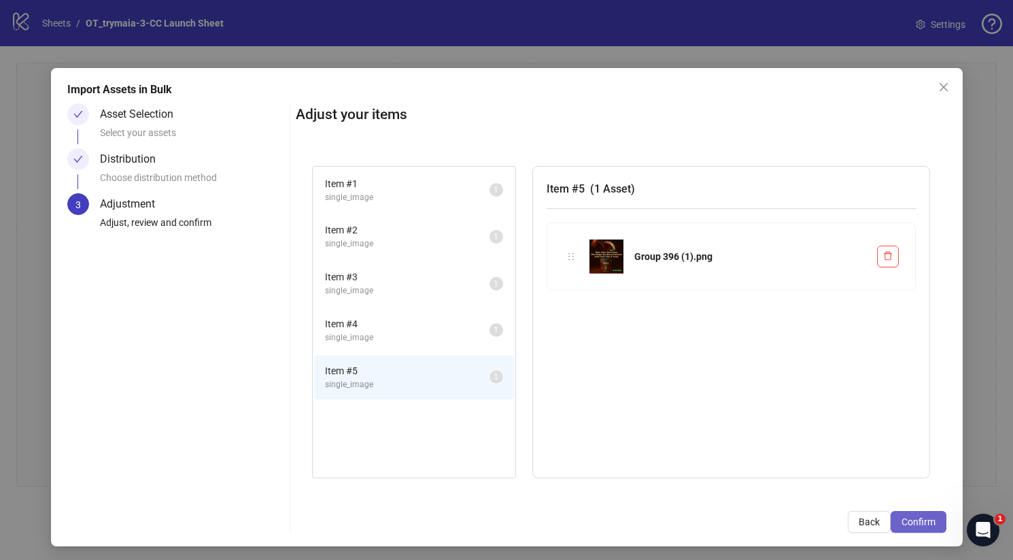
click at [926, 526] on button "Confirm" at bounding box center [919, 522] width 56 height 22
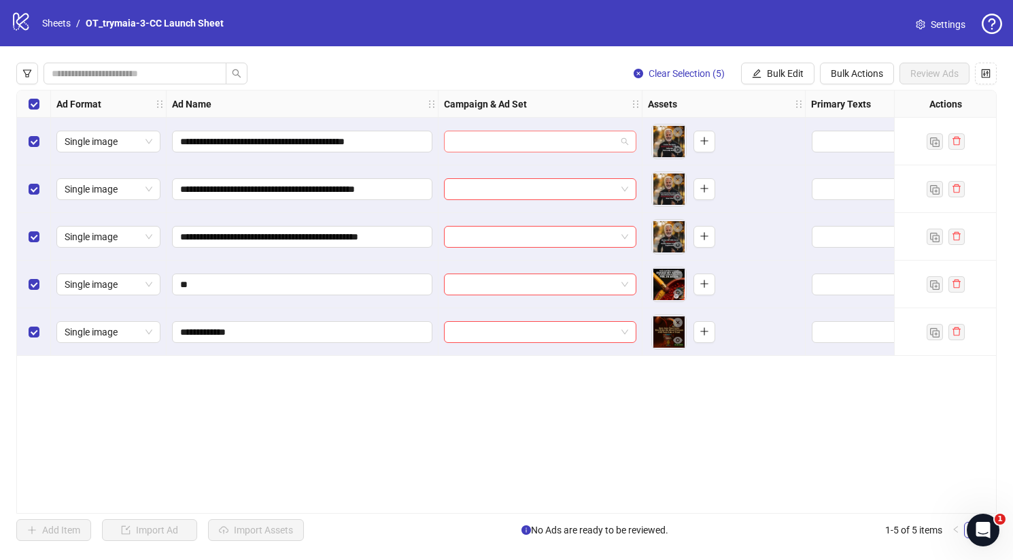
click at [564, 139] on input "search" at bounding box center [534, 141] width 164 height 20
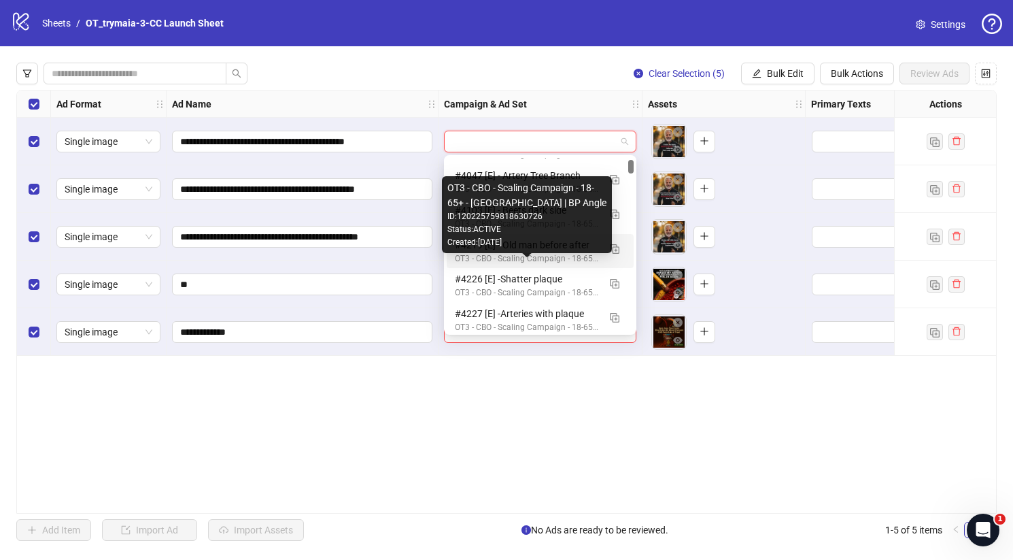
scroll to position [28, 0]
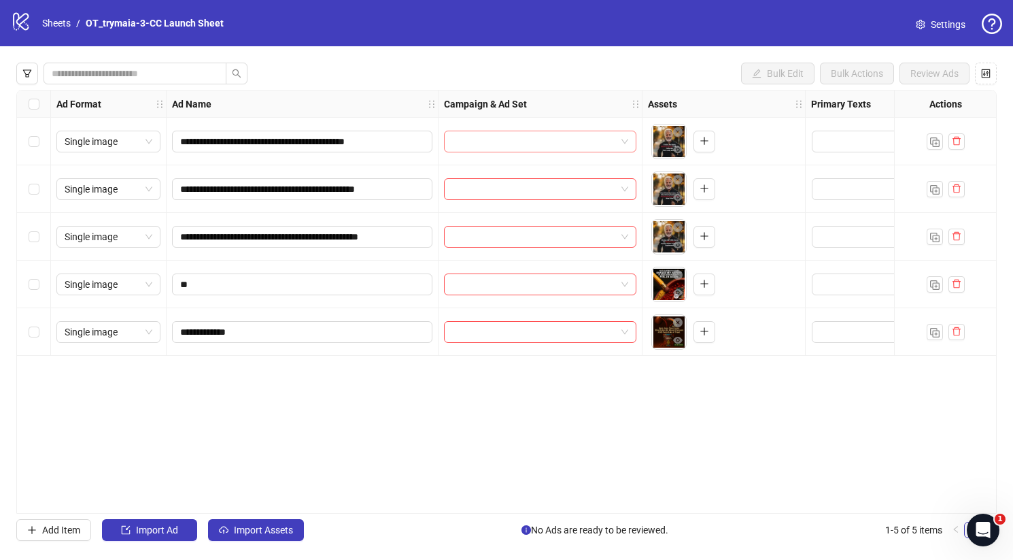
click at [550, 145] on input "search" at bounding box center [534, 141] width 164 height 20
click at [545, 81] on div "Bulk Edit Bulk Actions Review Ads" at bounding box center [506, 74] width 980 height 22
click at [273, 237] on input "**********" at bounding box center [300, 236] width 241 height 15
click at [458, 243] on input "search" at bounding box center [534, 236] width 164 height 20
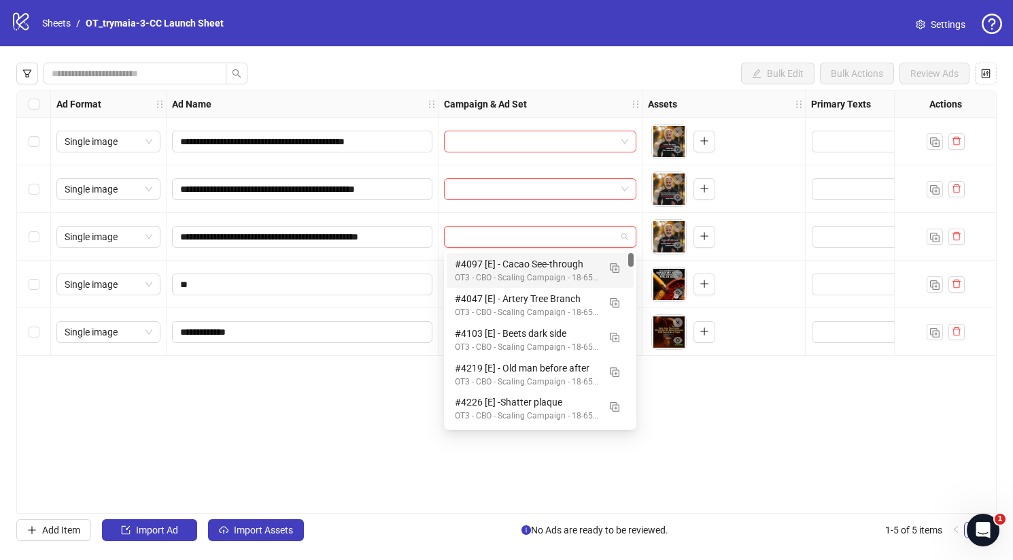
click at [326, 419] on div "**********" at bounding box center [506, 302] width 980 height 424
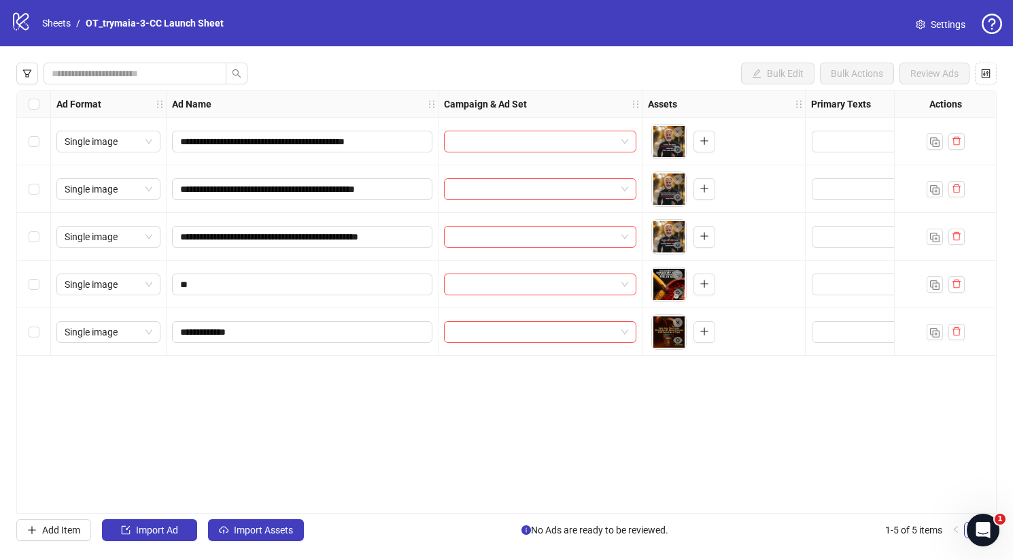
click at [858, 85] on div "**********" at bounding box center [506, 301] width 1013 height 511
click at [600, 136] on input "search" at bounding box center [534, 141] width 164 height 20
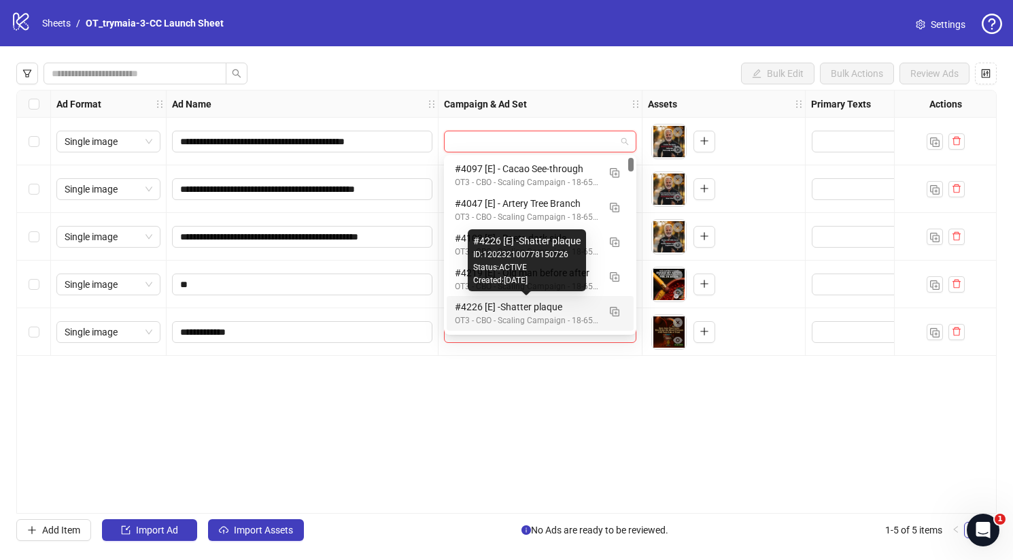
click at [513, 400] on div "**********" at bounding box center [506, 302] width 980 height 424
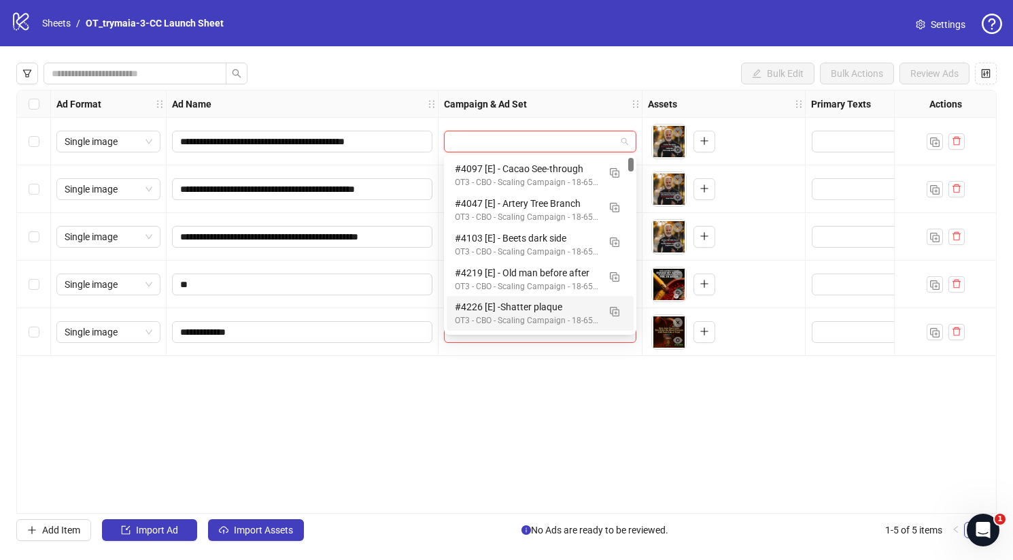
click at [572, 148] on input "search" at bounding box center [534, 141] width 164 height 20
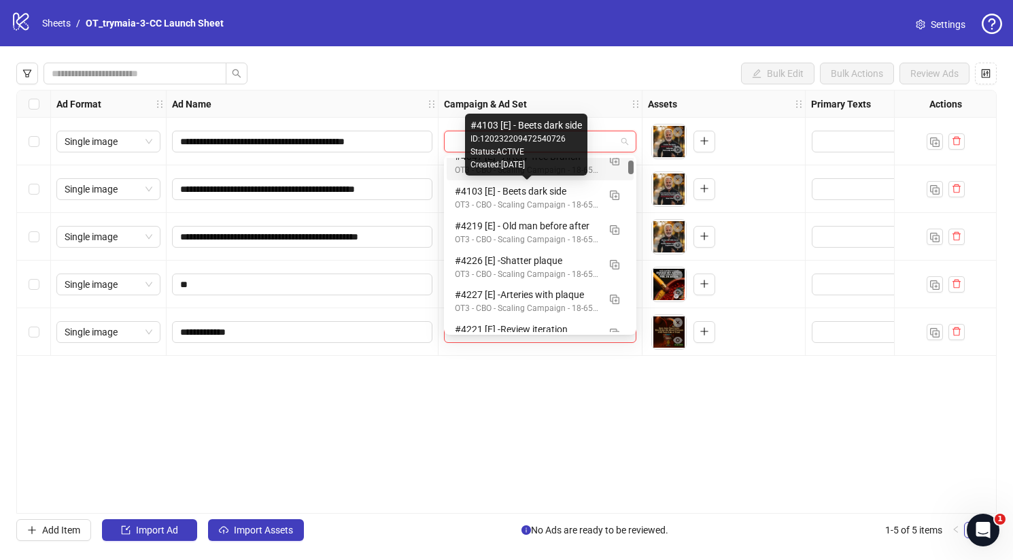
scroll to position [23, 0]
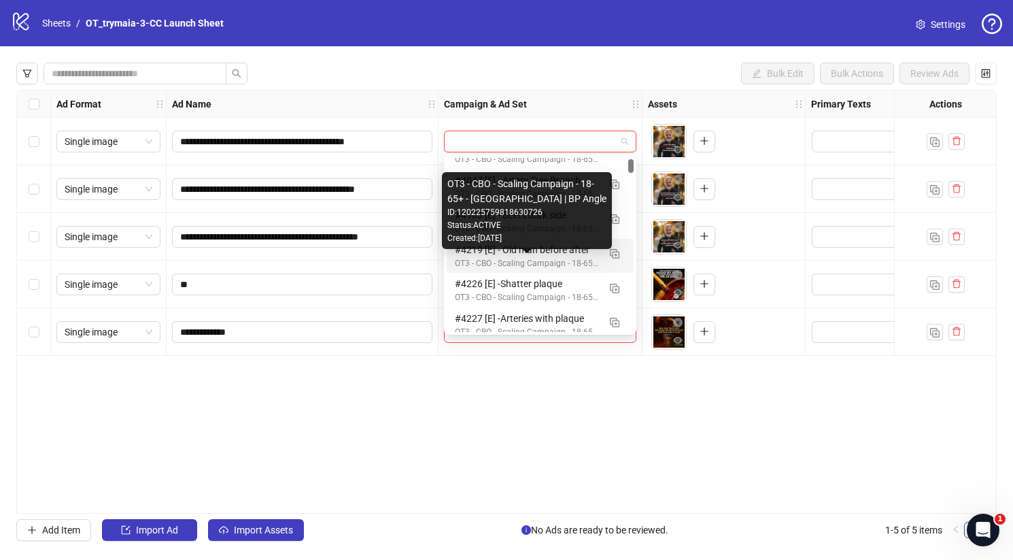
click at [552, 258] on div "OT3 - CBO - Scaling Campaign - 18-65+ - US | BP Angle" at bounding box center [526, 263] width 143 height 13
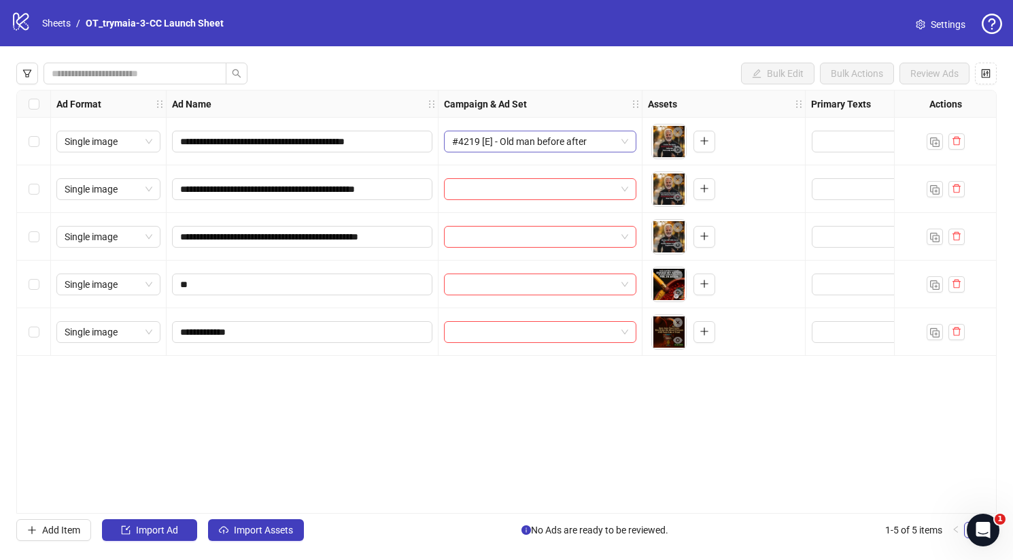
click at [570, 140] on span "#4219 [E] - Old man before after" at bounding box center [540, 141] width 176 height 20
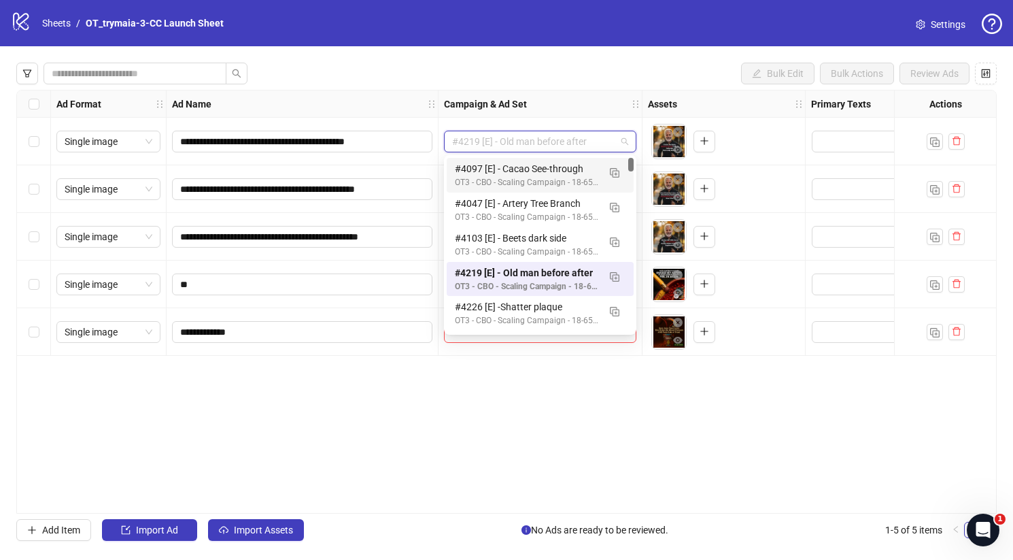
click at [507, 149] on span "#4219 [E] - Old man before after" at bounding box center [540, 141] width 176 height 20
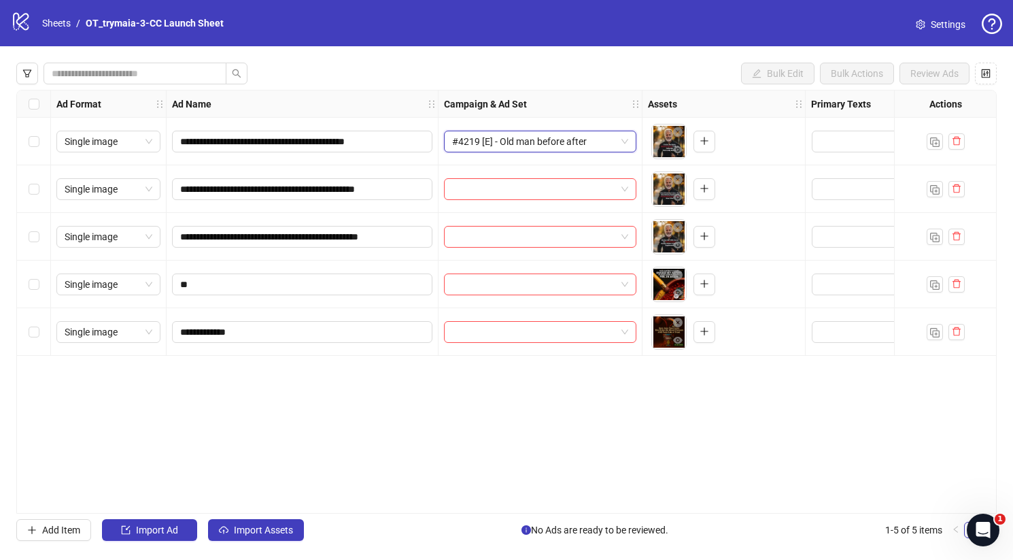
click at [508, 146] on span "#4219 [E] - Old man before after" at bounding box center [540, 141] width 176 height 20
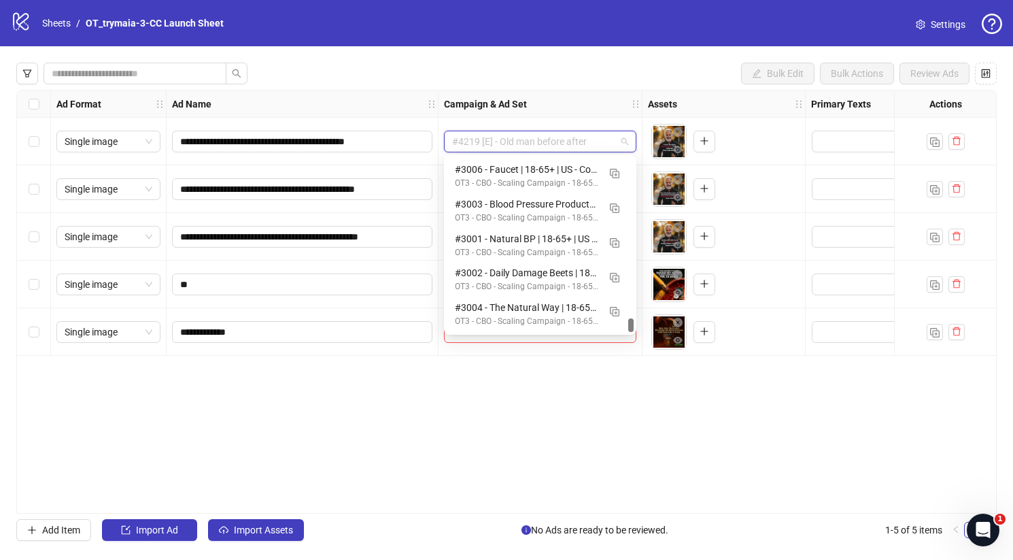
scroll to position [0, 0]
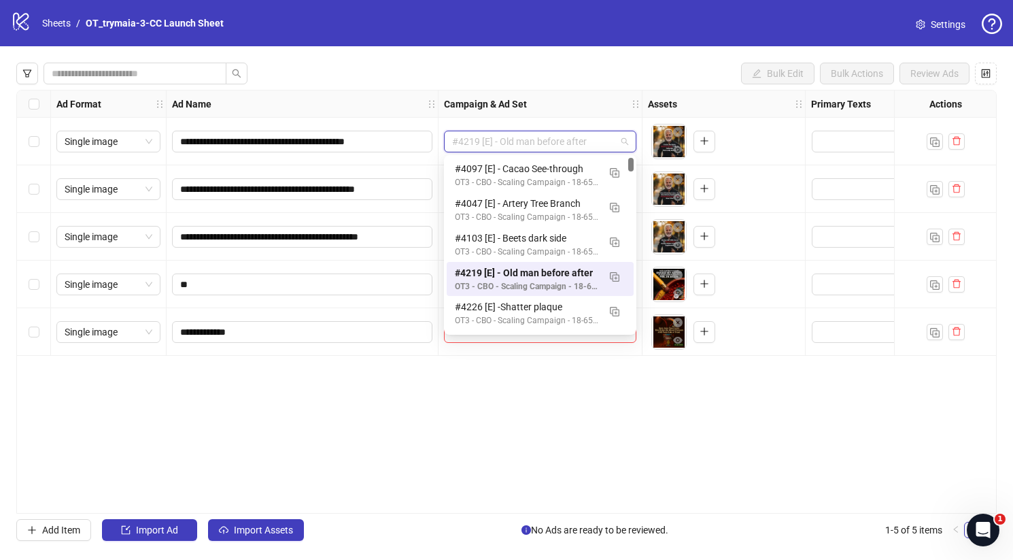
drag, startPoint x: 633, startPoint y: 259, endPoint x: 630, endPoint y: -10, distance: 269.3
click at [630, 0] on html "**********" at bounding box center [506, 280] width 1013 height 560
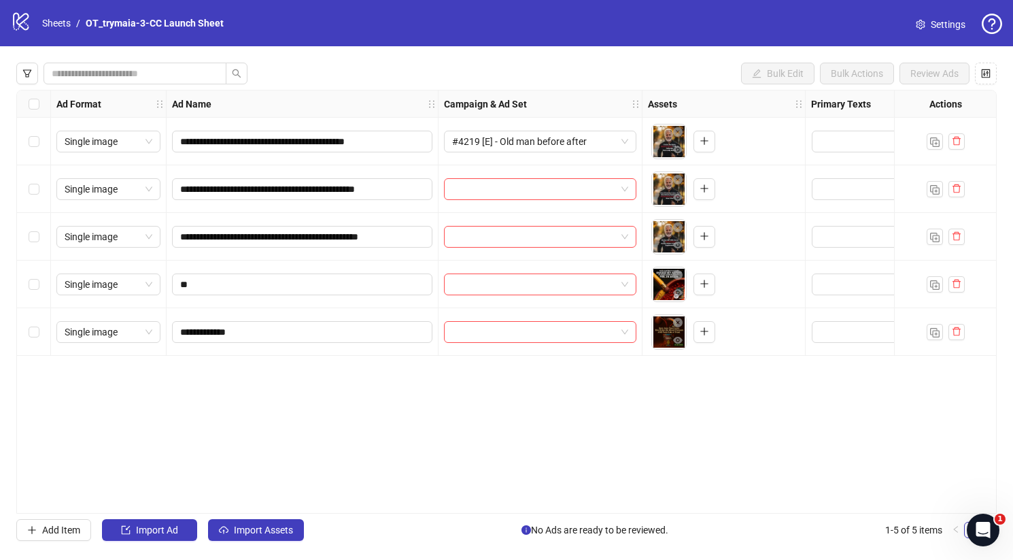
click at [494, 74] on div "Bulk Edit Bulk Actions Review Ads" at bounding box center [506, 74] width 980 height 22
click at [68, 523] on button "Add Item" at bounding box center [53, 530] width 75 height 22
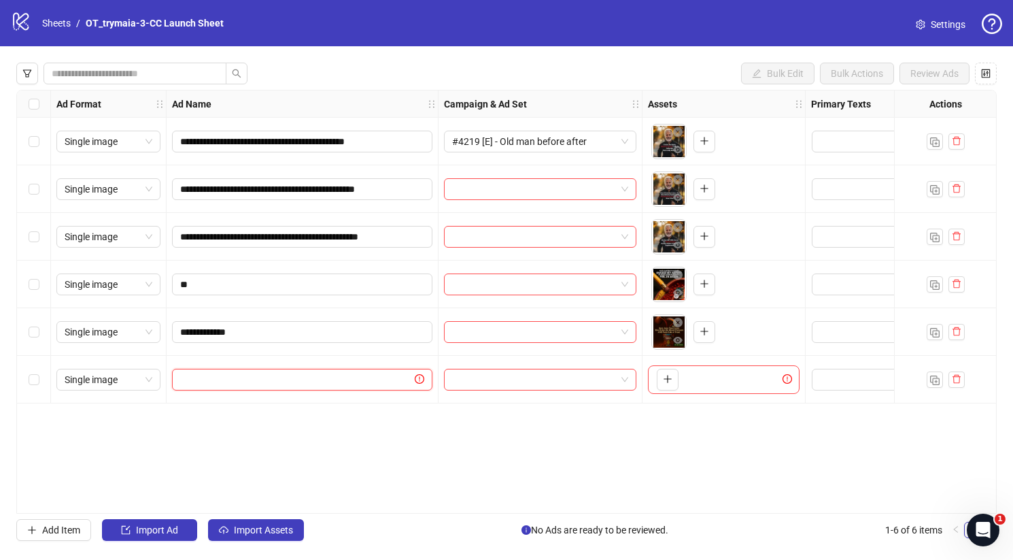
click at [381, 379] on input "text" at bounding box center [296, 379] width 232 height 15
click at [527, 373] on input "search" at bounding box center [534, 379] width 164 height 20
click at [668, 384] on span "button" at bounding box center [668, 378] width 10 height 11
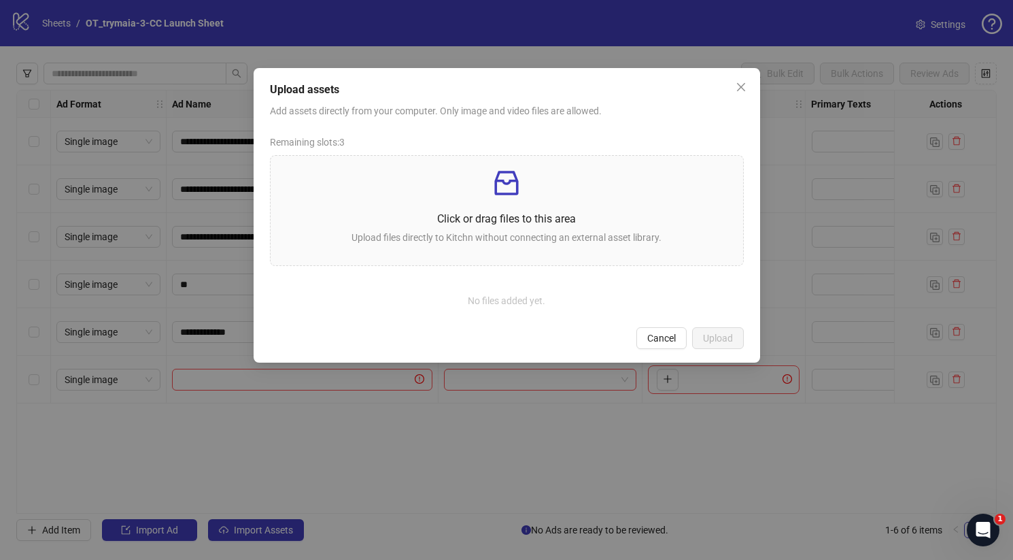
click at [672, 355] on div "Upload assets Add assets directly from your computer. Only image and video file…" at bounding box center [507, 215] width 507 height 294
click at [666, 343] on span "Cancel" at bounding box center [661, 337] width 29 height 11
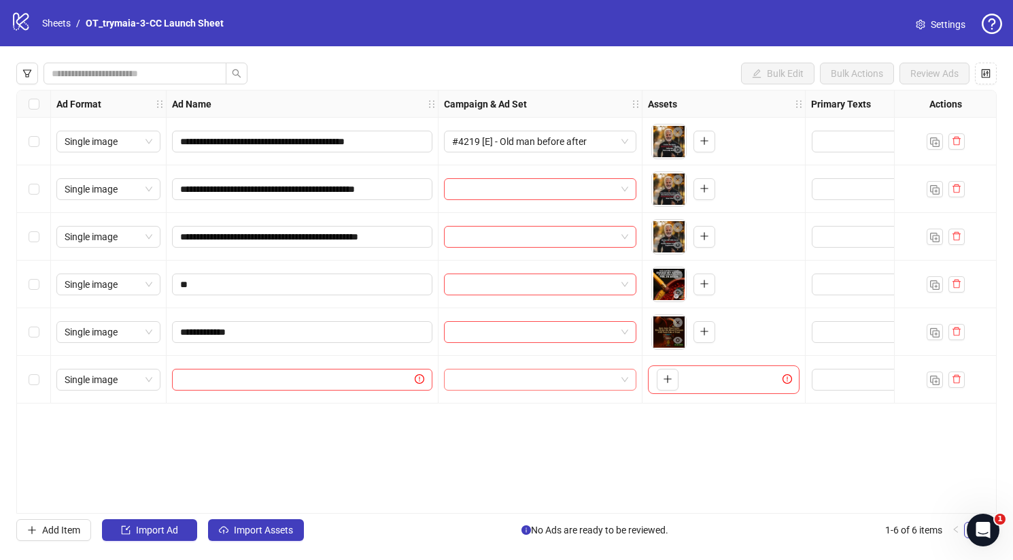
click at [555, 373] on input "search" at bounding box center [534, 379] width 164 height 20
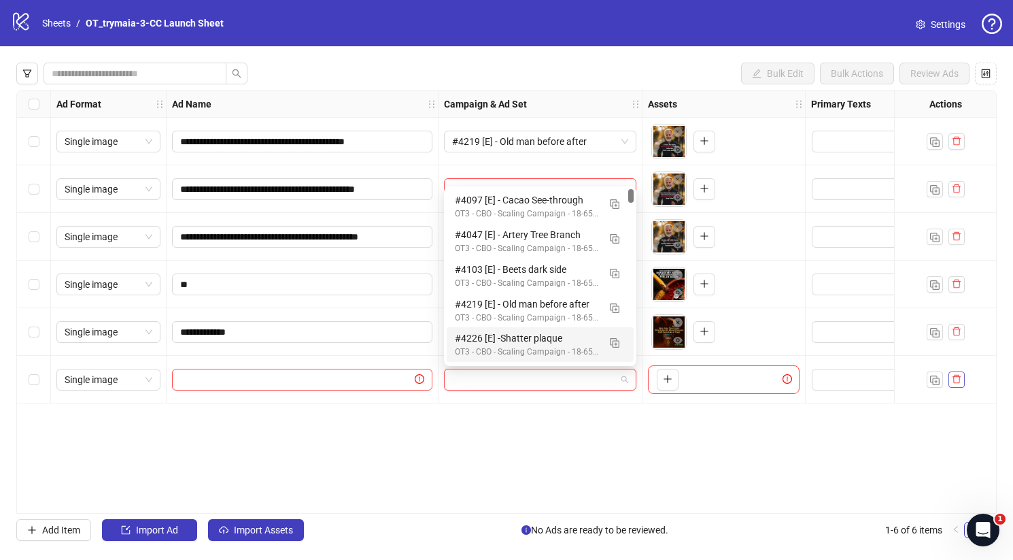
click at [956, 383] on span "button" at bounding box center [957, 378] width 10 height 11
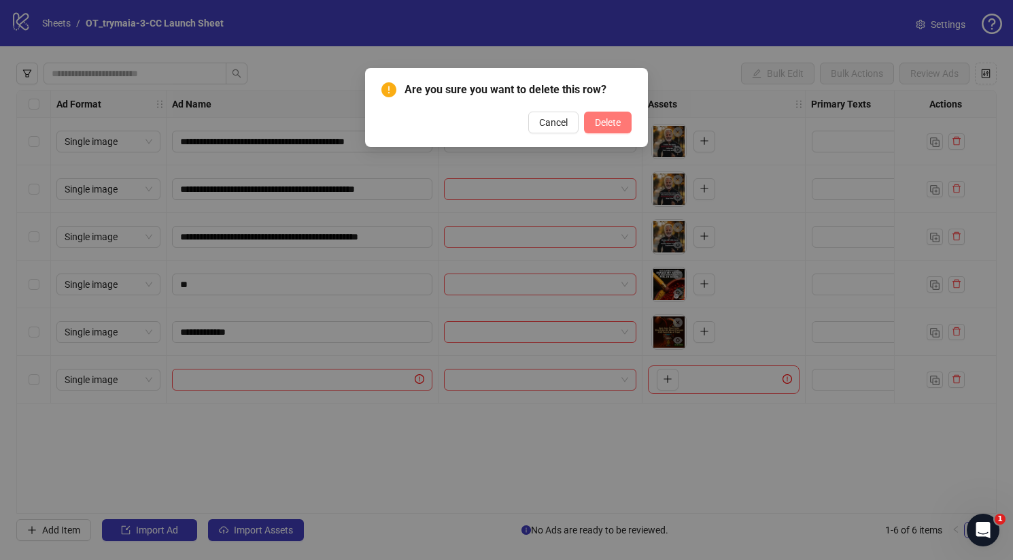
click at [600, 124] on span "Delete" at bounding box center [608, 122] width 26 height 11
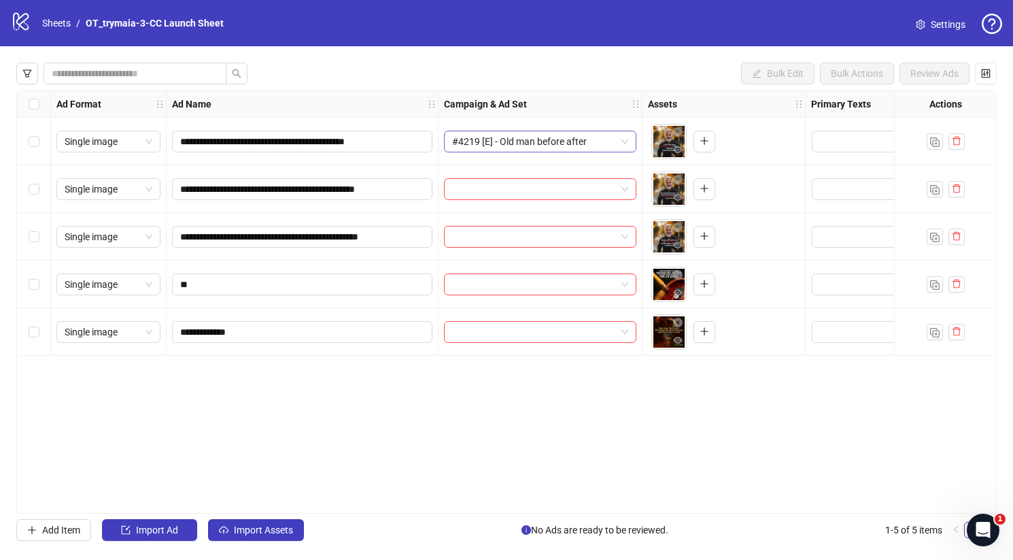
click at [625, 142] on span "#4219 [E] - Old man before after" at bounding box center [540, 141] width 176 height 20
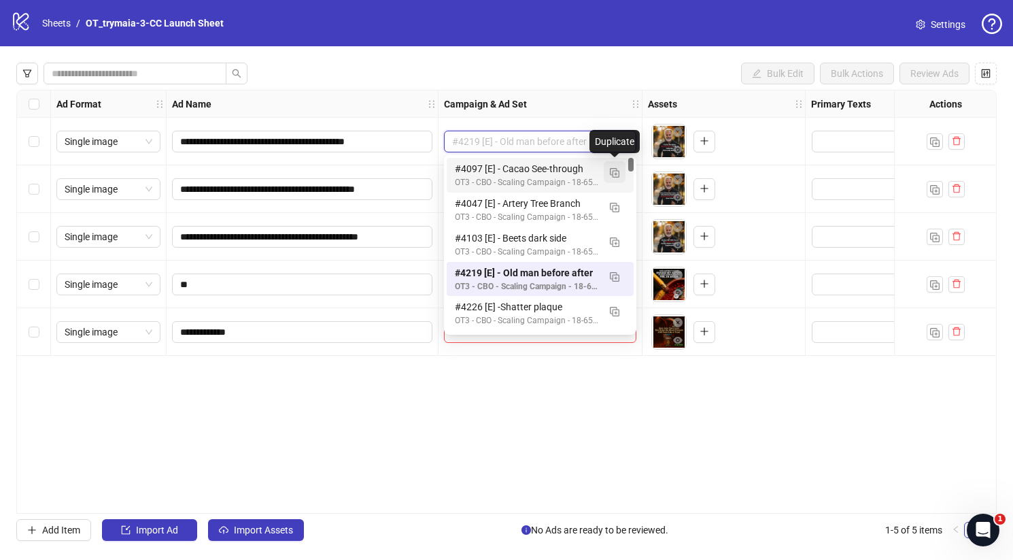
click at [614, 173] on img "button" at bounding box center [615, 173] width 10 height 10
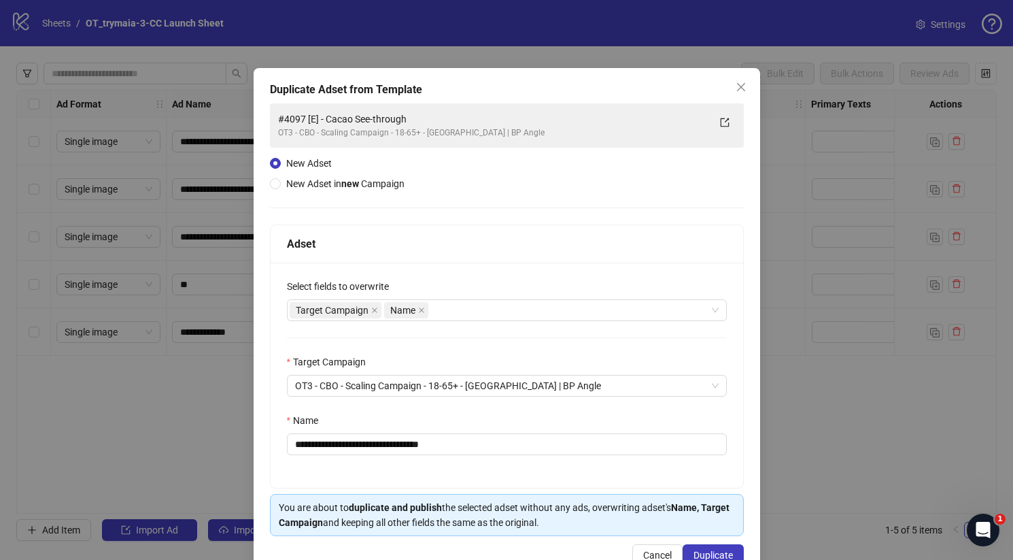
scroll to position [37, 0]
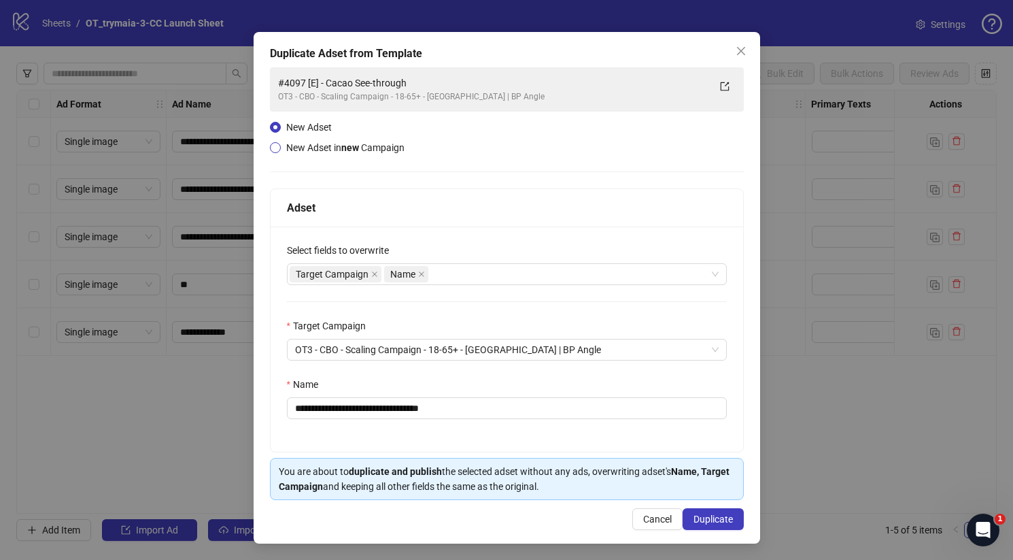
click at [341, 148] on span "New Adset in new Campaign" at bounding box center [345, 147] width 118 height 11
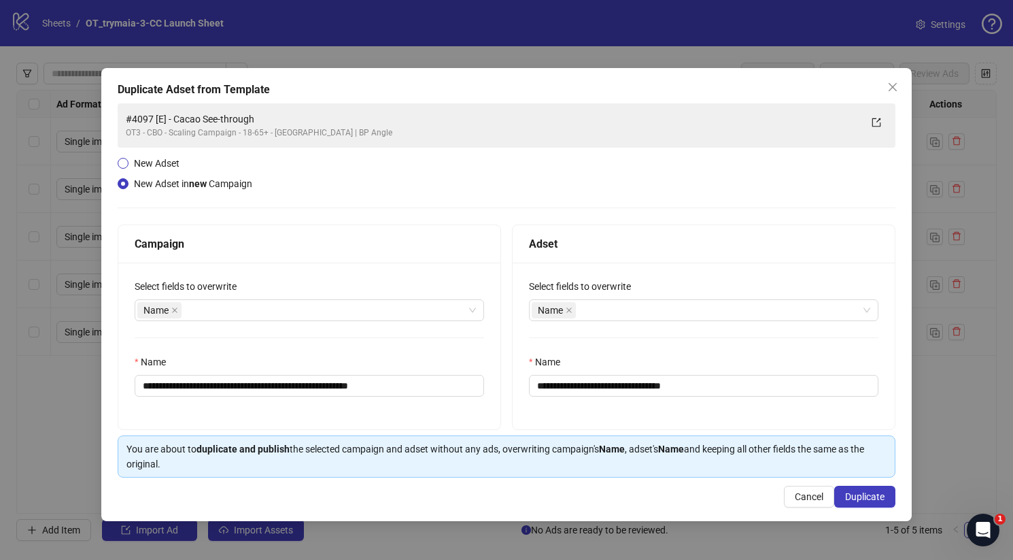
click at [170, 170] on span "New Adset" at bounding box center [157, 163] width 56 height 15
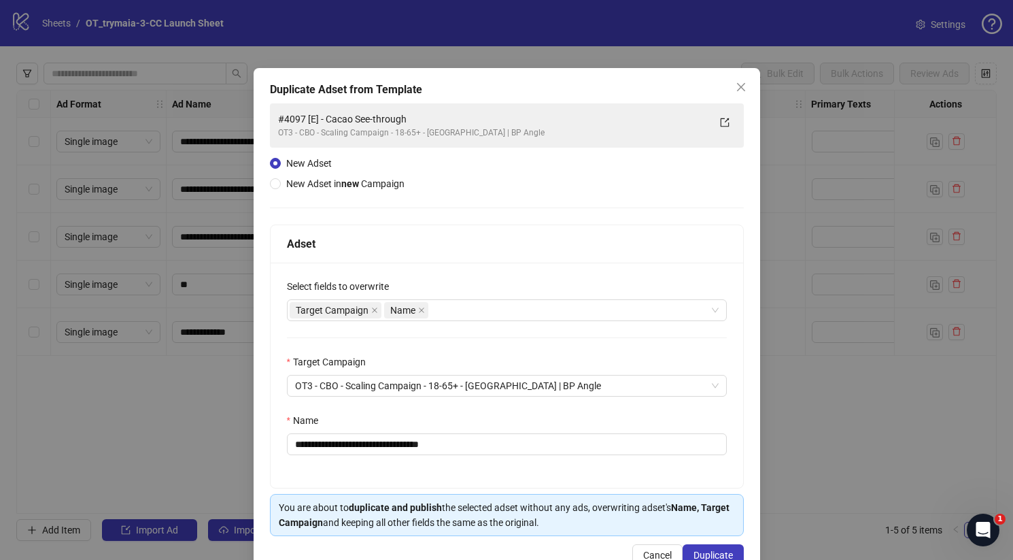
scroll to position [37, 0]
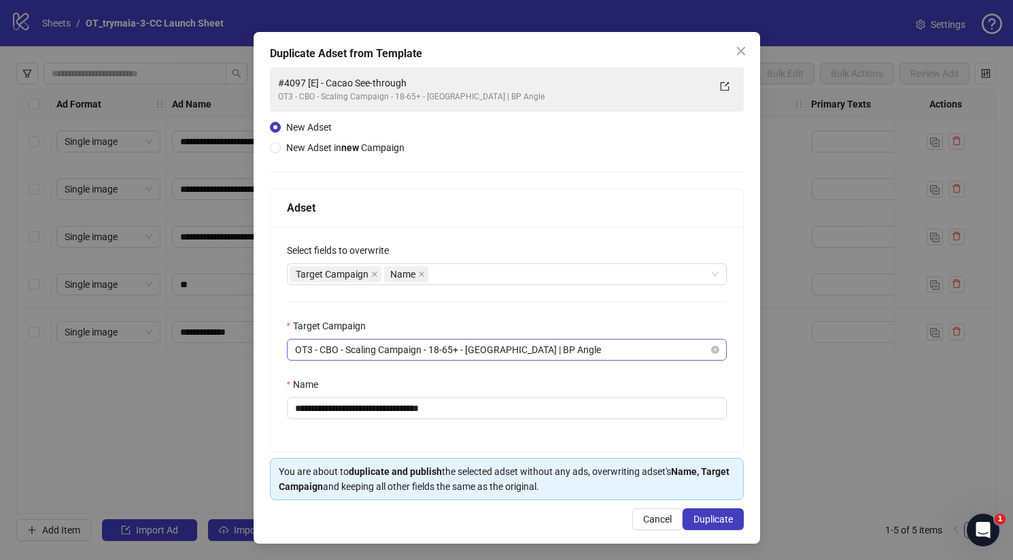
click at [486, 345] on span "OT3 - CBO - Scaling Campaign - 18-65+ - US | BP Angle" at bounding box center [507, 349] width 424 height 20
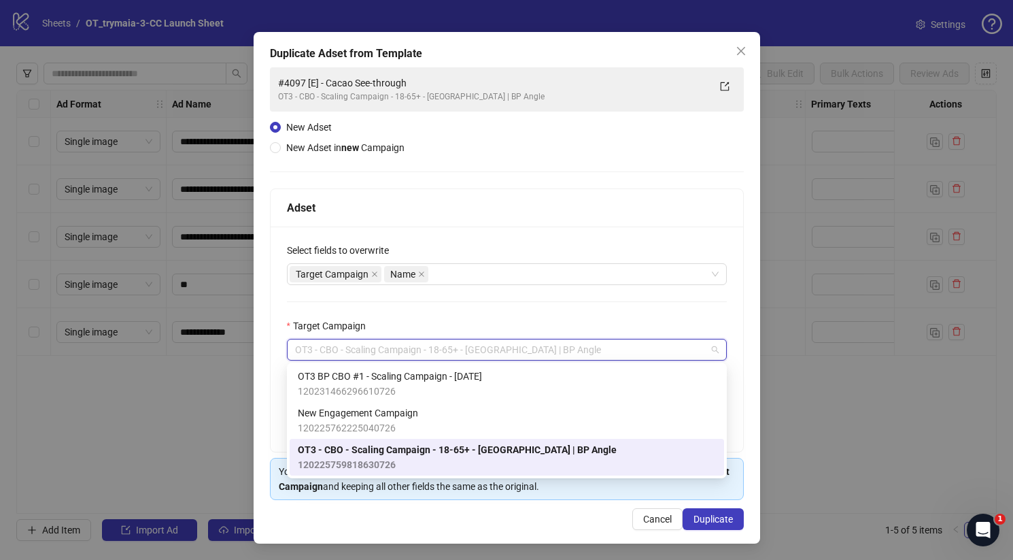
click at [496, 325] on div "Target Campaign" at bounding box center [507, 328] width 440 height 20
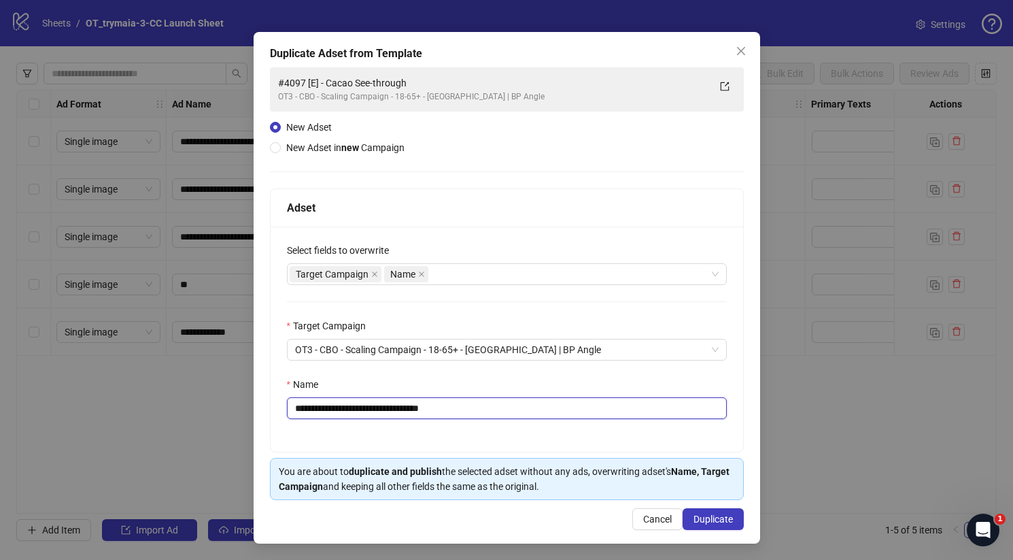
click at [492, 406] on input "**********" at bounding box center [507, 408] width 440 height 22
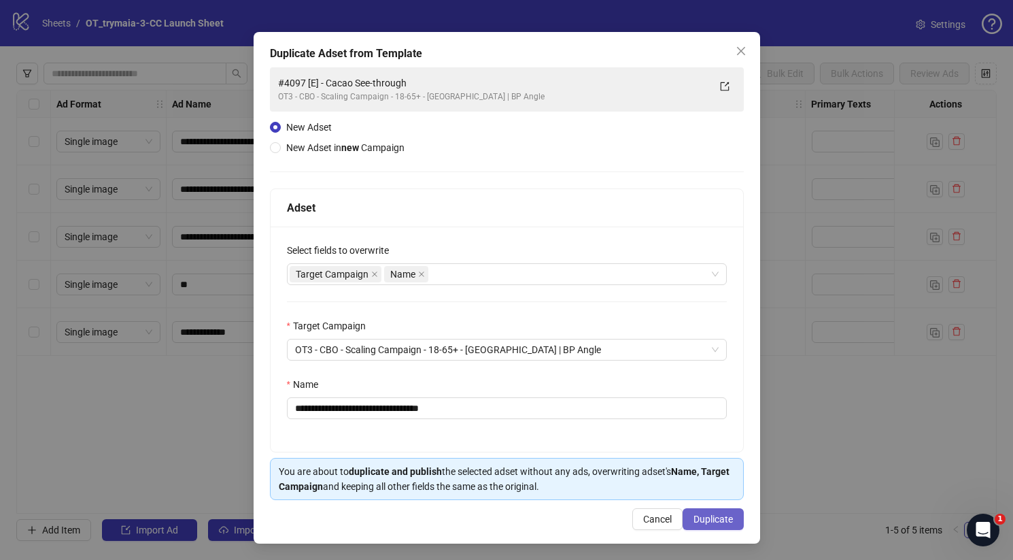
click at [700, 514] on span "Duplicate" at bounding box center [712, 518] width 39 height 11
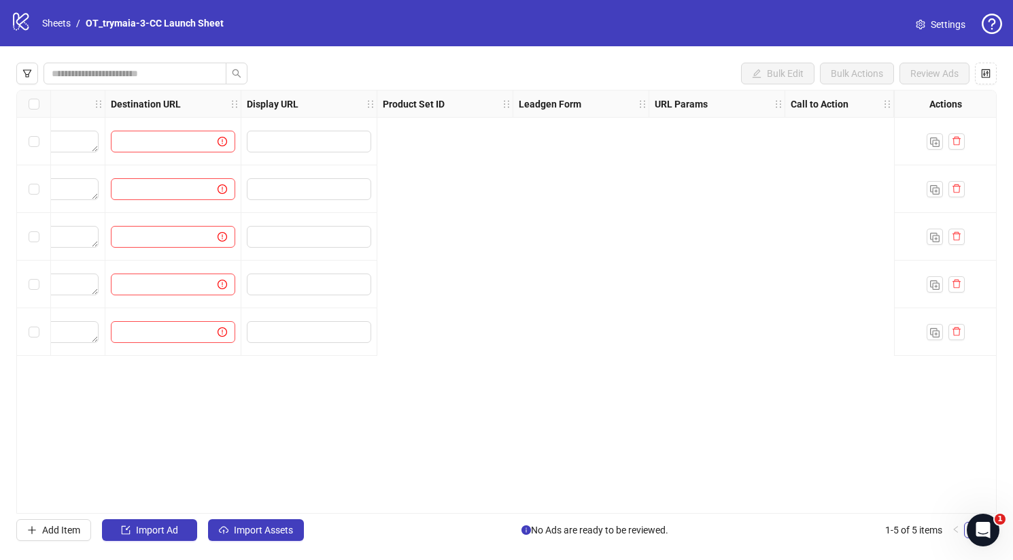
scroll to position [0, 0]
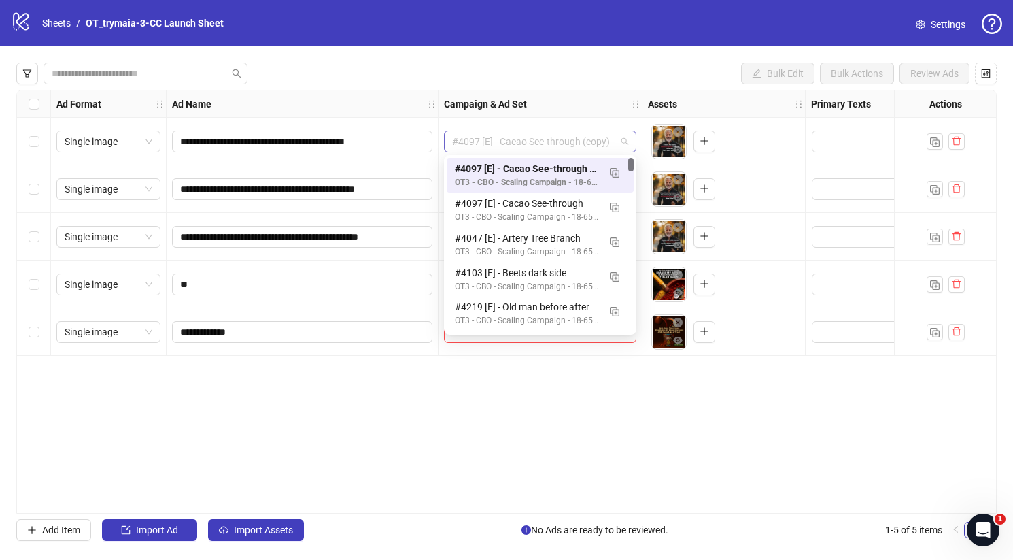
click at [475, 147] on span "#4097 [E] - Cacao See-through (copy)" at bounding box center [540, 141] width 176 height 20
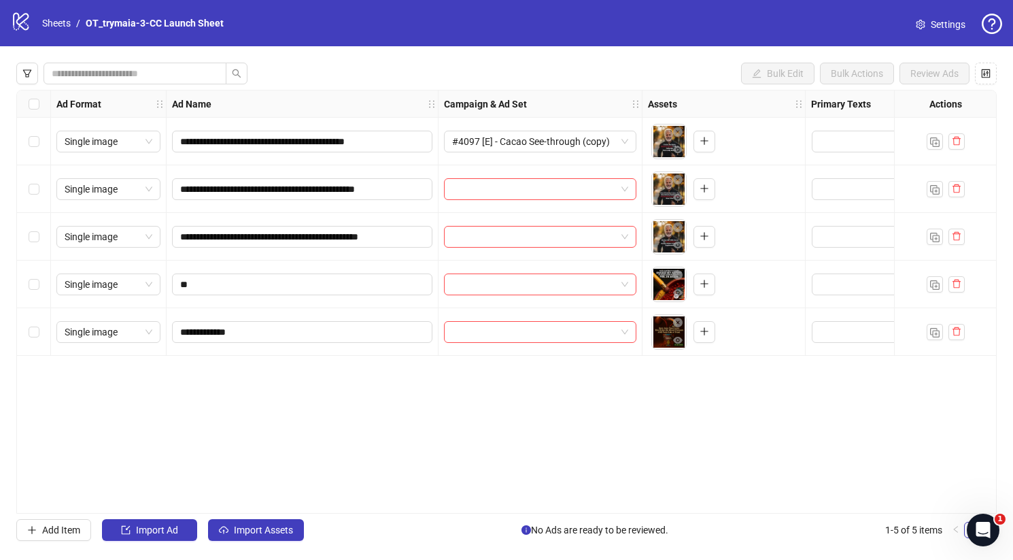
click at [452, 371] on div "**********" at bounding box center [506, 302] width 980 height 424
click at [75, 530] on span "Add Item" at bounding box center [61, 529] width 38 height 11
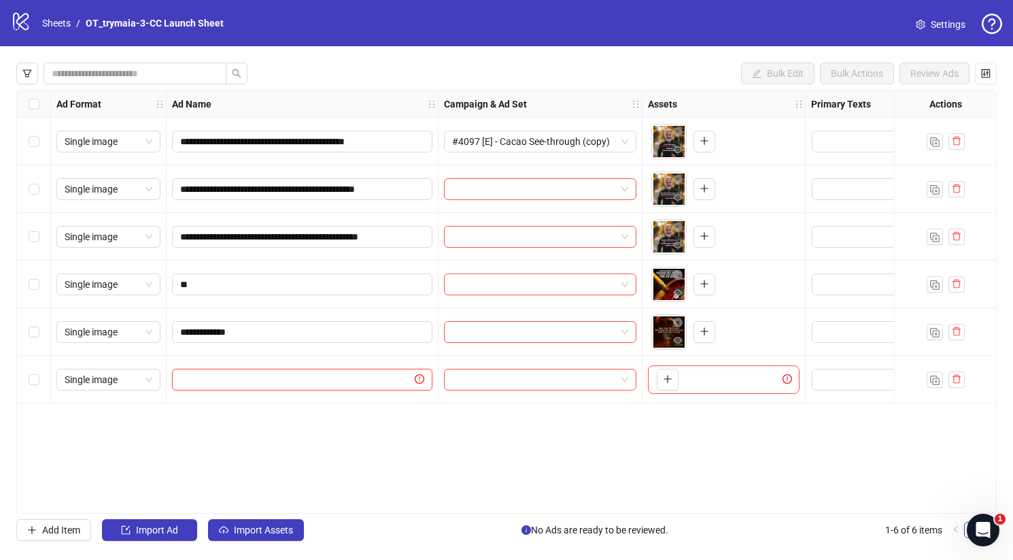
click at [398, 381] on input "text" at bounding box center [296, 379] width 232 height 15
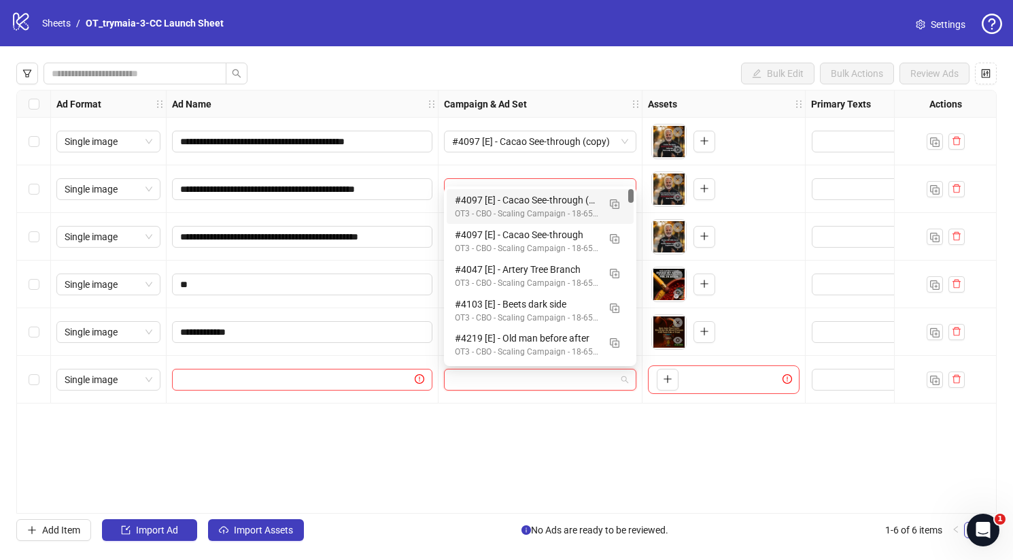
click at [494, 375] on input "search" at bounding box center [534, 379] width 164 height 20
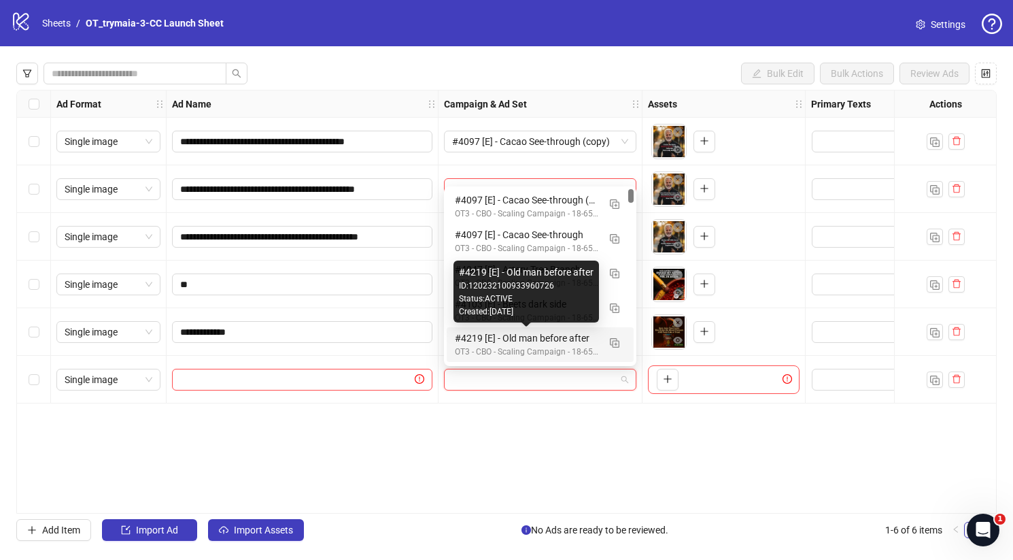
click at [506, 345] on div "#4219 [E] - Old man before after" at bounding box center [526, 337] width 143 height 15
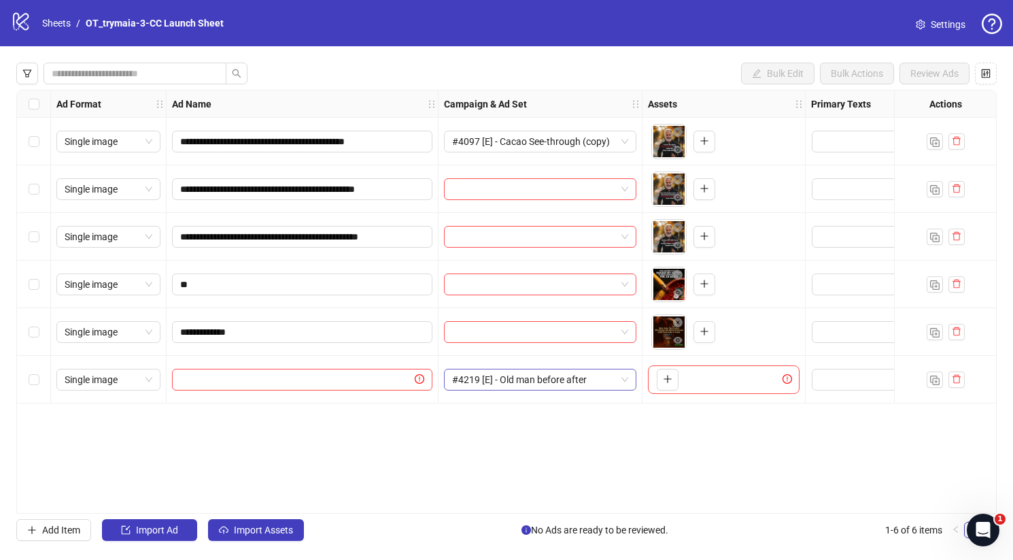
click at [626, 381] on span "#4219 [E] - Old man before after" at bounding box center [540, 379] width 176 height 20
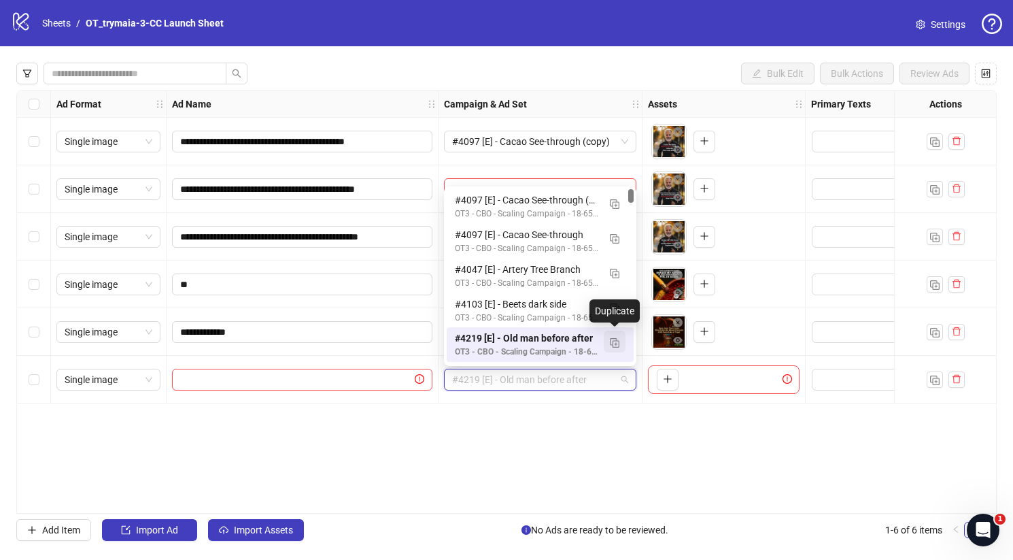
click at [611, 335] on button "button" at bounding box center [615, 341] width 22 height 22
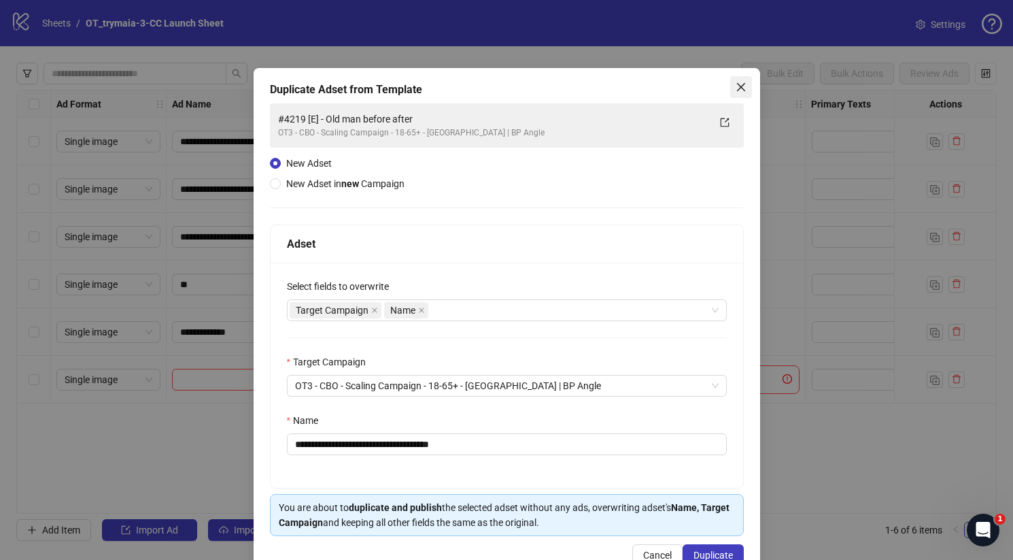
click at [737, 91] on icon "close" at bounding box center [741, 87] width 11 height 11
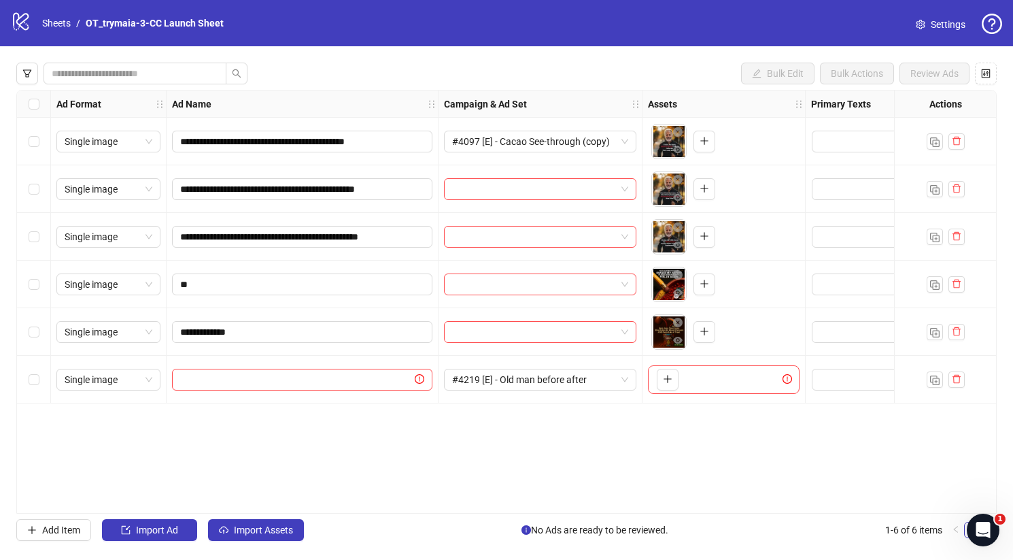
click at [42, 384] on div "Select row 6" at bounding box center [34, 380] width 34 height 48
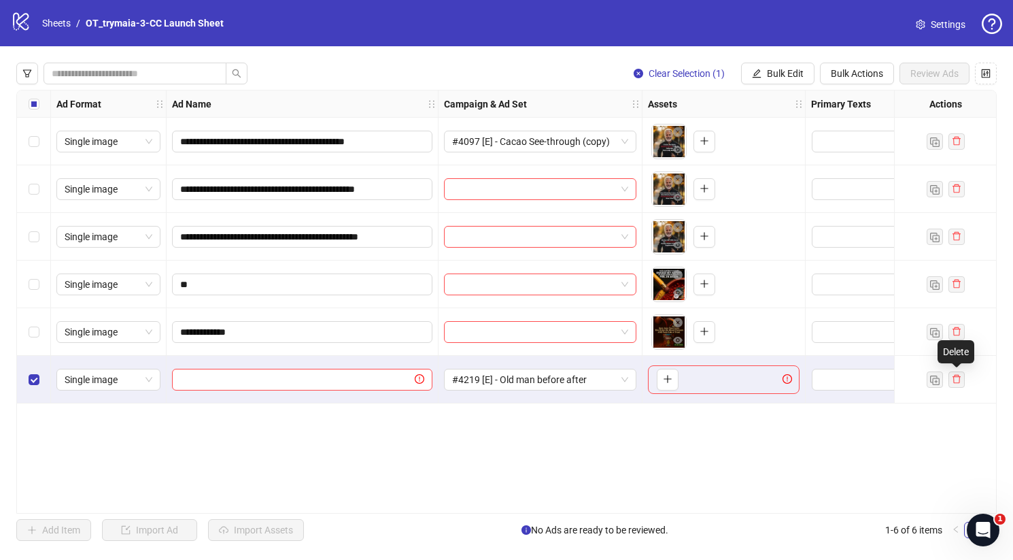
click at [890, 451] on div "**********" at bounding box center [506, 302] width 980 height 424
click at [45, 383] on div "Select row 6" at bounding box center [34, 380] width 34 height 48
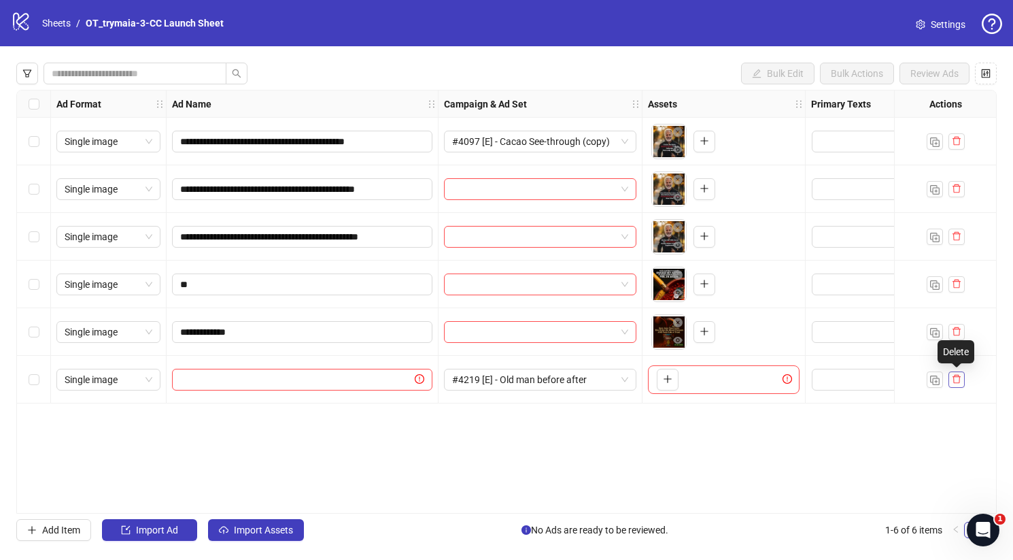
click at [957, 381] on icon "delete" at bounding box center [957, 379] width 10 height 10
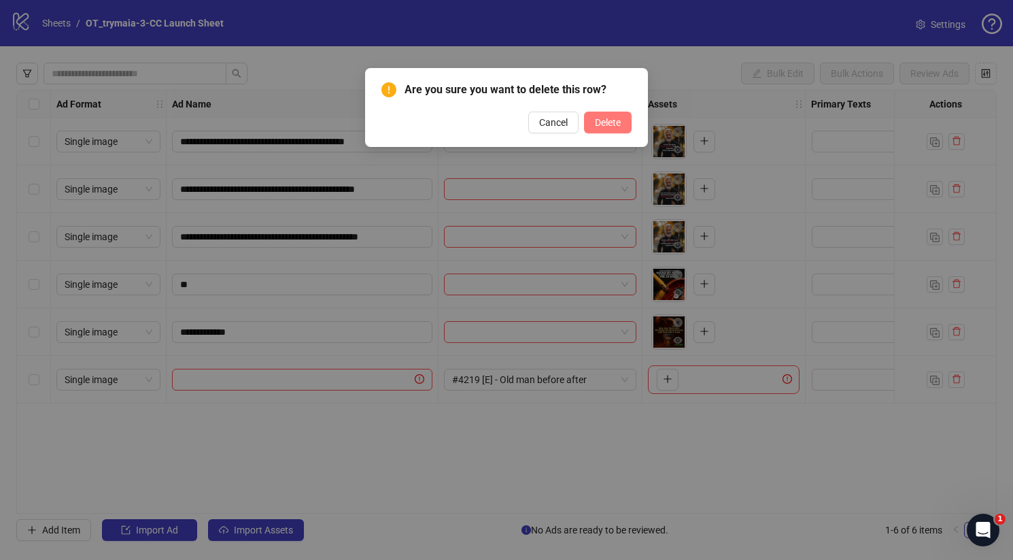
click at [608, 124] on span "Delete" at bounding box center [608, 122] width 26 height 11
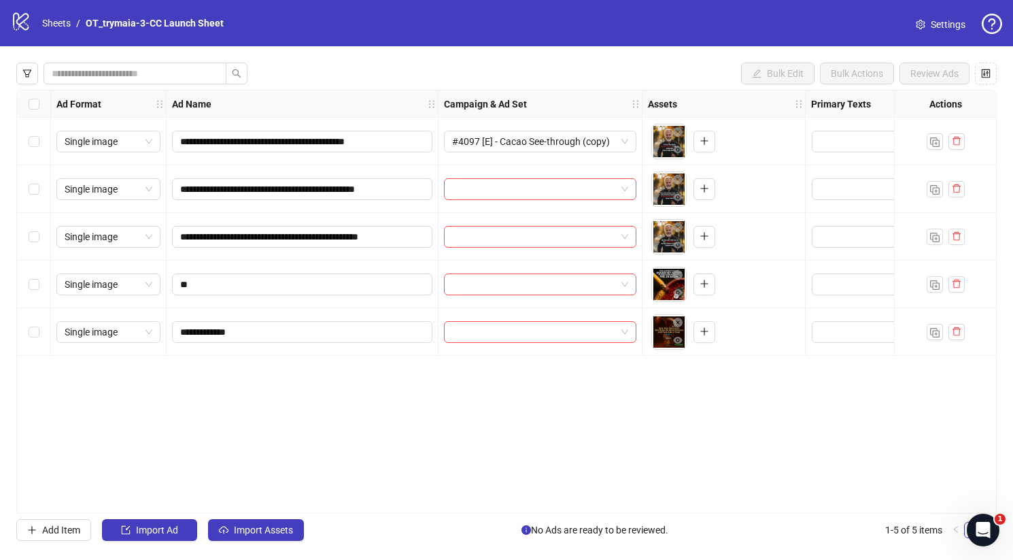
click at [376, 15] on div "logo/logo-mobile Sheets / OT_trymaia-3-CC Launch Sheet Settings" at bounding box center [506, 23] width 991 height 24
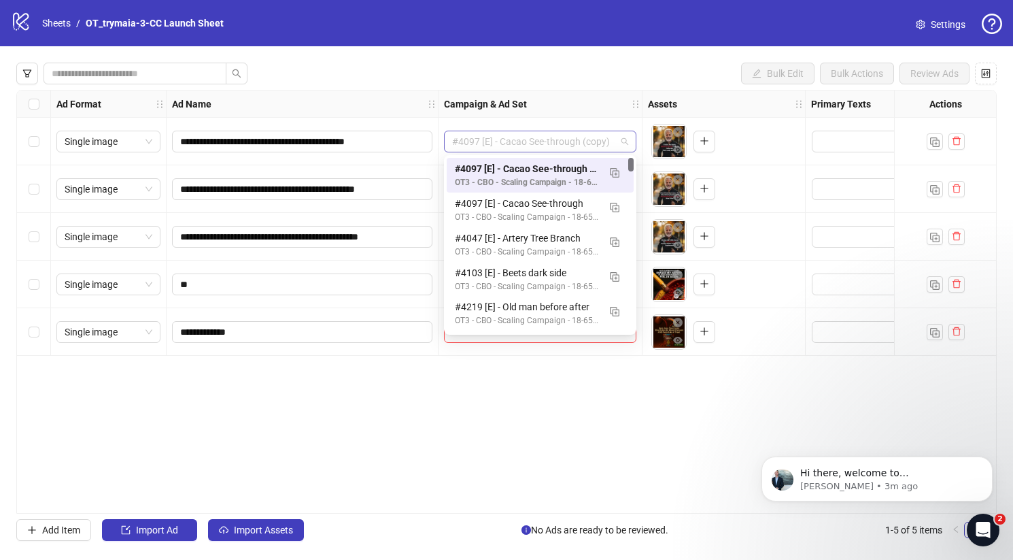
click at [577, 139] on span "#4097 [E] - Cacao See-through (copy)" at bounding box center [540, 141] width 176 height 20
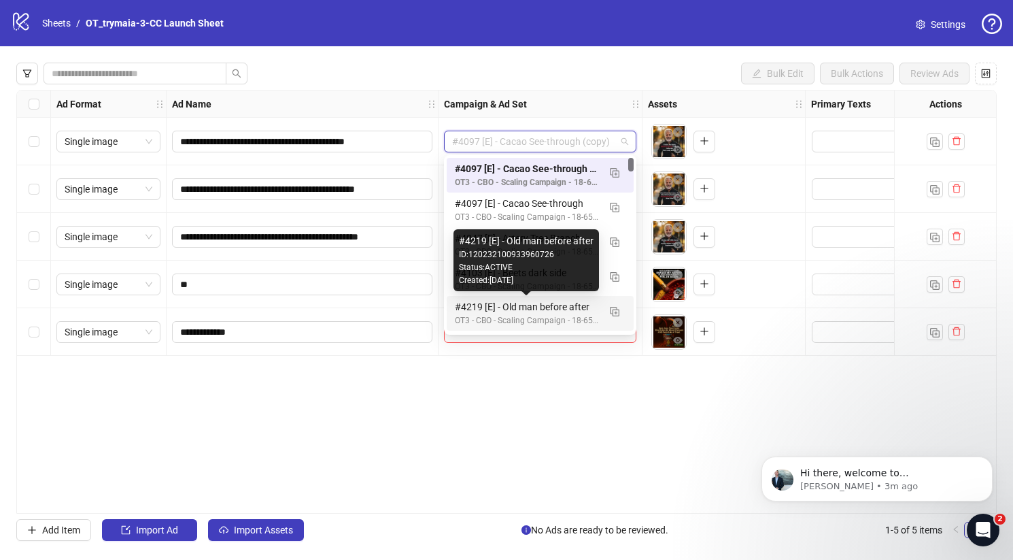
scroll to position [204, 0]
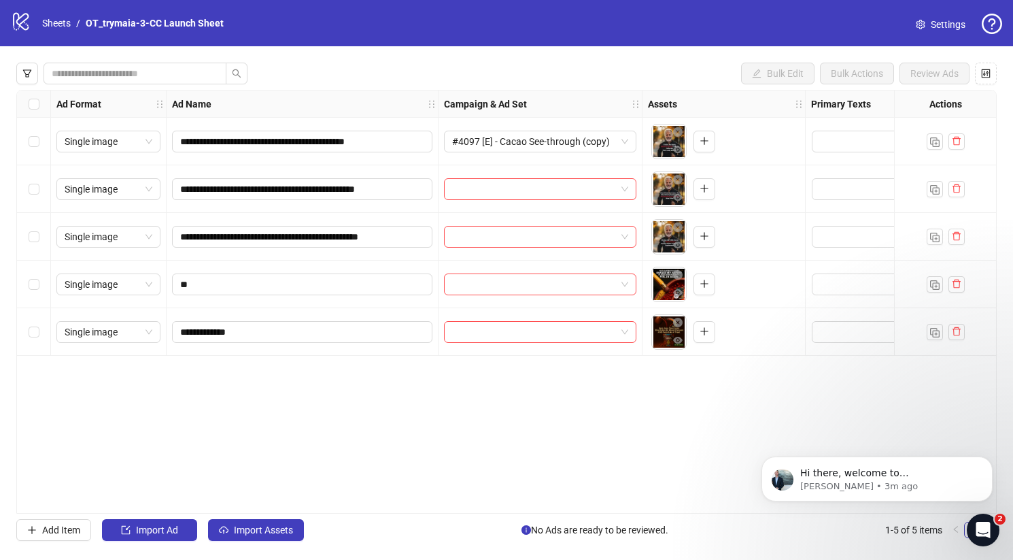
click at [167, 61] on div "**********" at bounding box center [506, 301] width 1013 height 511
click at [164, 70] on input "search" at bounding box center [130, 73] width 156 height 15
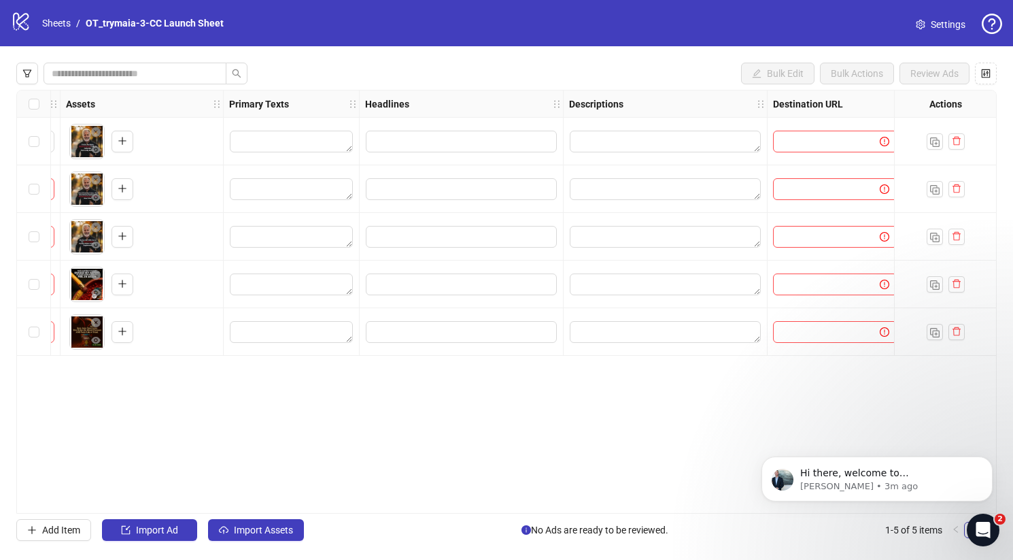
click at [562, 142] on div at bounding box center [462, 142] width 204 height 48
click at [513, 141] on input "Edit values" at bounding box center [461, 142] width 191 height 22
click at [338, 145] on textarea "Edit values" at bounding box center [291, 142] width 123 height 22
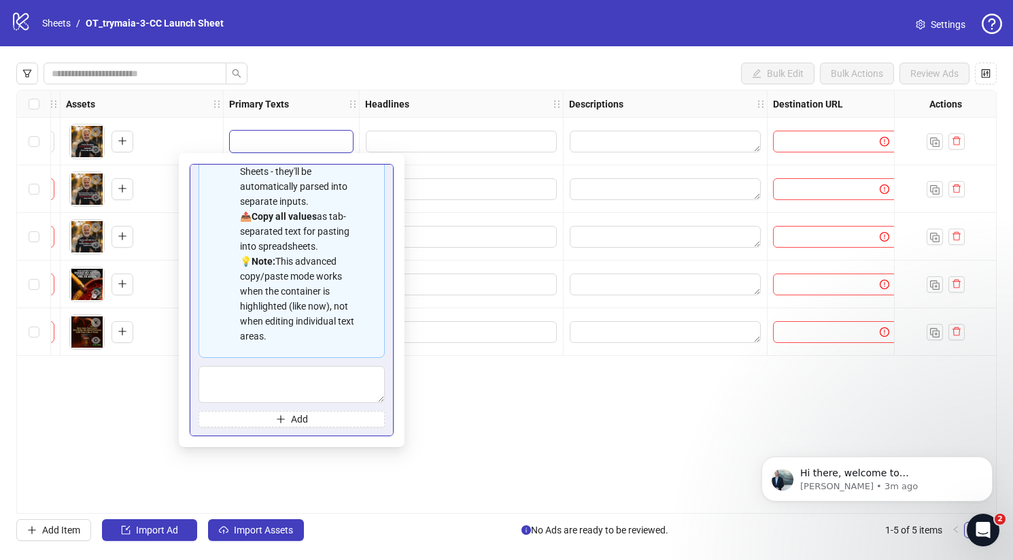
scroll to position [92, 0]
click at [313, 380] on textarea "Multi-text input container - paste or copy values" at bounding box center [292, 384] width 186 height 37
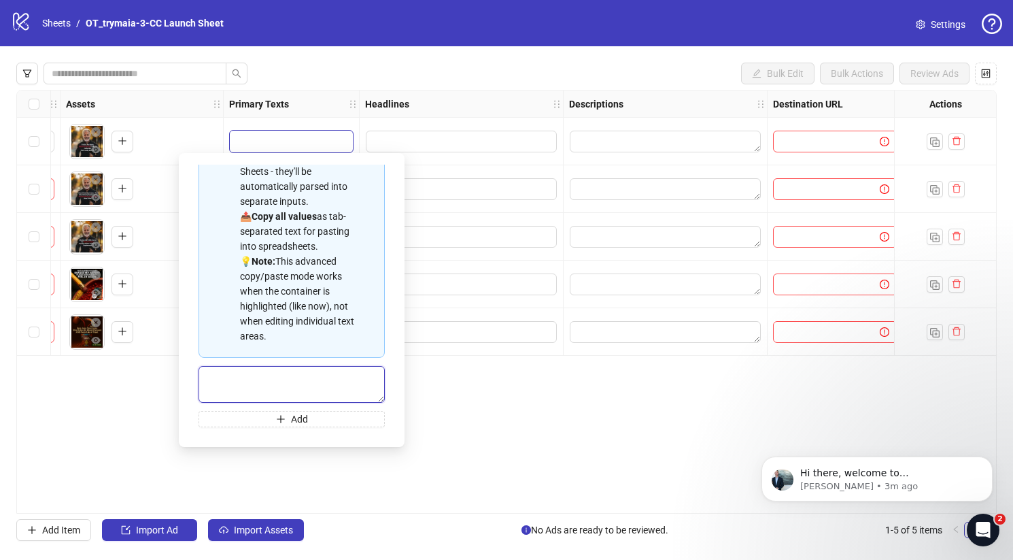
click at [296, 396] on textarea "Multi-text input container - paste or copy values" at bounding box center [292, 384] width 186 height 37
click at [294, 392] on textarea "Multi-text input container - paste or copy values" at bounding box center [292, 384] width 186 height 37
paste textarea "**********"
type textarea "**********"
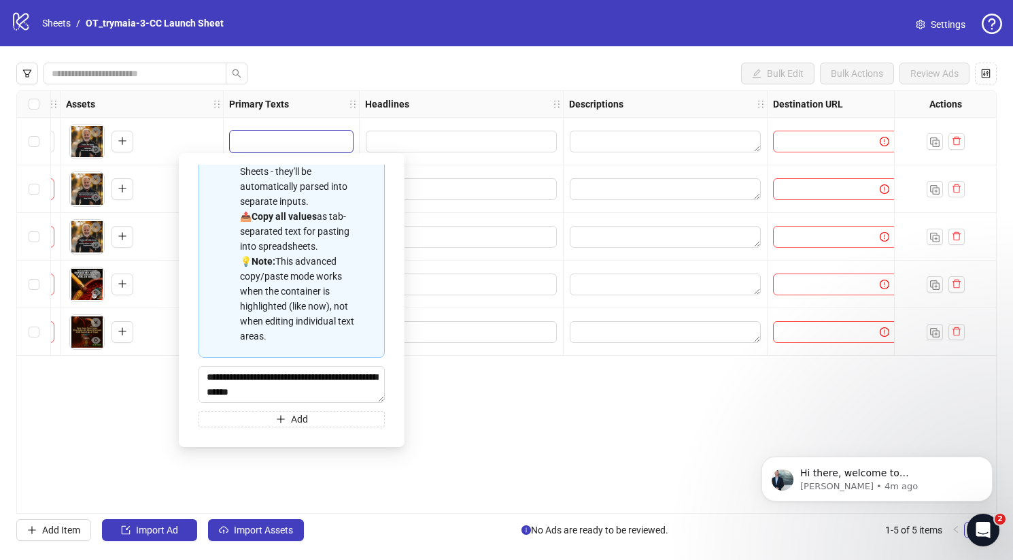
click at [386, 352] on div "Spreadsheet Copy & Paste Mode 📋 Paste multiple values from Excel/Google Sheets …" at bounding box center [292, 300] width 204 height 272
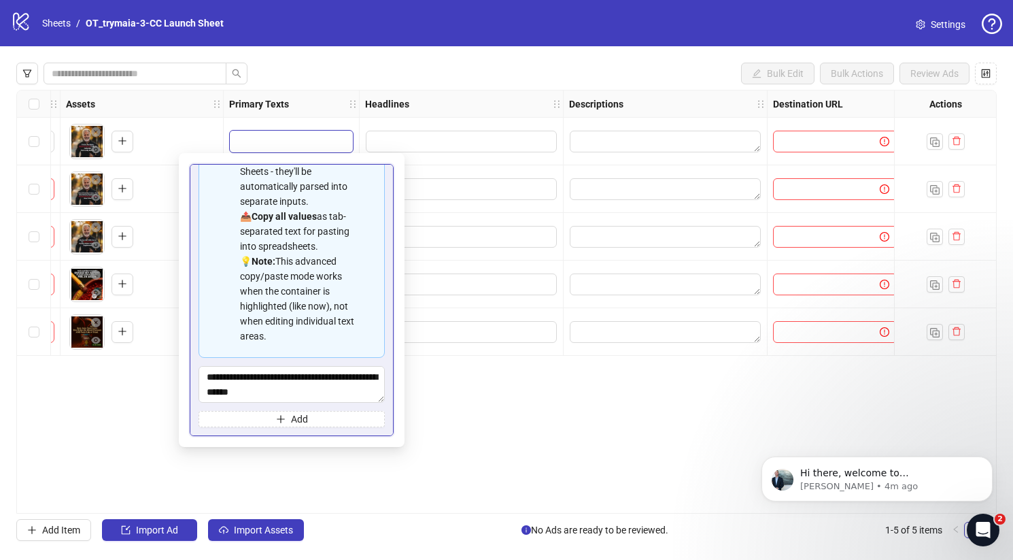
click at [477, 422] on div "**********" at bounding box center [506, 302] width 980 height 424
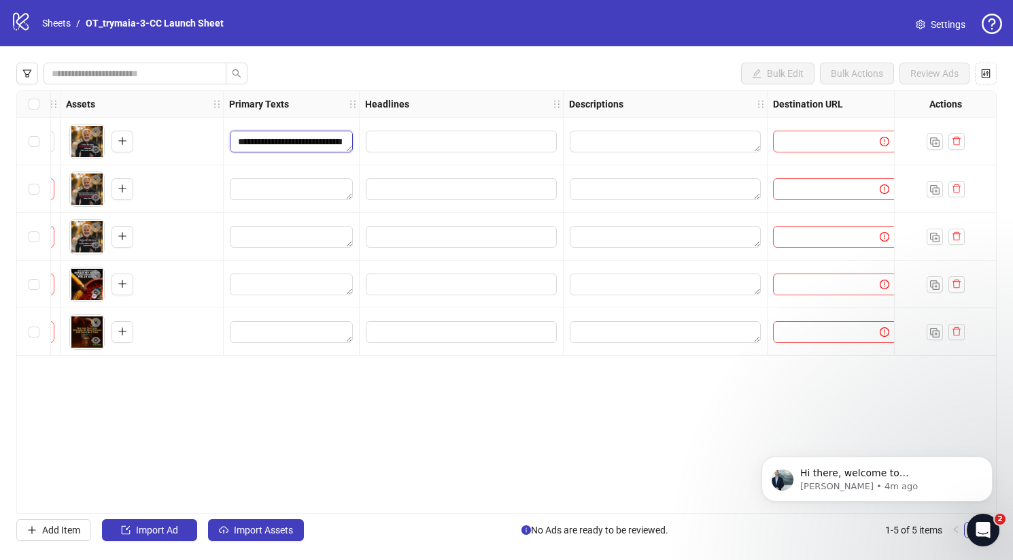
click at [315, 150] on textarea "**********" at bounding box center [291, 142] width 123 height 22
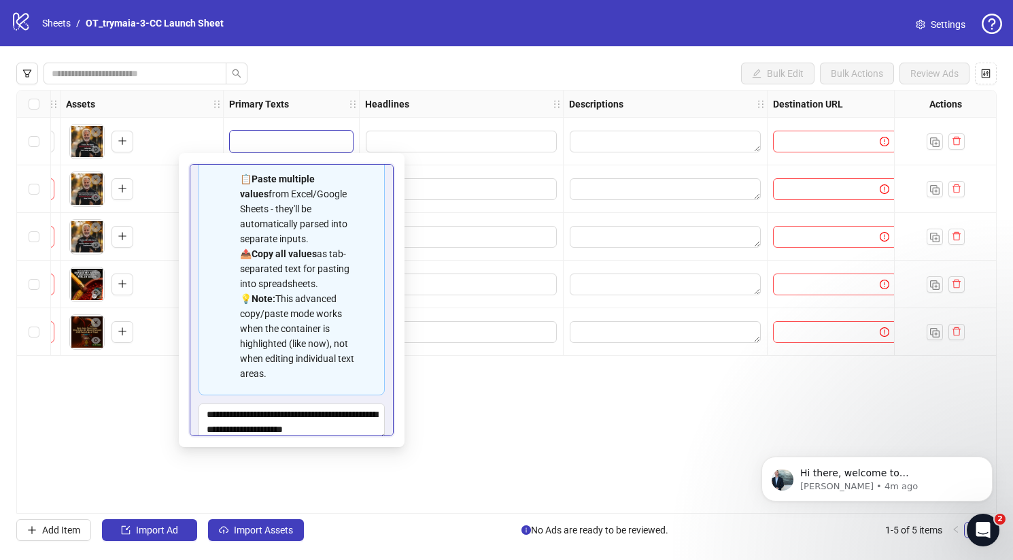
scroll to position [92, 0]
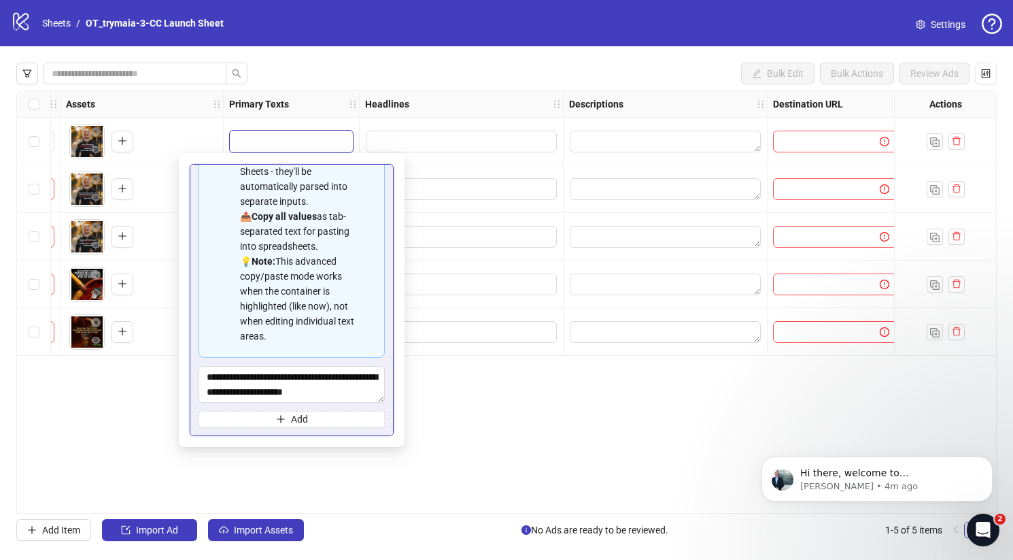
click at [545, 467] on div "**********" at bounding box center [506, 302] width 980 height 424
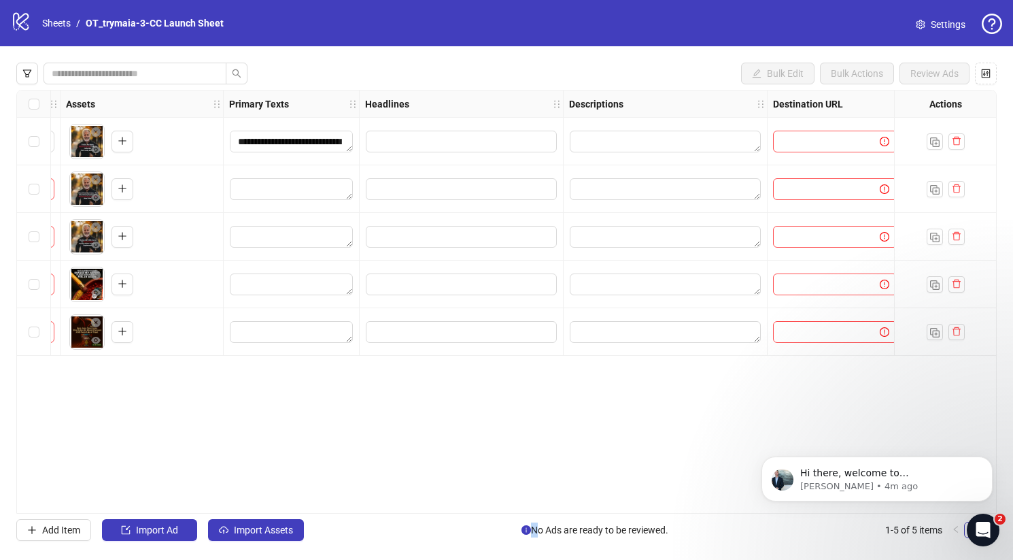
click at [545, 467] on div "**********" at bounding box center [506, 302] width 980 height 424
click at [290, 183] on textarea "Edit values" at bounding box center [291, 189] width 123 height 22
click at [311, 143] on textarea "**********" at bounding box center [291, 142] width 123 height 22
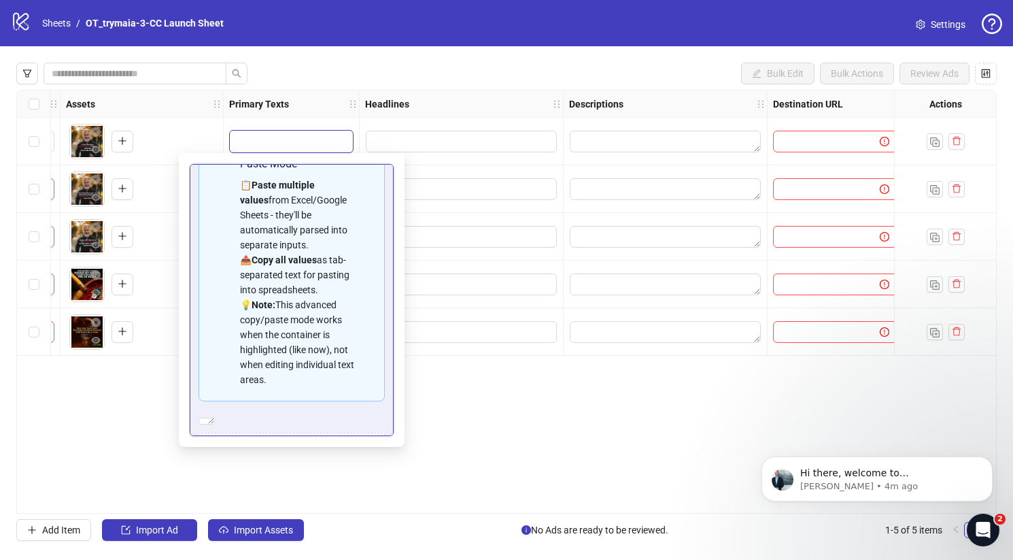
scroll to position [0, 0]
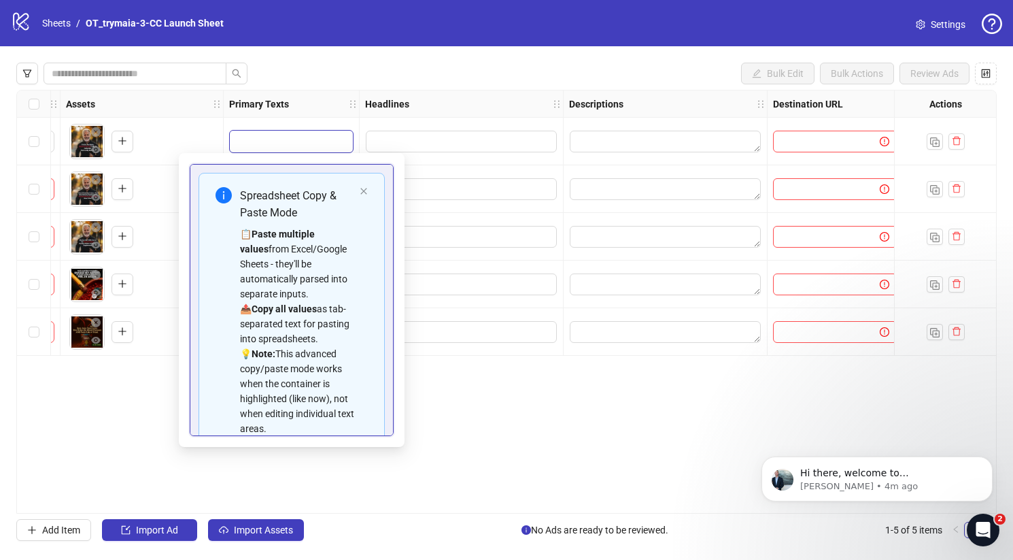
click at [525, 470] on div "**********" at bounding box center [506, 302] width 980 height 424
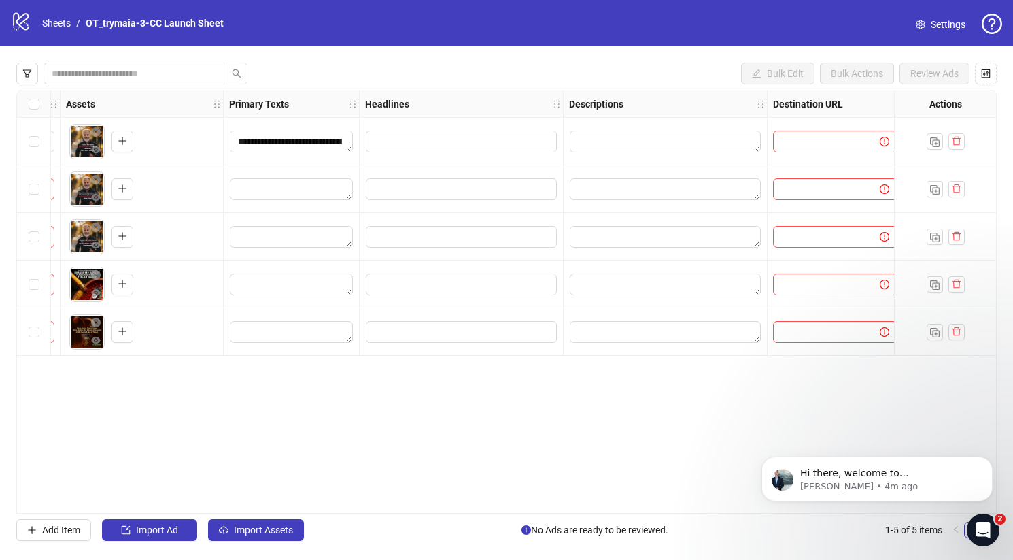
click at [25, 18] on icon "logo/logo-mobile" at bounding box center [21, 21] width 20 height 20
click at [50, 29] on link "Sheets" at bounding box center [56, 23] width 34 height 15
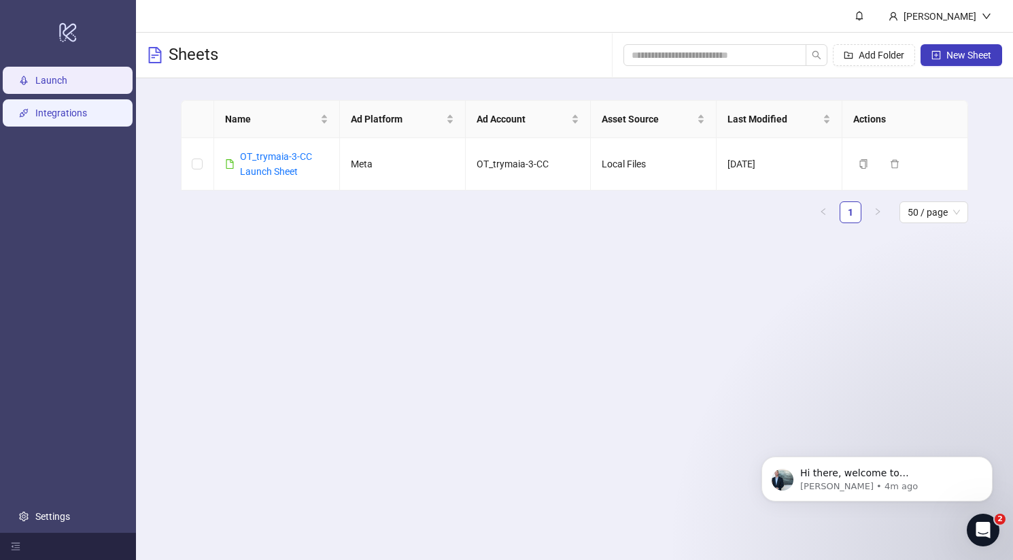
click at [71, 114] on link "Integrations" at bounding box center [61, 112] width 52 height 11
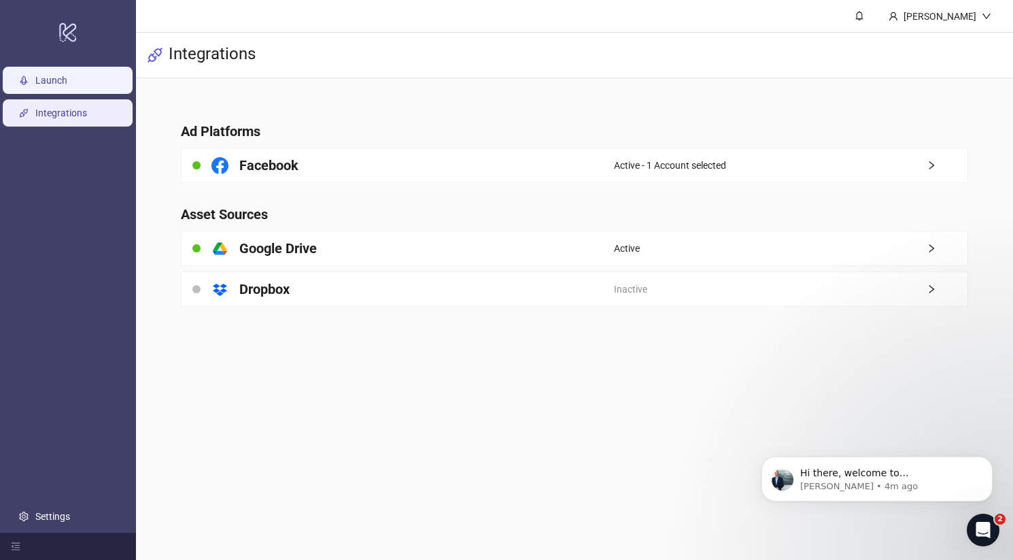
click at [63, 86] on link "Launch" at bounding box center [51, 80] width 32 height 11
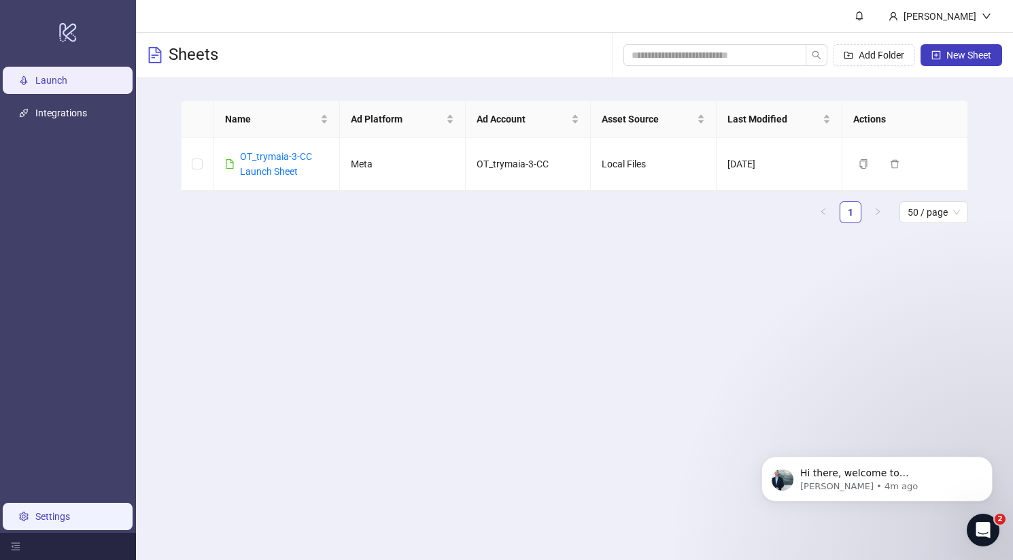
click at [70, 511] on link "Settings" at bounding box center [52, 516] width 35 height 11
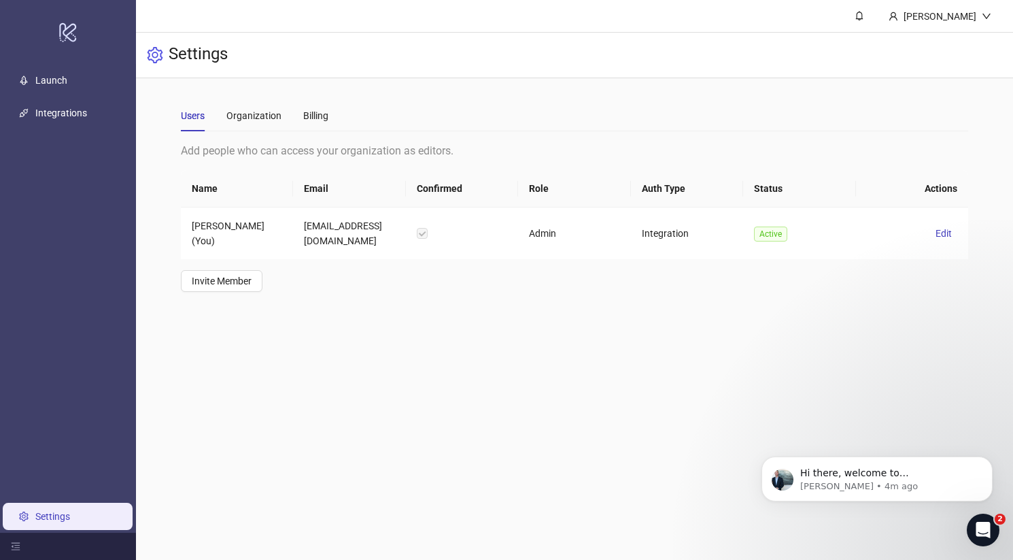
click at [102, 95] on ul "Launch Integrations Settings" at bounding box center [68, 298] width 136 height 468
click at [67, 82] on link "Launch" at bounding box center [51, 80] width 32 height 11
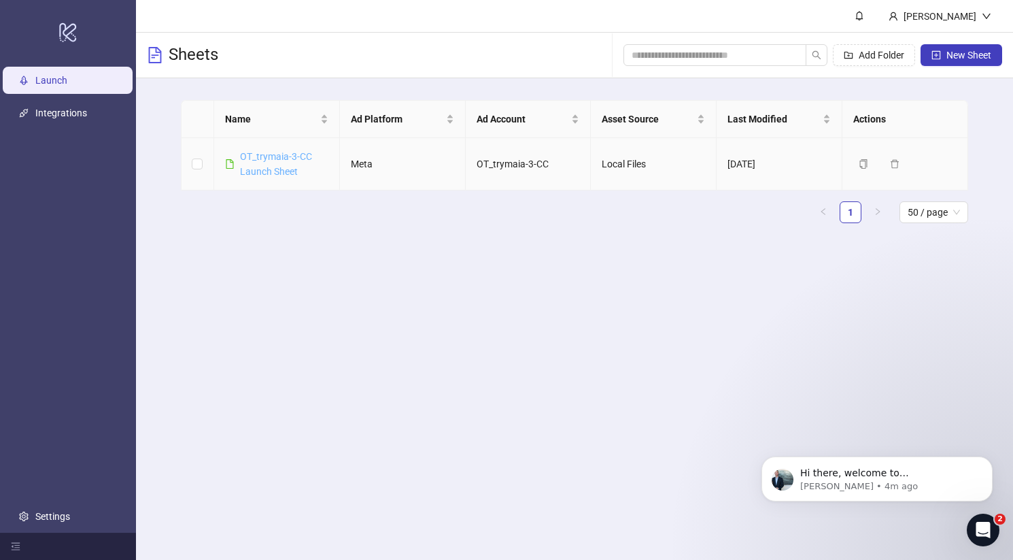
click at [281, 152] on link "OT_trymaia-3-CC Launch Sheet" at bounding box center [276, 164] width 72 height 26
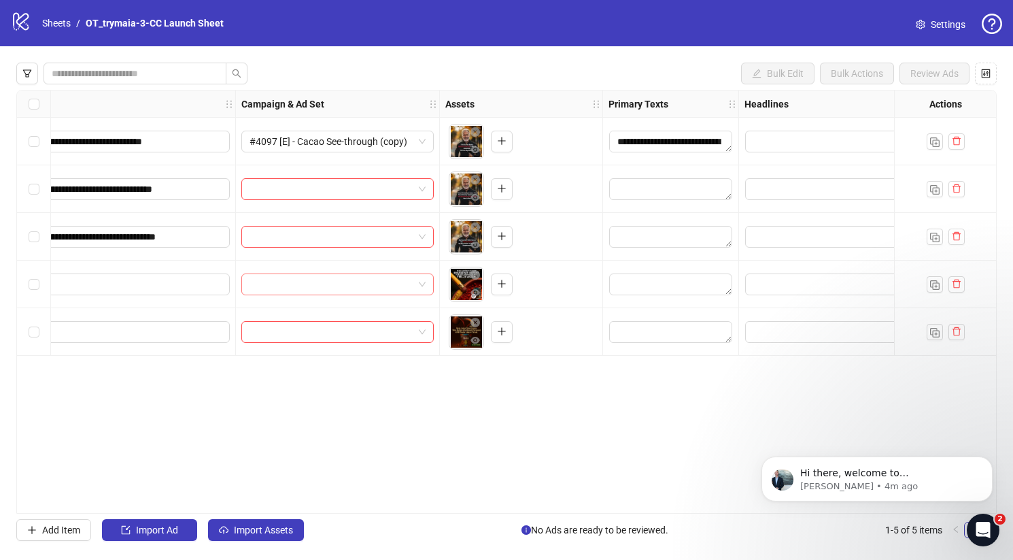
scroll to position [0, 222]
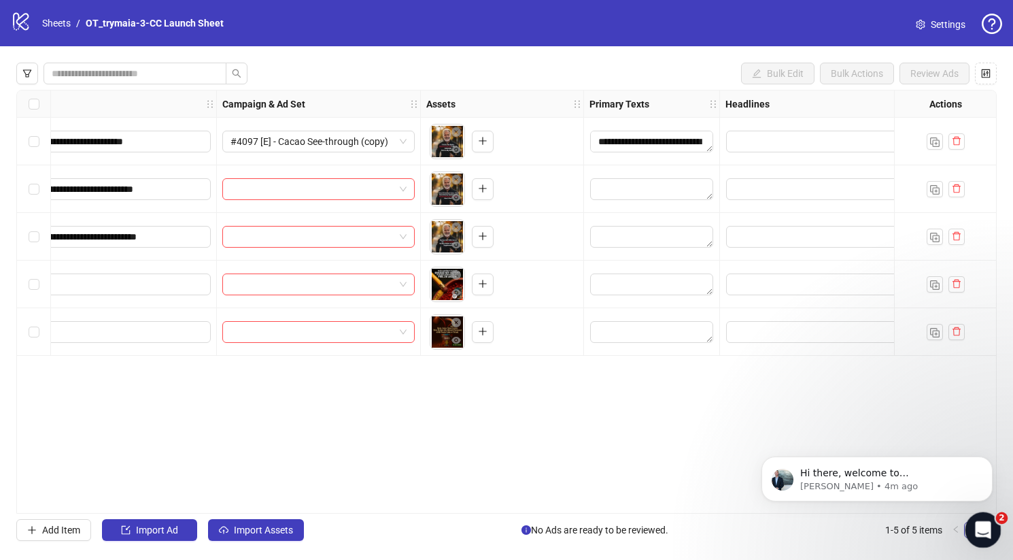
drag, startPoint x: 982, startPoint y: 529, endPoint x: 987, endPoint y: 403, distance: 125.9
click at [987, 511] on html at bounding box center [981, 527] width 33 height 33
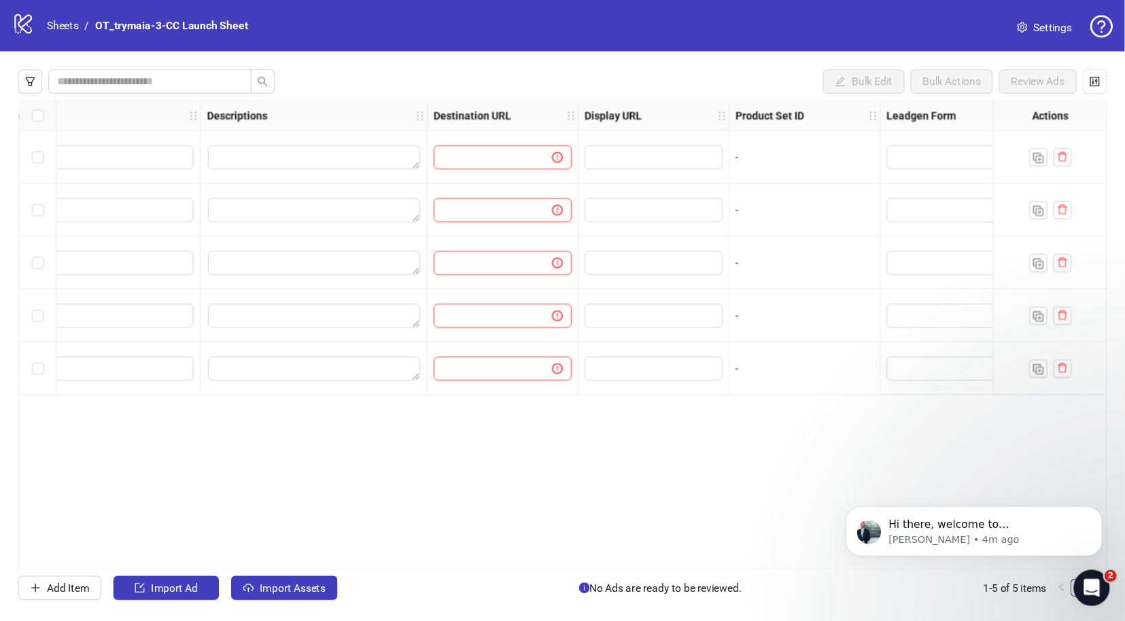
scroll to position [0, 1244]
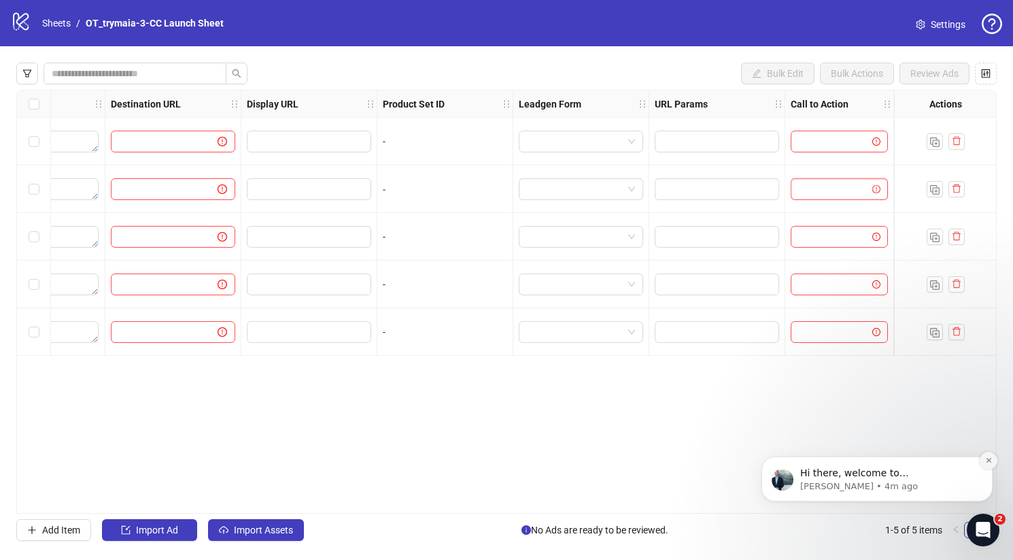
click at [988, 460] on icon "Dismiss notification" at bounding box center [988, 460] width 5 height 5
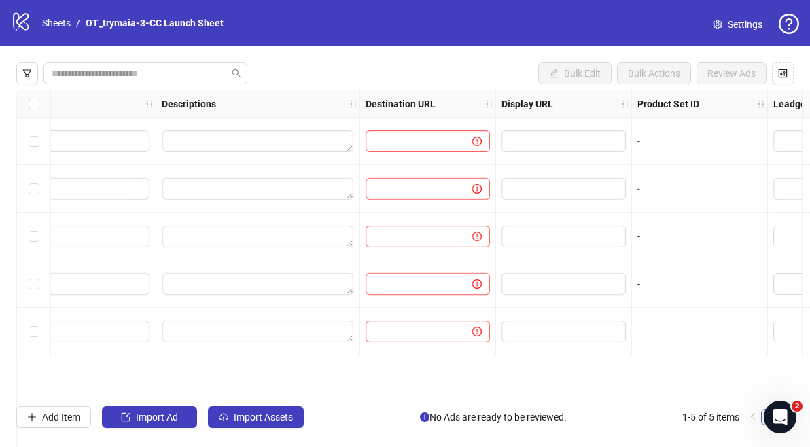
scroll to position [0, 990]
click at [787, 407] on div "Open Intercom Messenger" at bounding box center [778, 415] width 45 height 45
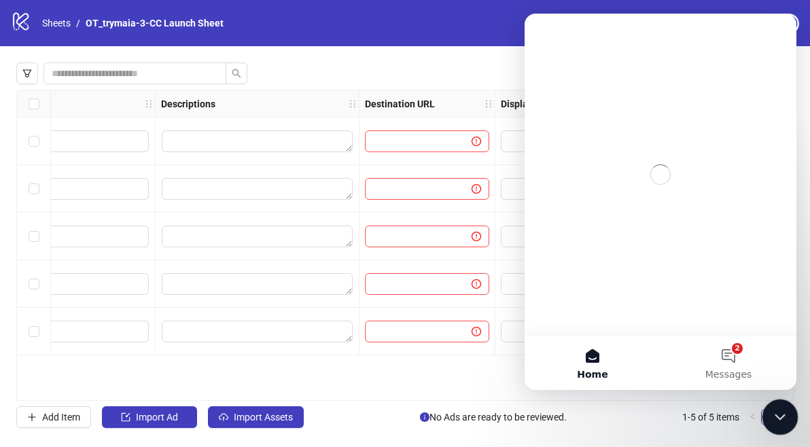
scroll to position [0, 0]
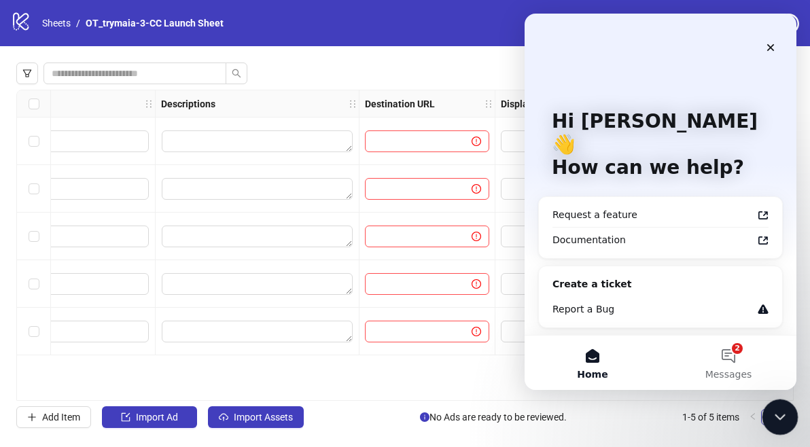
click at [785, 411] on icon "Close Intercom Messenger" at bounding box center [778, 415] width 16 height 16
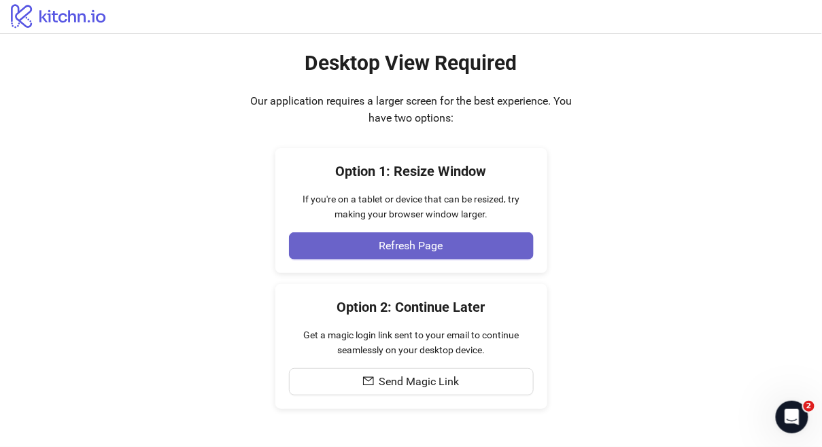
click at [496, 243] on button "Refresh Page" at bounding box center [411, 246] width 245 height 27
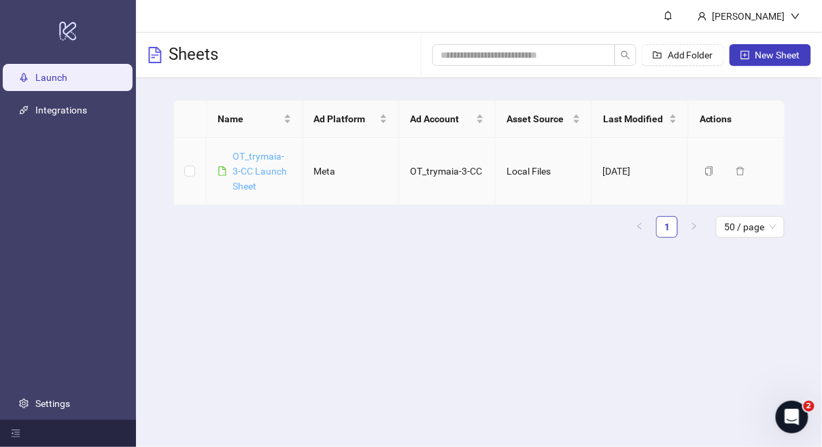
click at [250, 160] on link "OT_trymaia-3-CC Launch Sheet" at bounding box center [260, 171] width 54 height 41
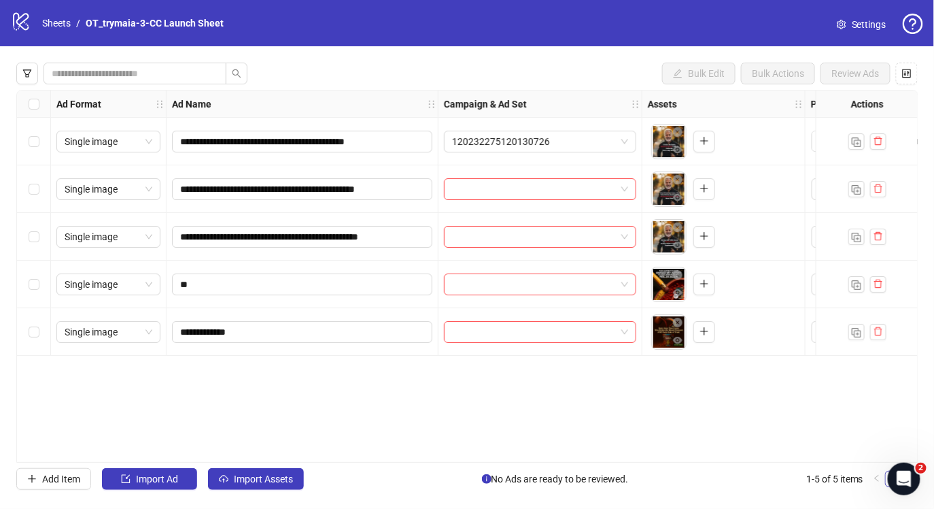
click at [821, 447] on ul "1-5 of 5 items 1" at bounding box center [862, 478] width 112 height 16
click at [821, 447] on link "1" at bounding box center [893, 478] width 15 height 15
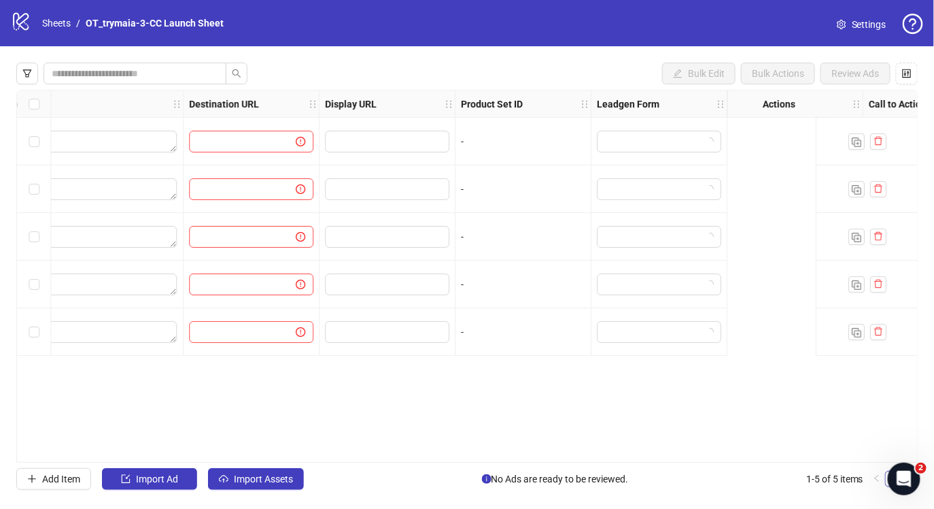
scroll to position [0, 1322]
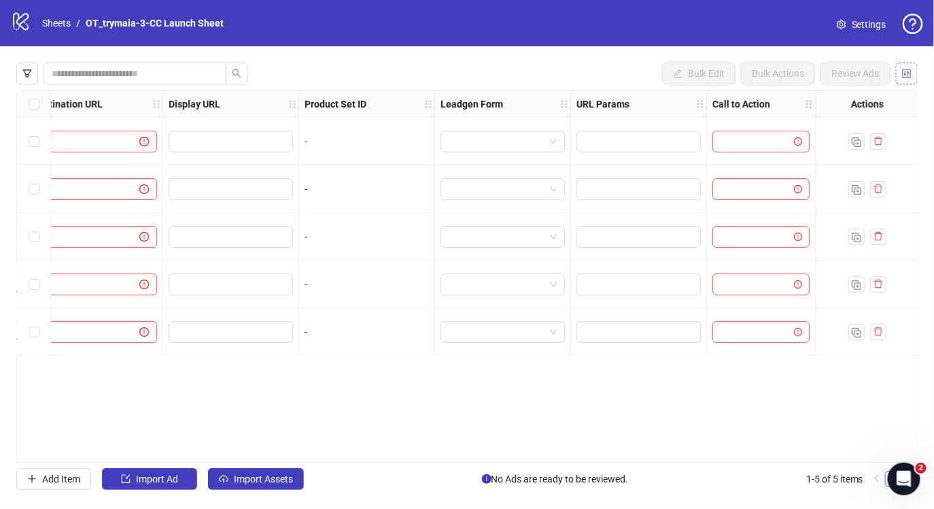
click at [821, 79] on button "button" at bounding box center [907, 74] width 22 height 22
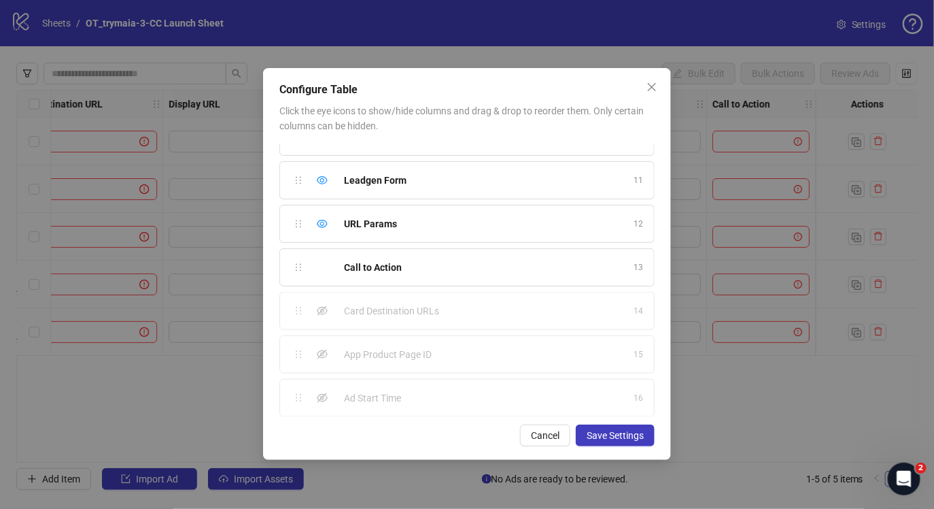
scroll to position [0, 0]
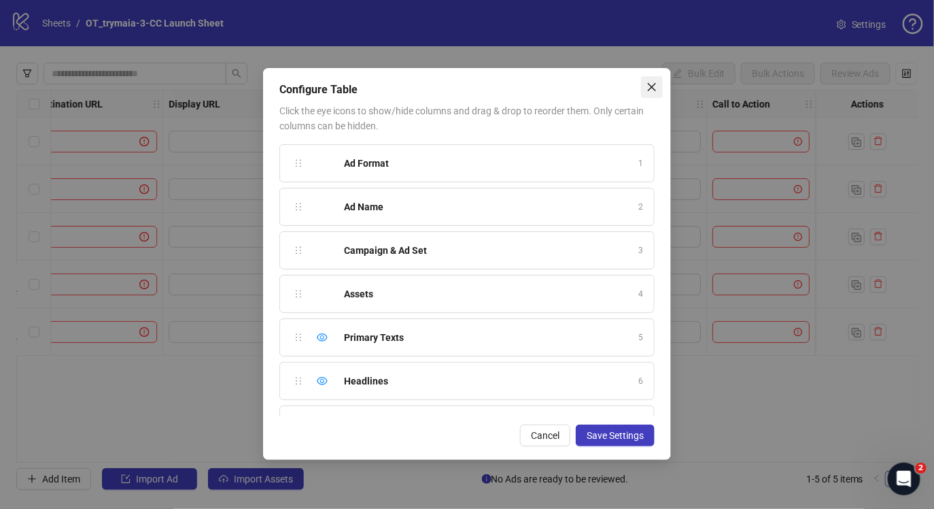
click at [650, 86] on icon "close" at bounding box center [652, 87] width 11 height 11
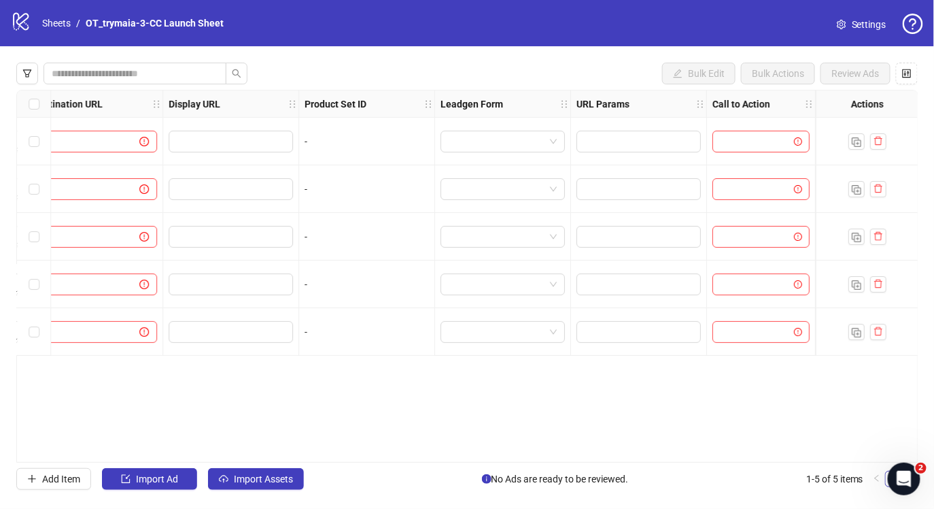
click at [821, 24] on link "Settings" at bounding box center [861, 25] width 71 height 22
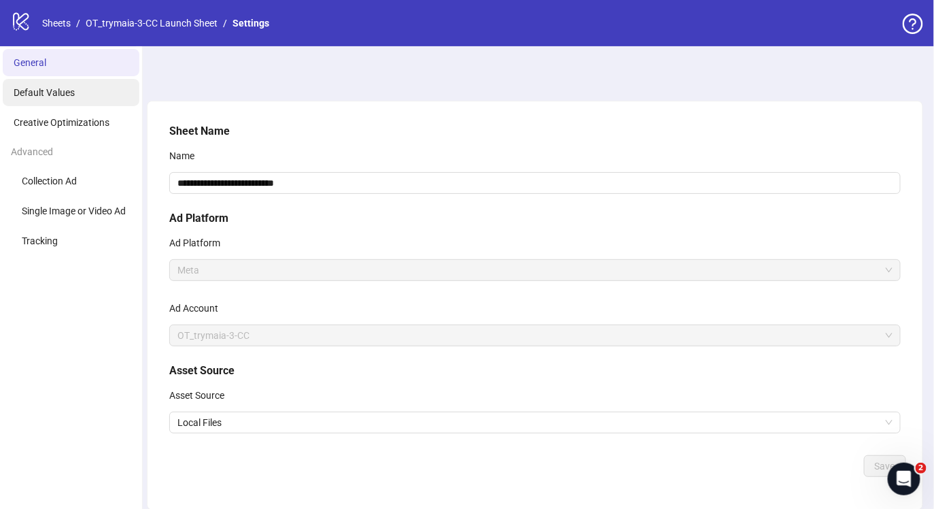
click at [46, 94] on span "Default Values" at bounding box center [44, 92] width 61 height 11
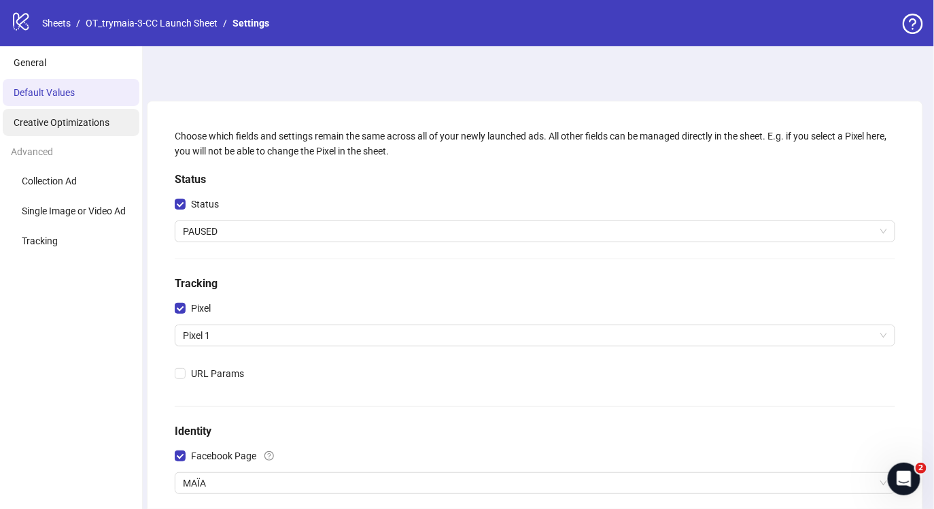
click at [103, 124] on span "Creative Optimizations" at bounding box center [62, 122] width 96 height 11
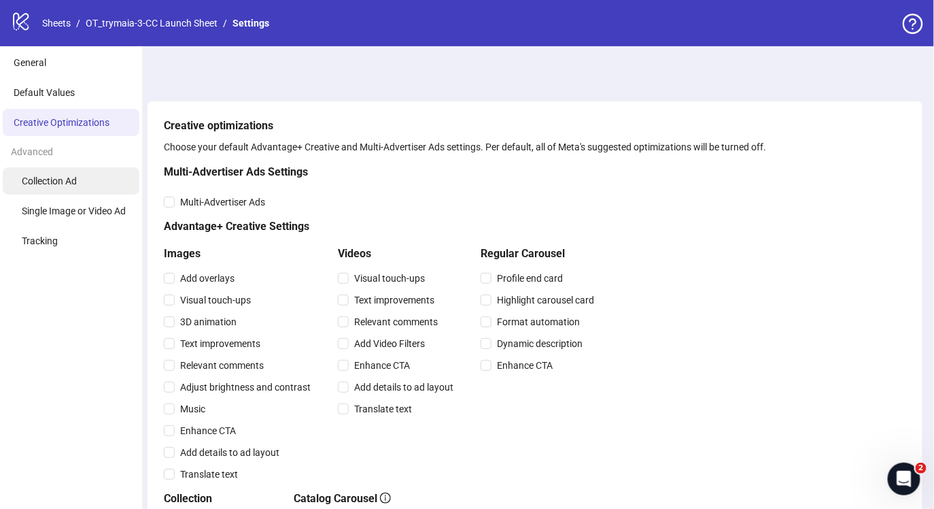
click at [78, 182] on li "Collection Ad" at bounding box center [71, 180] width 137 height 27
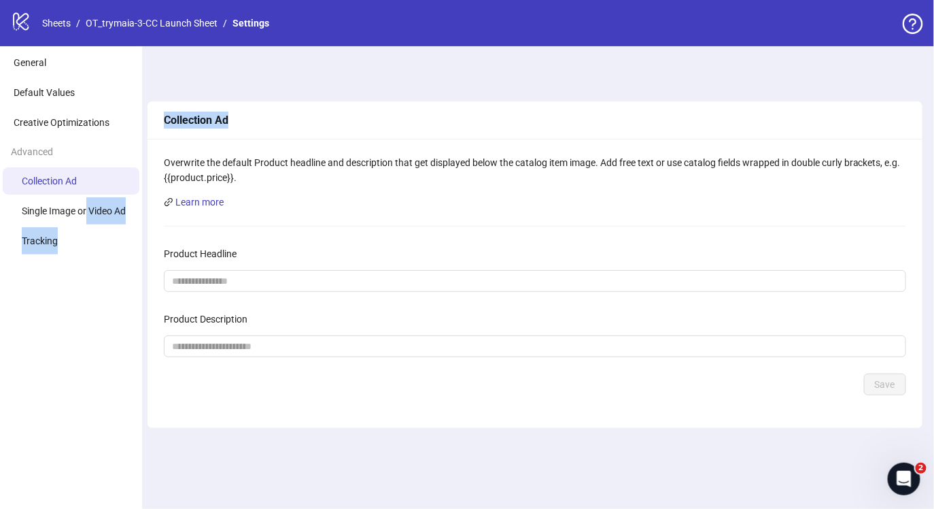
drag, startPoint x: 88, startPoint y: 207, endPoint x: 202, endPoint y: 146, distance: 129.6
click at [202, 146] on div "General Default Values Creative Optimizations Advanced Collection Ad Single Ima…" at bounding box center [467, 277] width 934 height 462
click at [218, 145] on div "Overwrite the default Product headline and description that get displayed below…" at bounding box center [535, 283] width 775 height 289
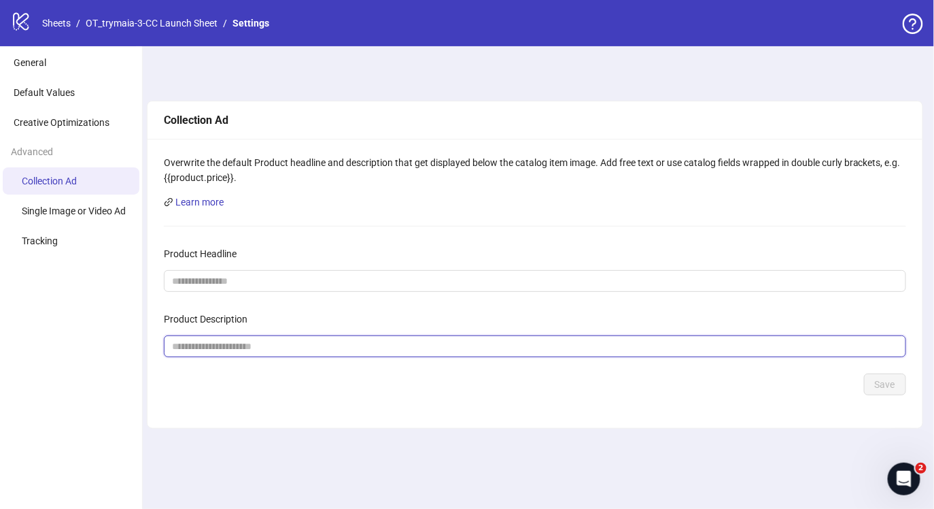
click at [202, 344] on input "Product Description" at bounding box center [529, 346] width 715 height 15
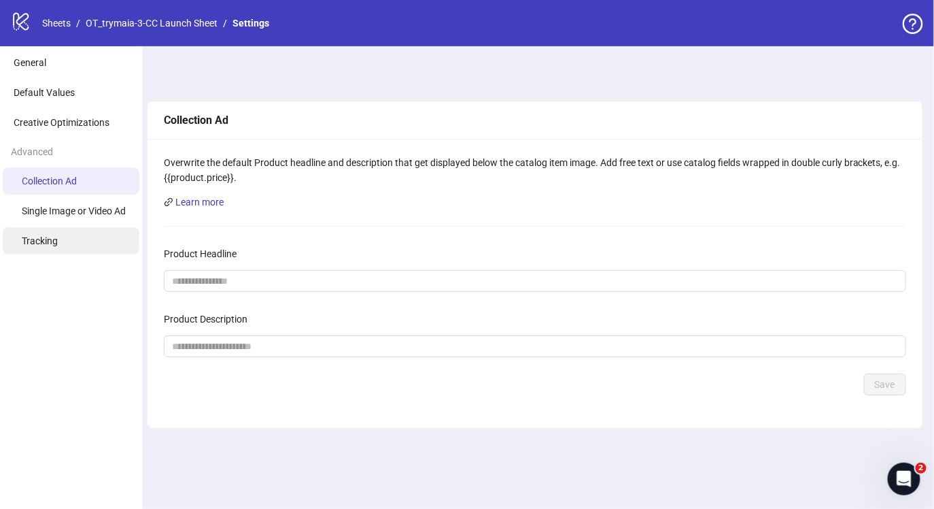
click at [99, 254] on li "Tracking" at bounding box center [71, 240] width 137 height 27
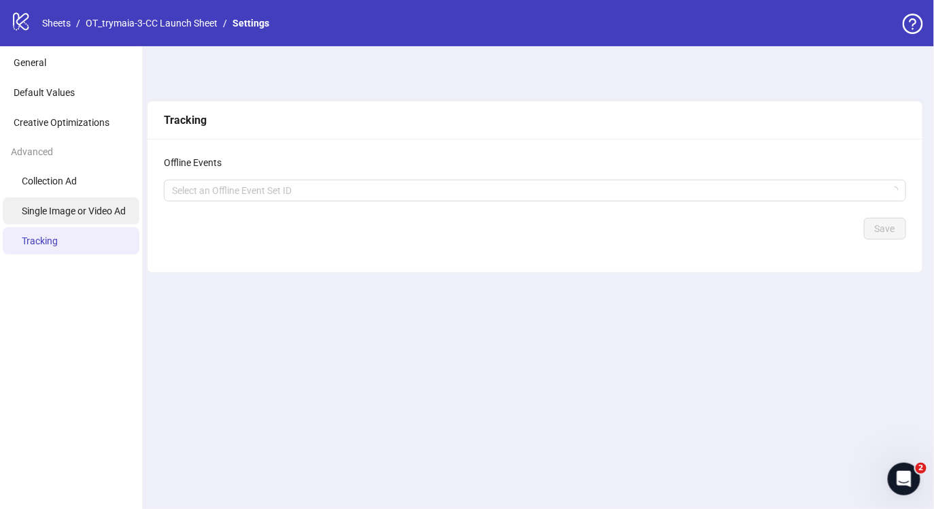
click at [87, 207] on span "Single Image or Video Ad" at bounding box center [74, 210] width 104 height 11
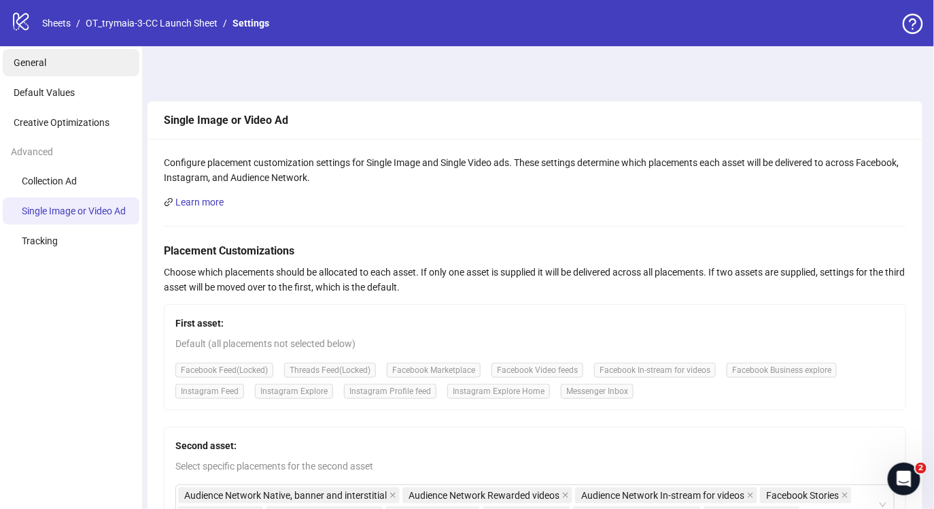
click at [86, 67] on li "General" at bounding box center [71, 62] width 137 height 27
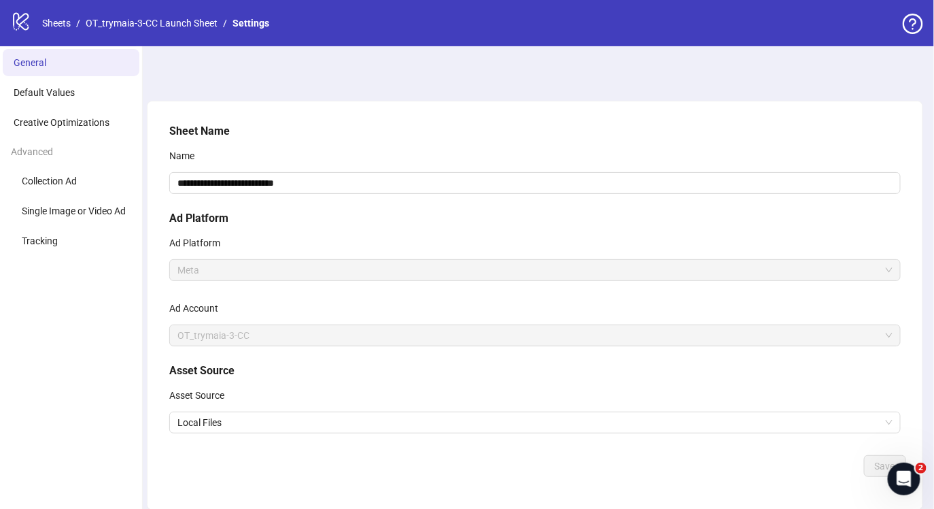
click at [30, 13] on icon "logo/logo-mobile" at bounding box center [21, 21] width 20 height 20
click at [27, 16] on icon "logo/logo-mobile" at bounding box center [21, 21] width 20 height 20
click at [20, 28] on icon "logo/logo-mobile" at bounding box center [21, 21] width 20 height 20
click at [20, 20] on icon "logo/logo-mobile" at bounding box center [21, 21] width 20 height 20
click at [46, 19] on link "Sheets" at bounding box center [56, 23] width 34 height 15
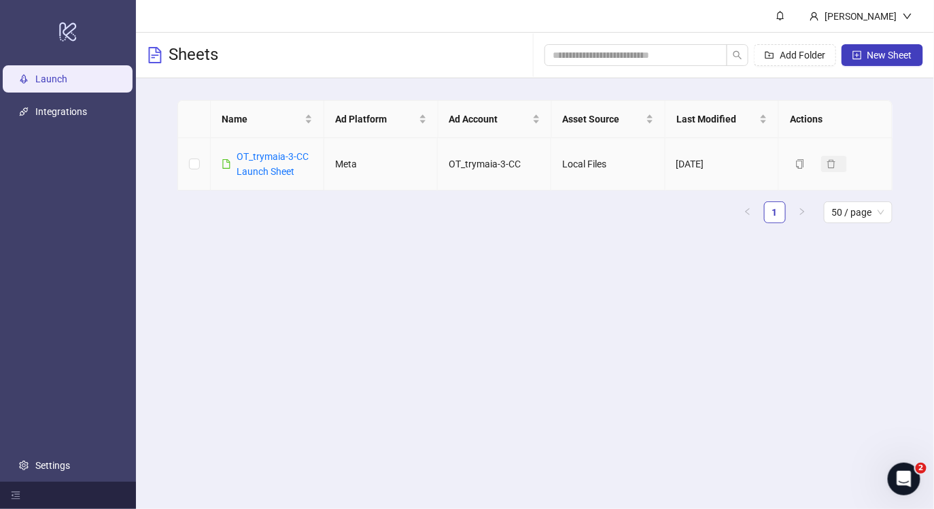
click at [825, 164] on button "Delete" at bounding box center [834, 164] width 26 height 16
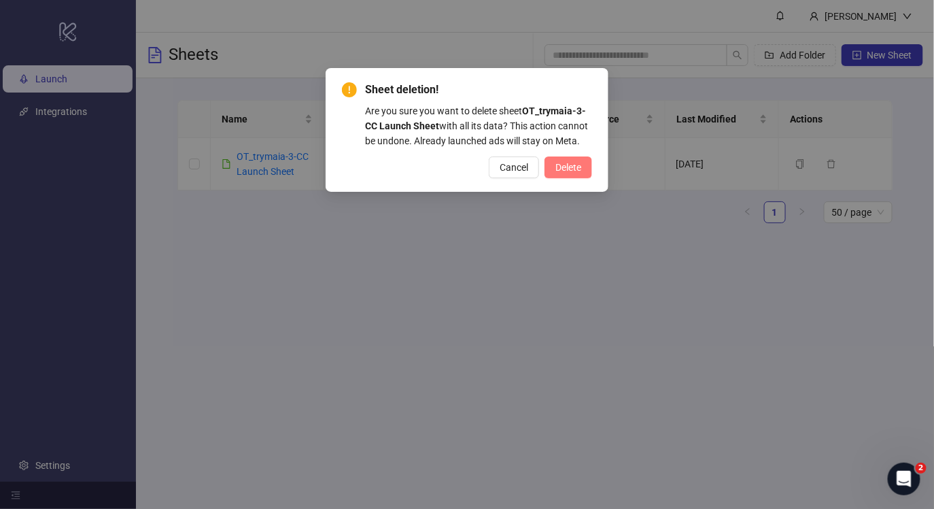
click at [564, 167] on span "Delete" at bounding box center [568, 167] width 26 height 11
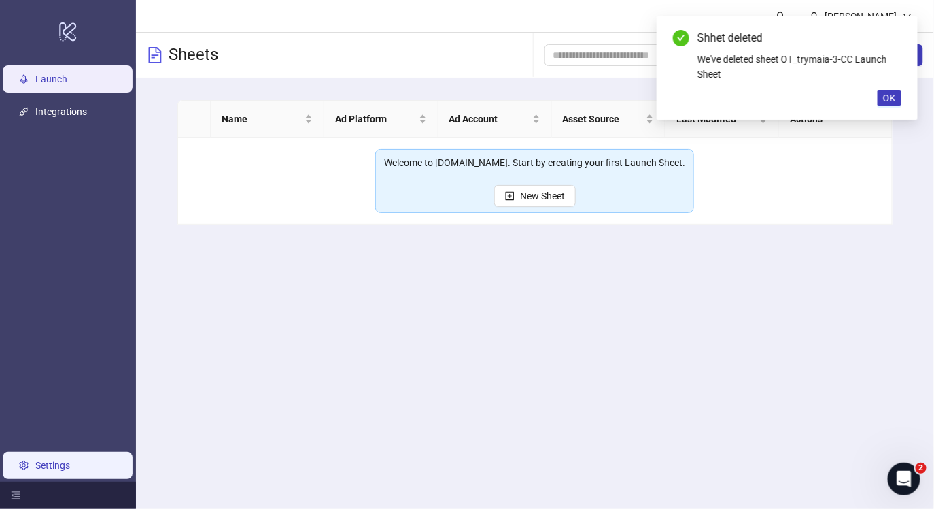
click at [35, 470] on link "Settings" at bounding box center [52, 465] width 35 height 11
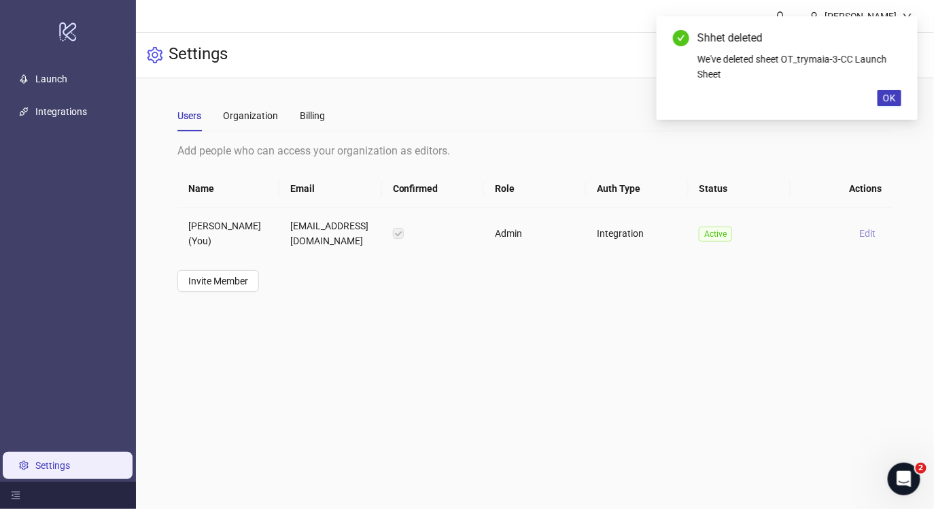
click at [863, 226] on button "Edit" at bounding box center [868, 233] width 27 height 16
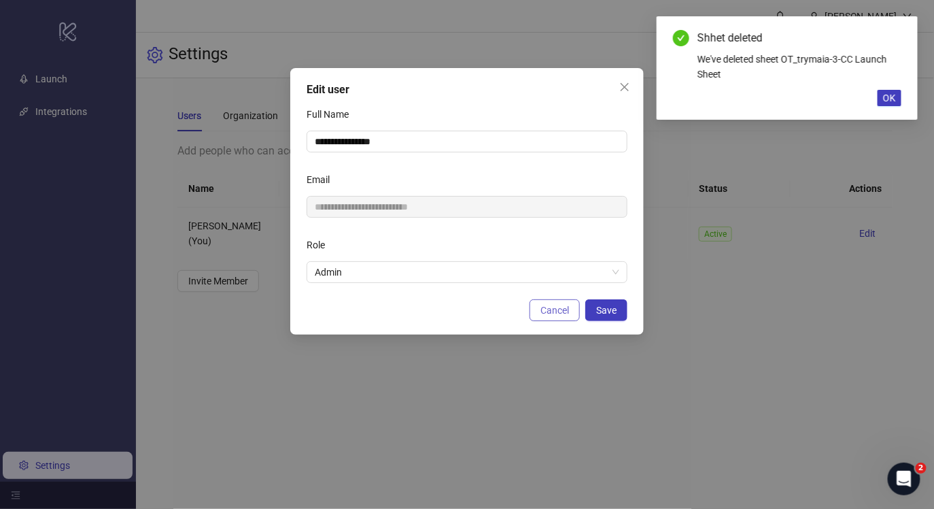
click at [564, 315] on span "Cancel" at bounding box center [555, 310] width 29 height 11
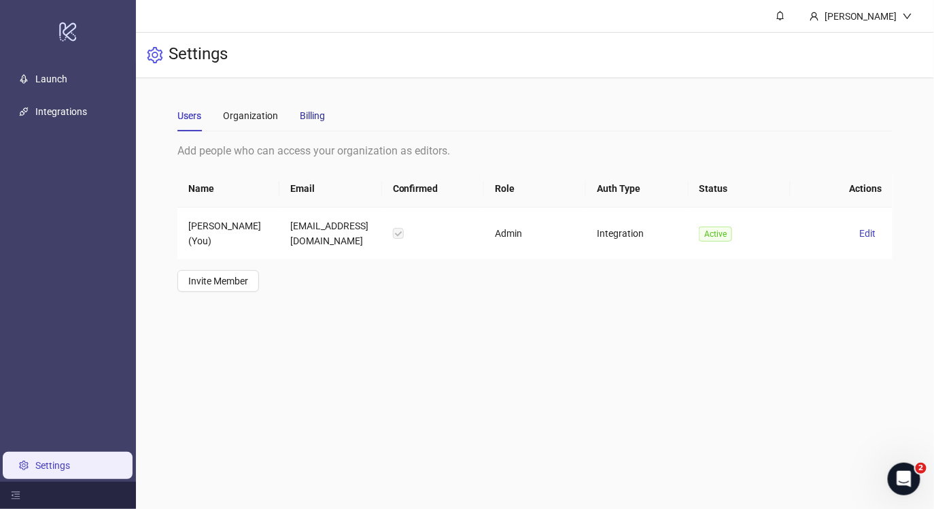
click at [304, 113] on div "Billing" at bounding box center [312, 115] width 25 height 15
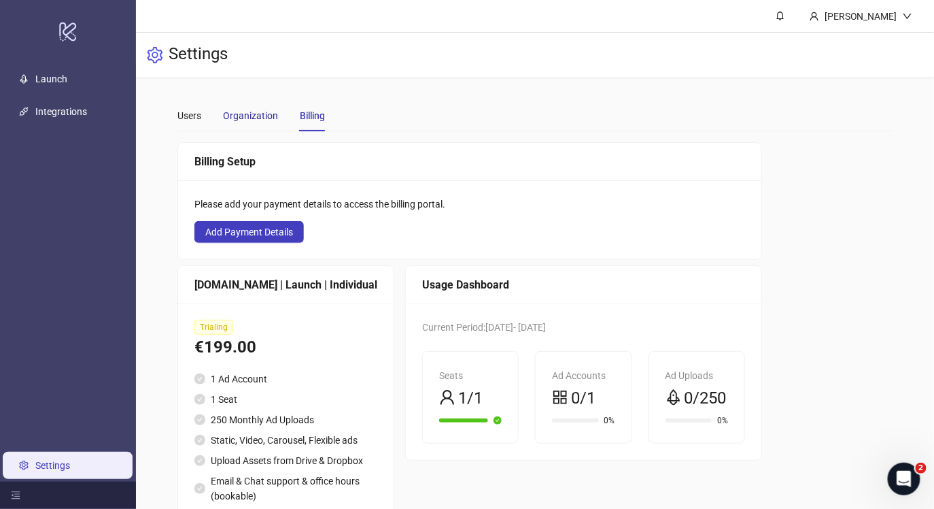
click at [271, 112] on div "Organization" at bounding box center [250, 115] width 55 height 15
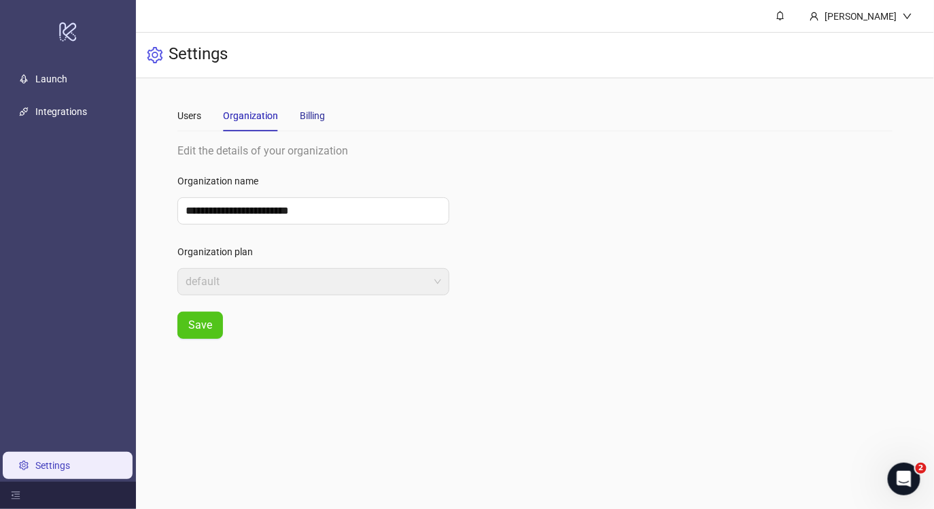
click at [315, 111] on div "Billing" at bounding box center [312, 115] width 25 height 15
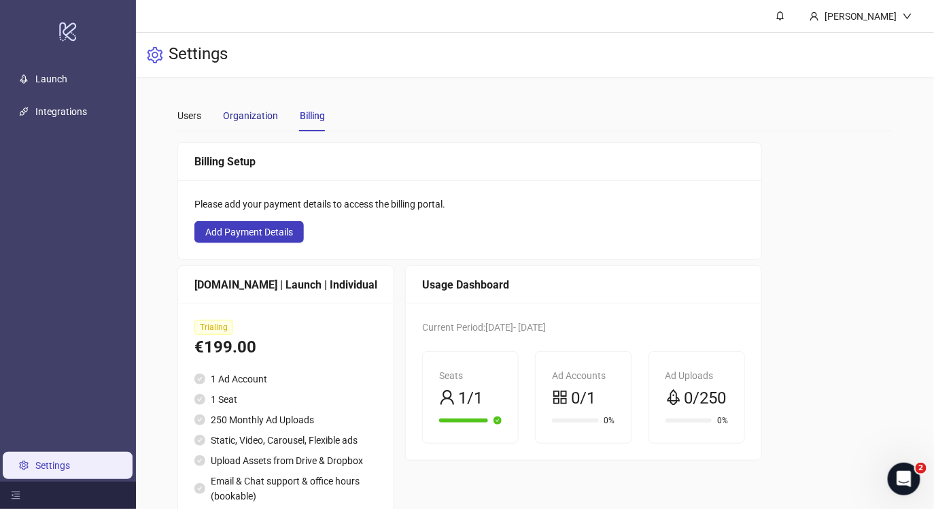
click at [252, 116] on div "Organization" at bounding box center [250, 115] width 55 height 15
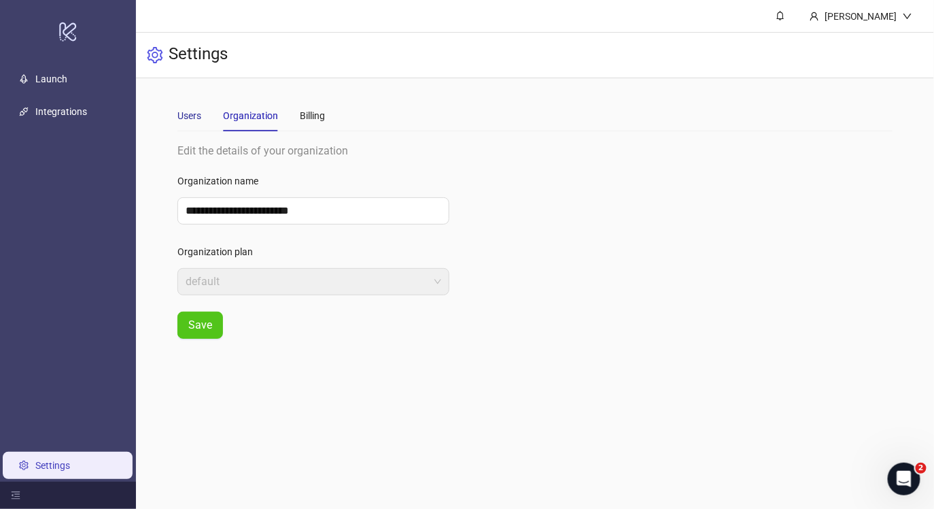
click at [183, 114] on div "Users" at bounding box center [189, 115] width 24 height 15
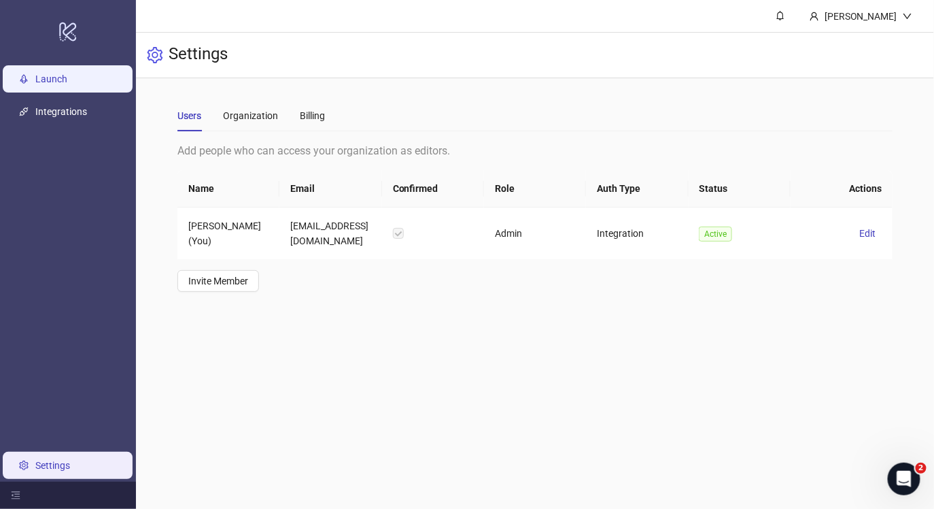
click at [67, 76] on link "Launch" at bounding box center [51, 78] width 32 height 11
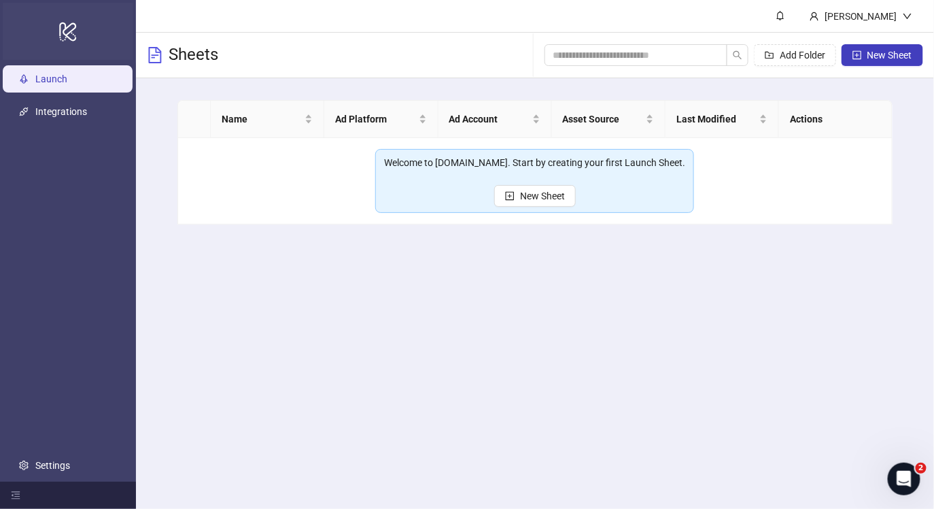
click at [79, 34] on div "logo/logo-mobile" at bounding box center [68, 31] width 131 height 57
